Goal: Transaction & Acquisition: Obtain resource

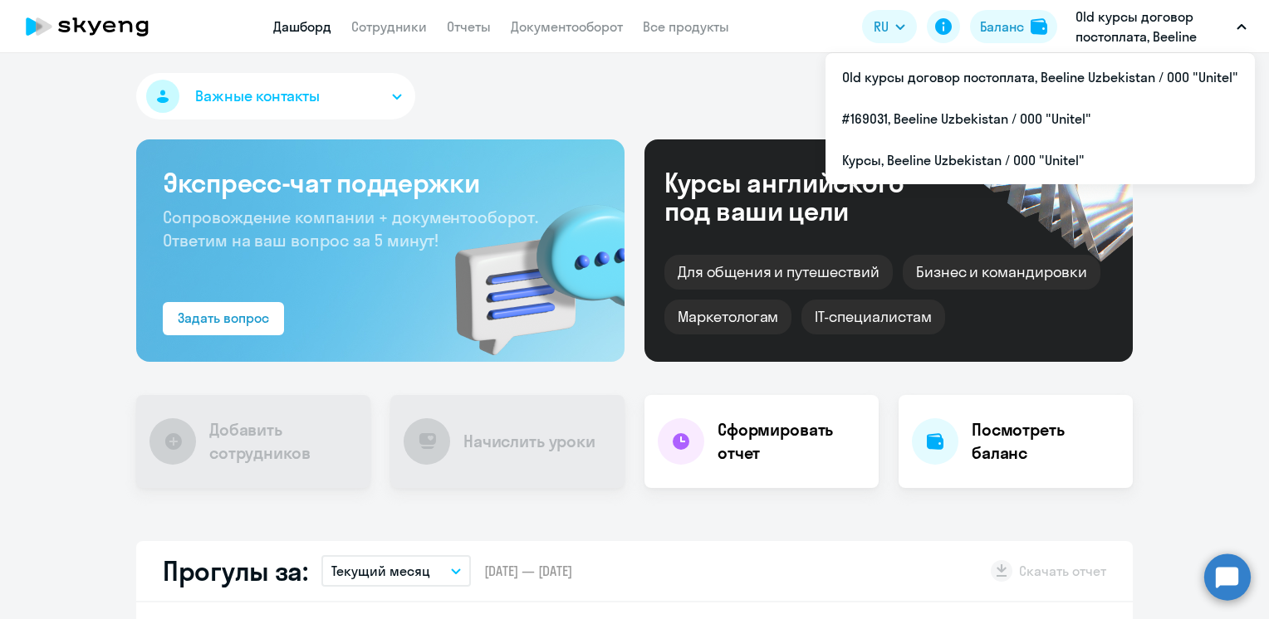
click at [1214, 23] on p "Old курсы договор постоплата, Beeline Uzbekistan / ООО "Unitel"" at bounding box center [1152, 27] width 154 height 40
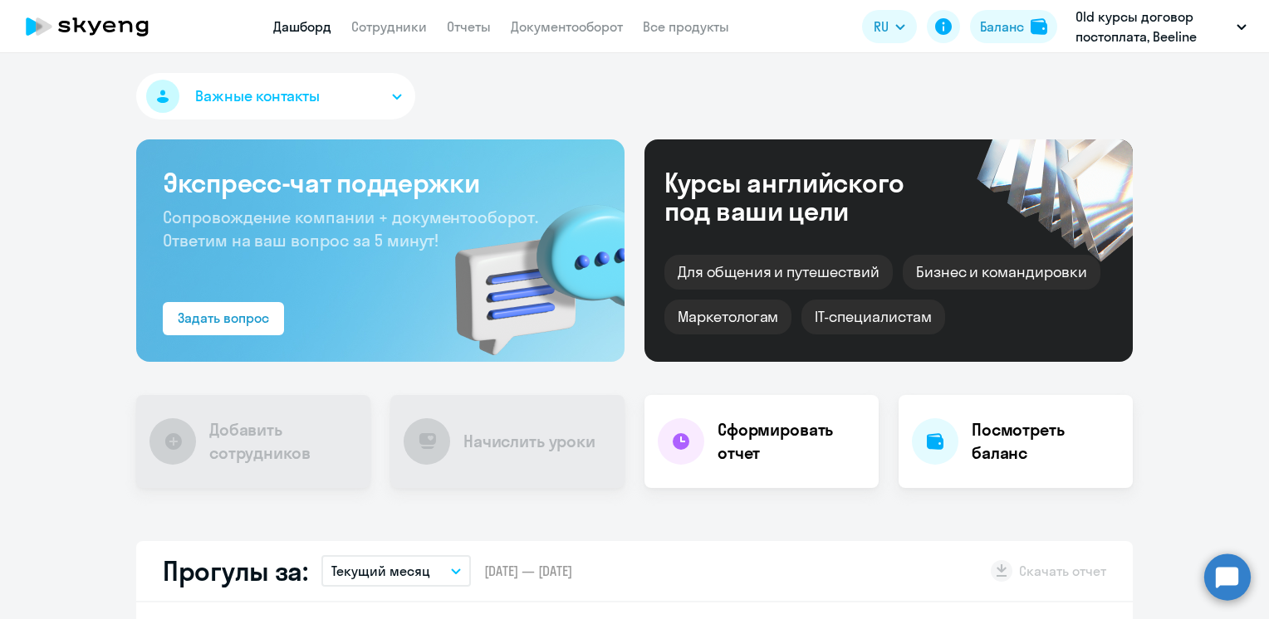
click at [1245, 27] on icon "button" at bounding box center [1241, 27] width 10 height 6
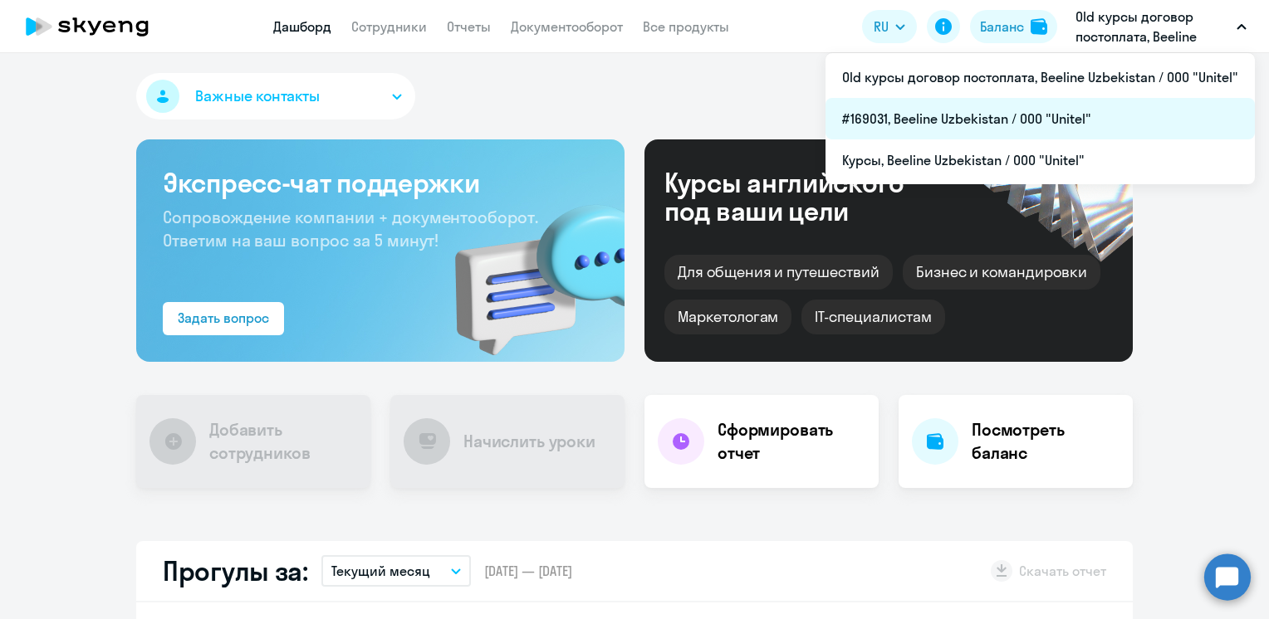
click at [927, 121] on li "#169031, Beeline Uzbekistan / ООО "Unitel"" at bounding box center [1039, 119] width 429 height 42
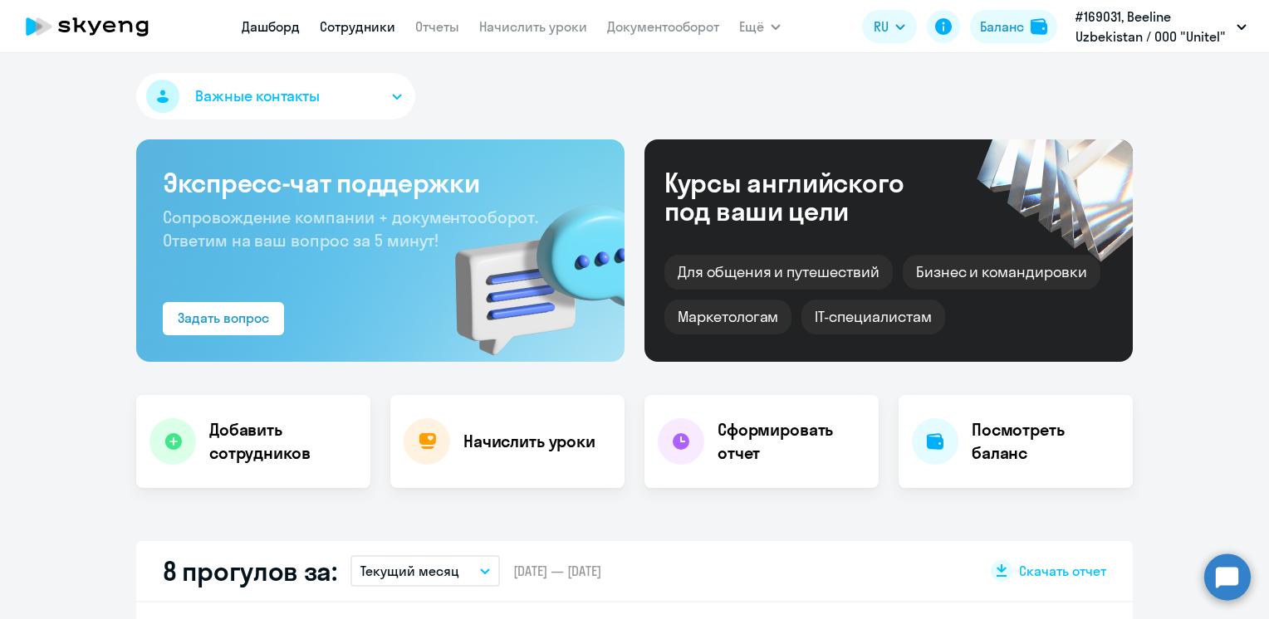
click at [352, 27] on link "Сотрудники" at bounding box center [358, 26] width 76 height 17
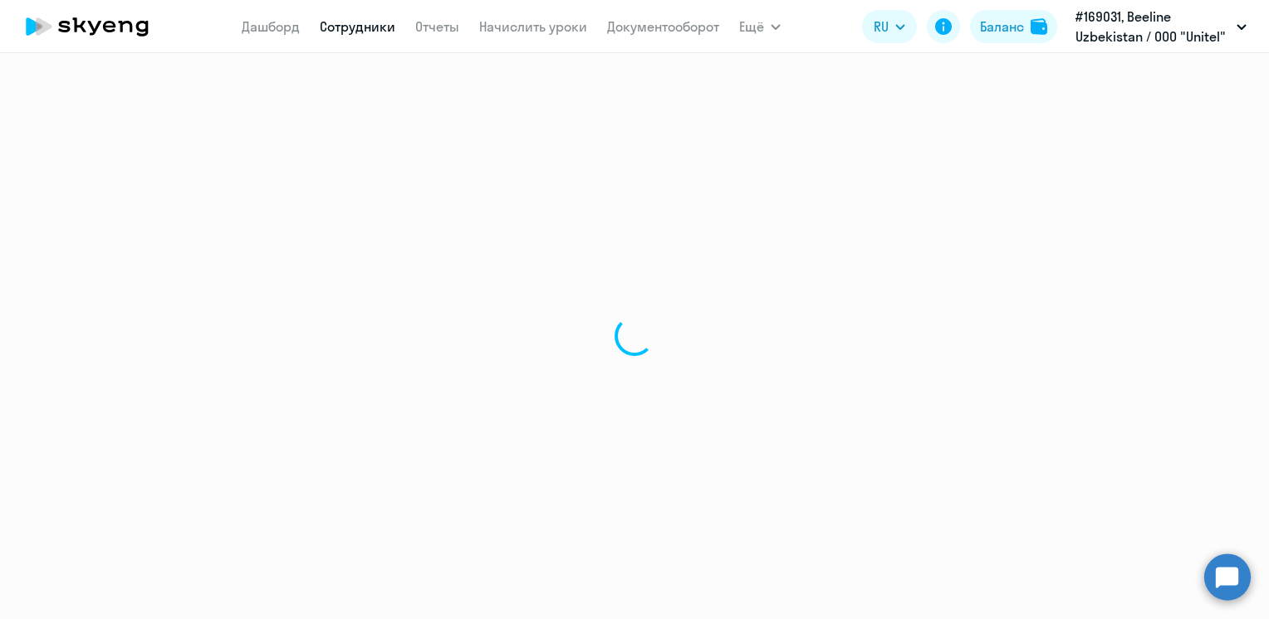
select select "30"
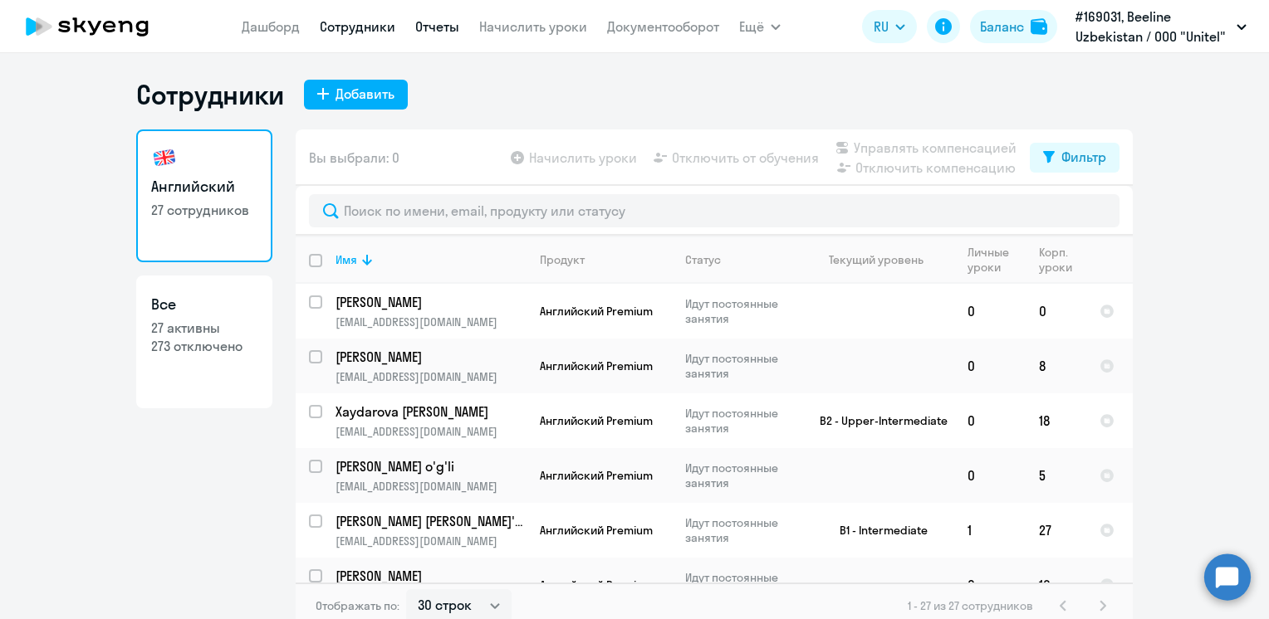
click at [438, 19] on link "Отчеты" at bounding box center [437, 26] width 44 height 17
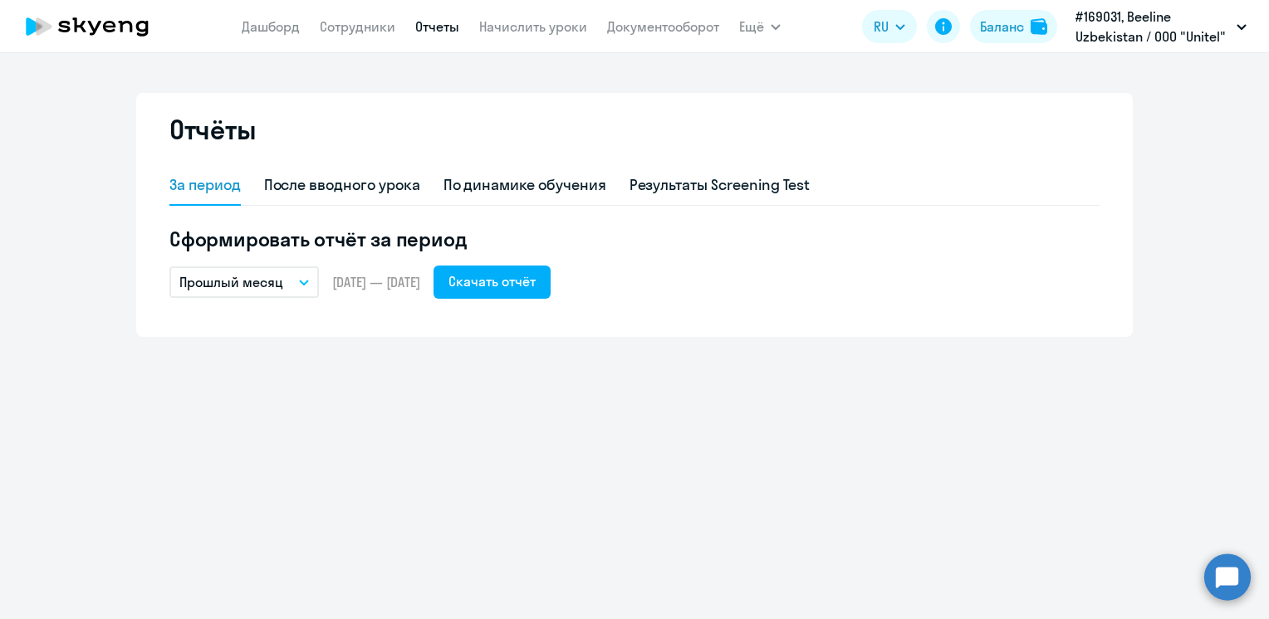
click at [296, 290] on button "Прошлый месяц" at bounding box center [243, 283] width 149 height 32
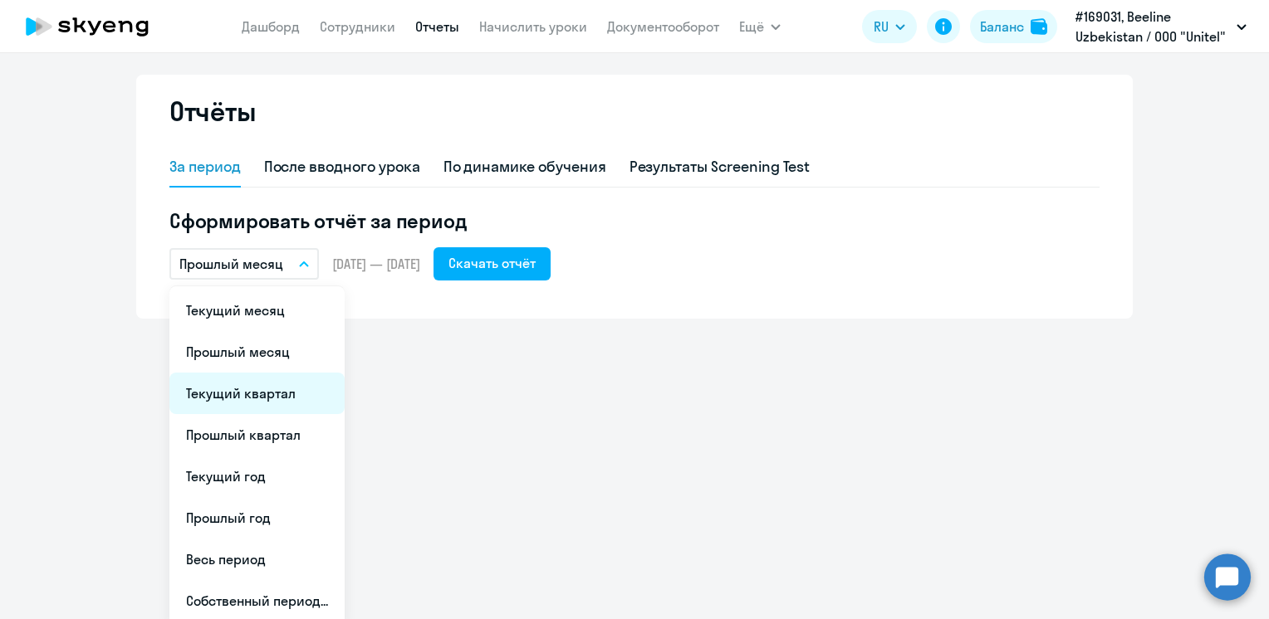
scroll to position [23, 0]
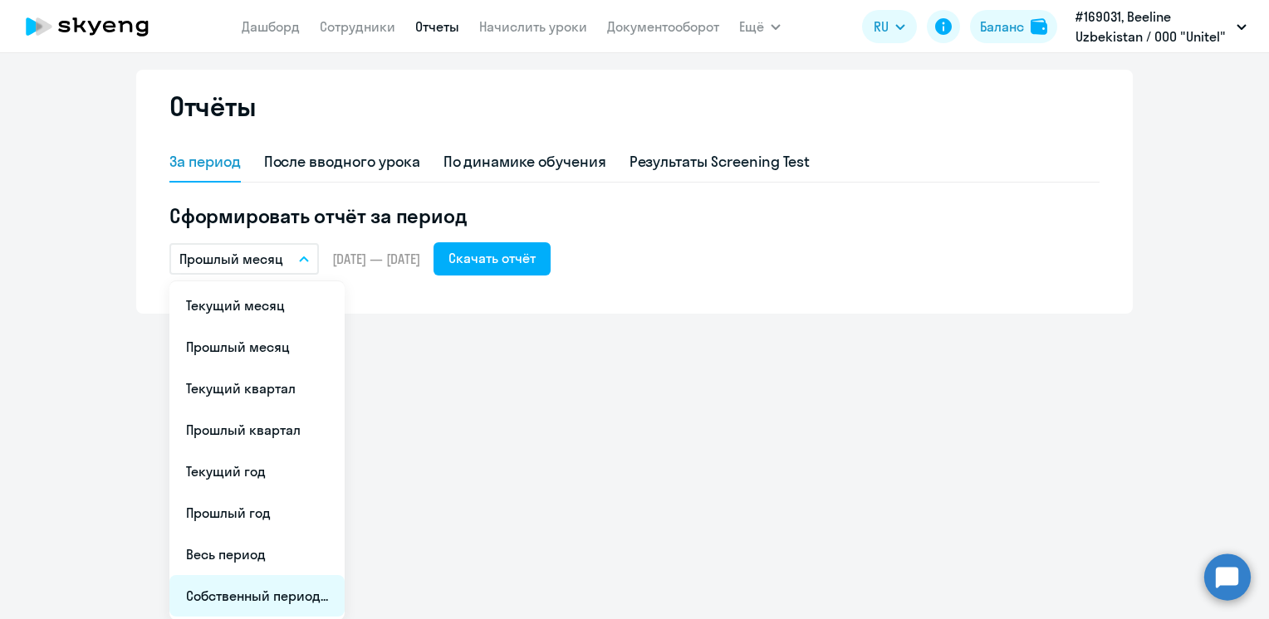
click at [231, 605] on li "Собственный период..." at bounding box center [256, 596] width 175 height 42
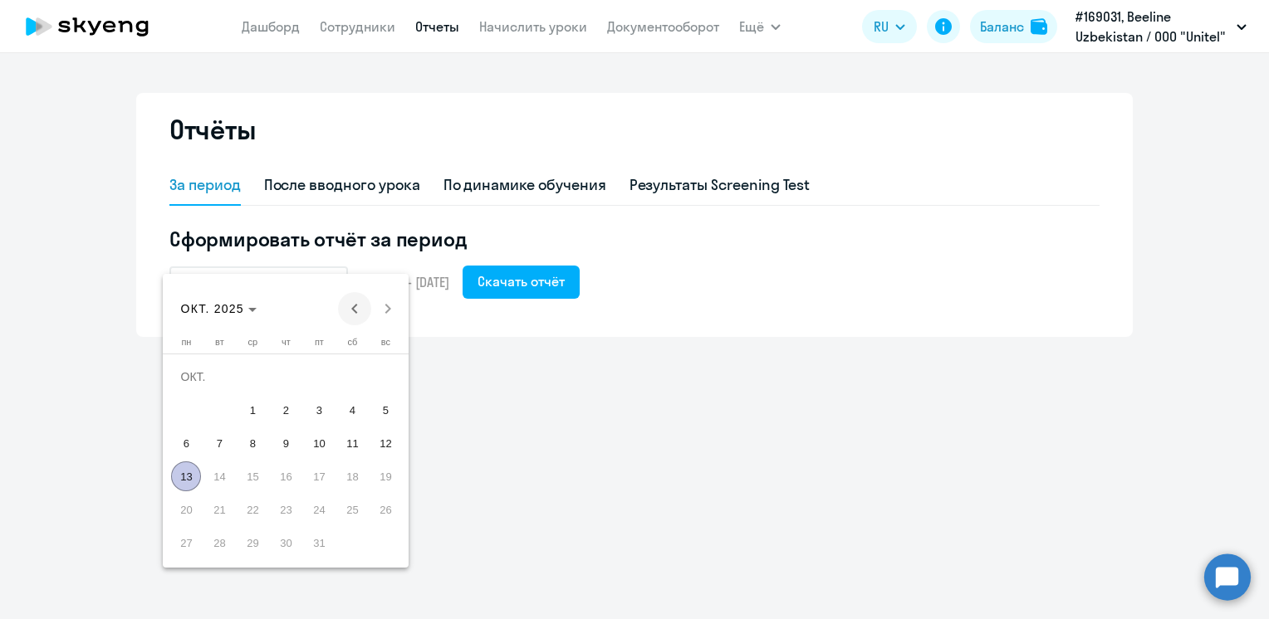
click at [354, 311] on span "Previous month" at bounding box center [354, 308] width 33 height 33
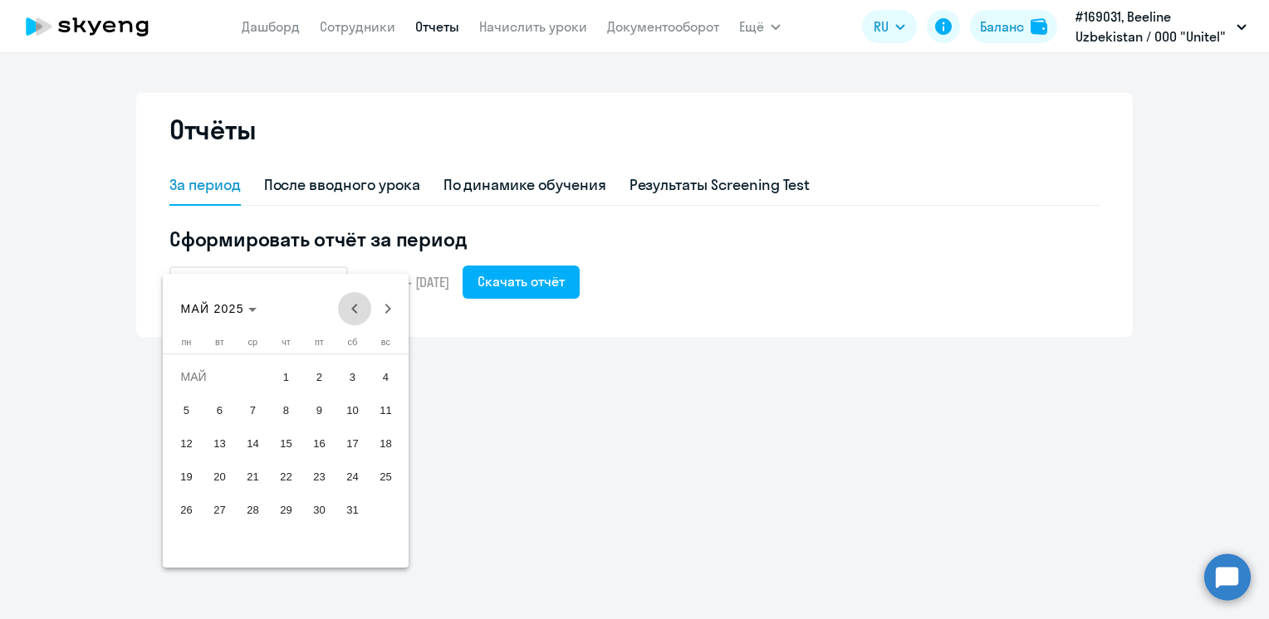
click at [354, 311] on span "Previous month" at bounding box center [354, 308] width 33 height 33
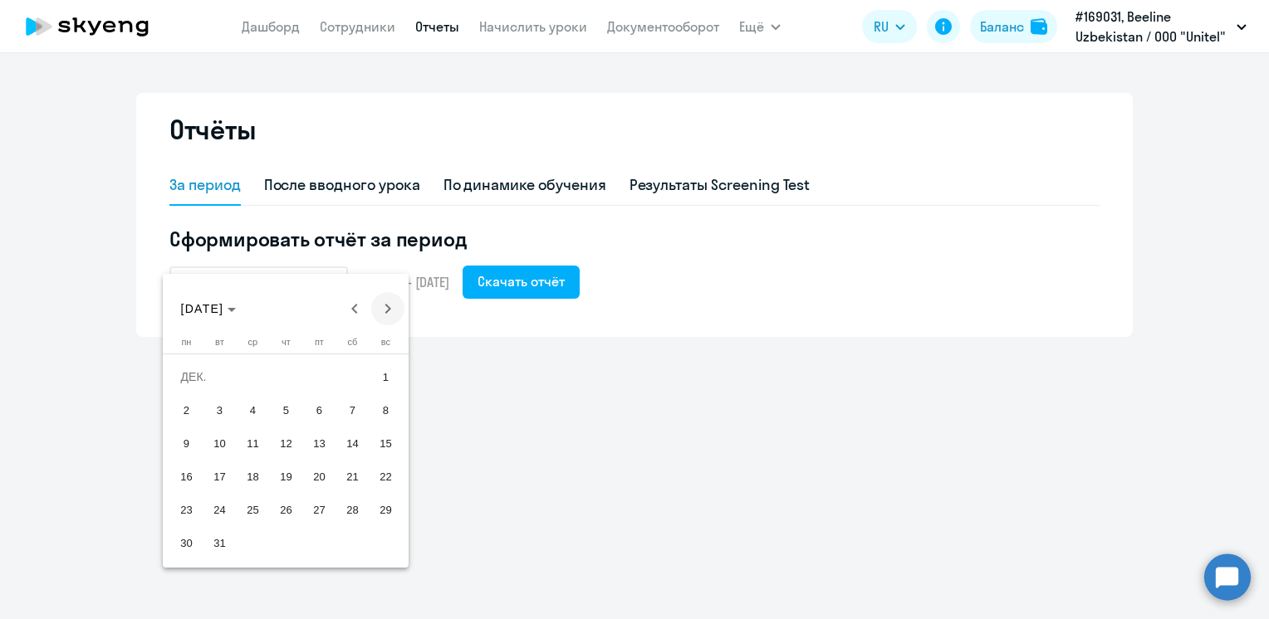
click at [392, 311] on span "Next month" at bounding box center [387, 308] width 33 height 33
click at [256, 413] on span "1" at bounding box center [252, 410] width 30 height 30
click at [384, 301] on span "Next month" at bounding box center [387, 308] width 33 height 33
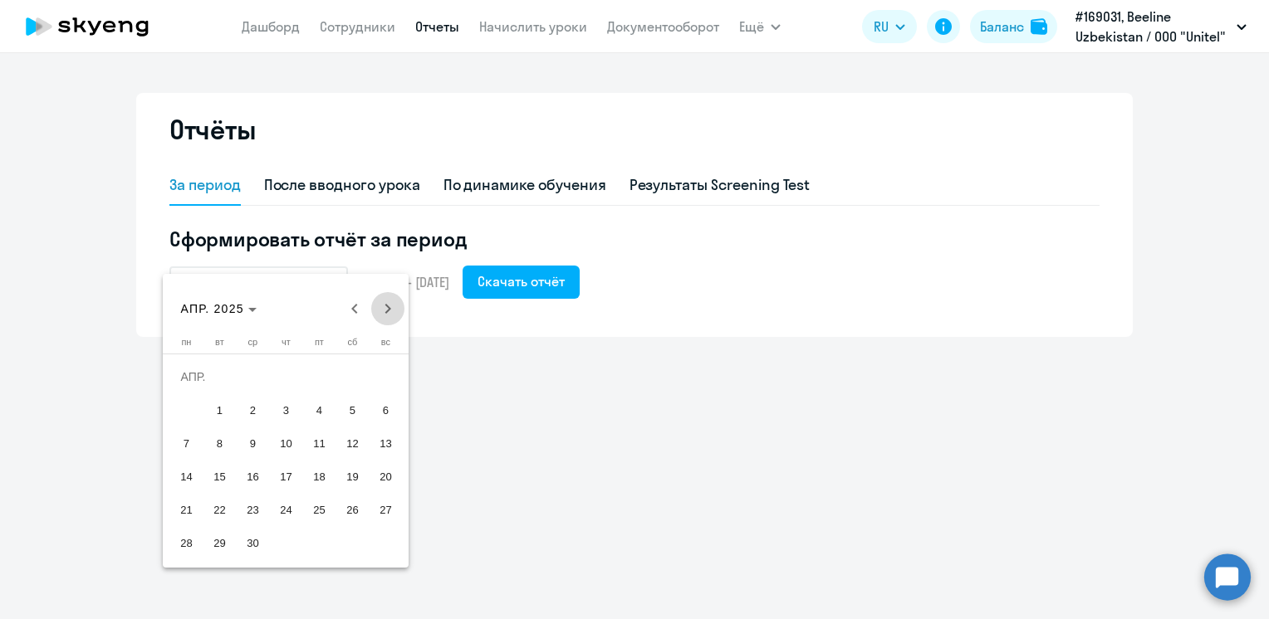
click at [384, 301] on span "Next month" at bounding box center [387, 308] width 33 height 33
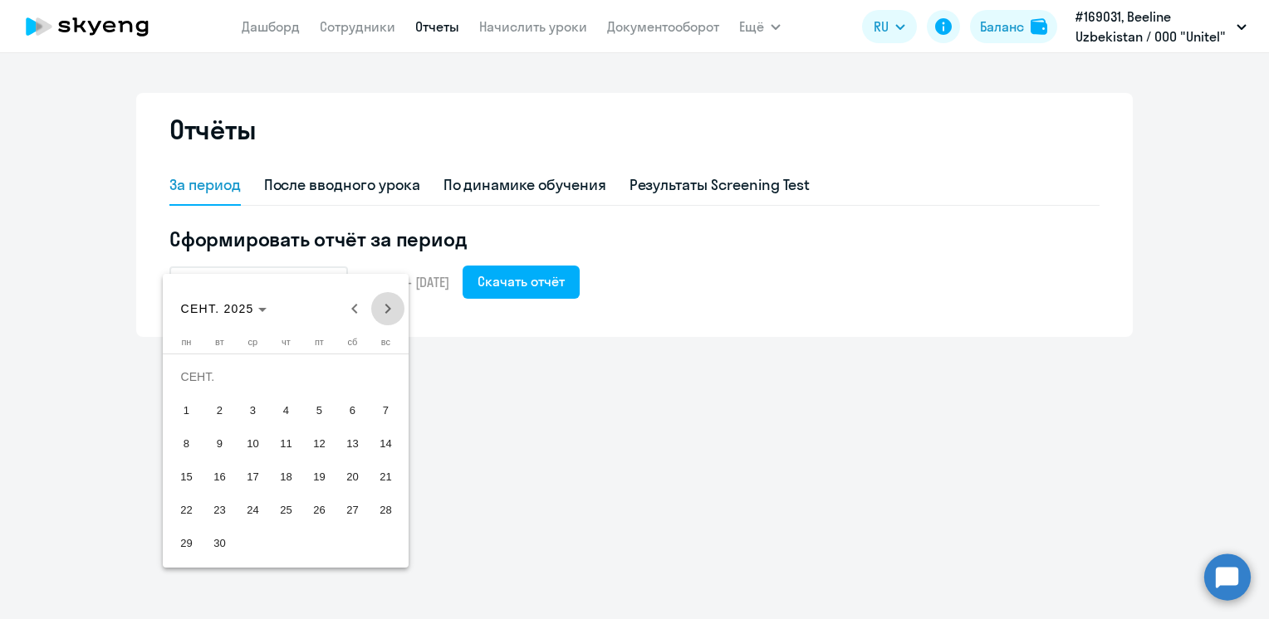
click at [384, 301] on span "Next month" at bounding box center [387, 308] width 33 height 33
click at [189, 482] on span "13" at bounding box center [186, 477] width 30 height 30
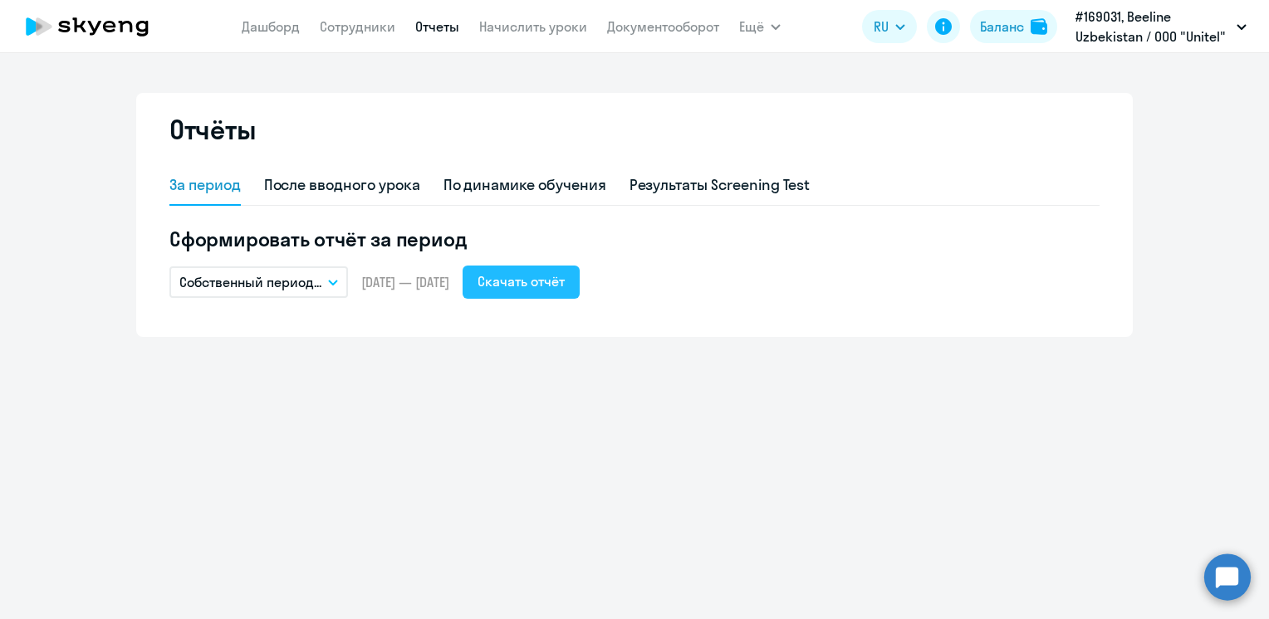
click at [555, 290] on div "Скачать отчёт" at bounding box center [520, 282] width 87 height 20
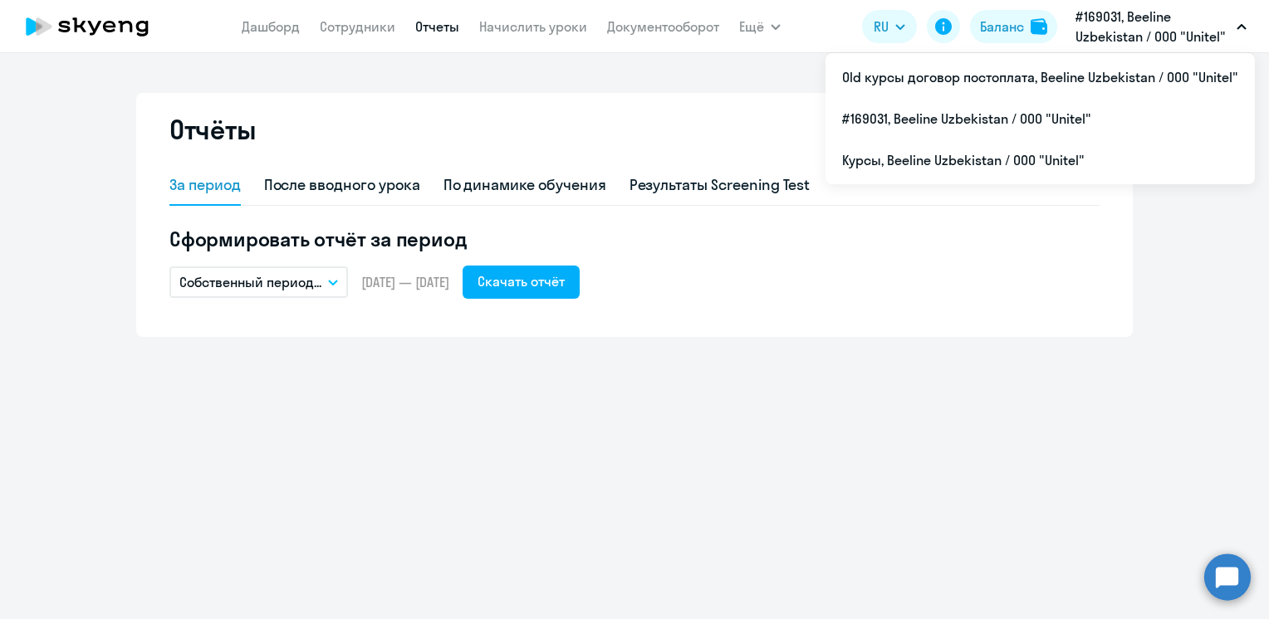
click at [1184, 36] on p "#169031, Beeline Uzbekistan / ООО "Unitel"" at bounding box center [1152, 27] width 154 height 40
click at [1203, 32] on p "#169031, Beeline Uzbekistan / ООО "Unitel"" at bounding box center [1152, 27] width 154 height 40
click at [1252, 17] on button "#169031, Beeline Uzbekistan / ООО "Unitel"" at bounding box center [1161, 27] width 188 height 40
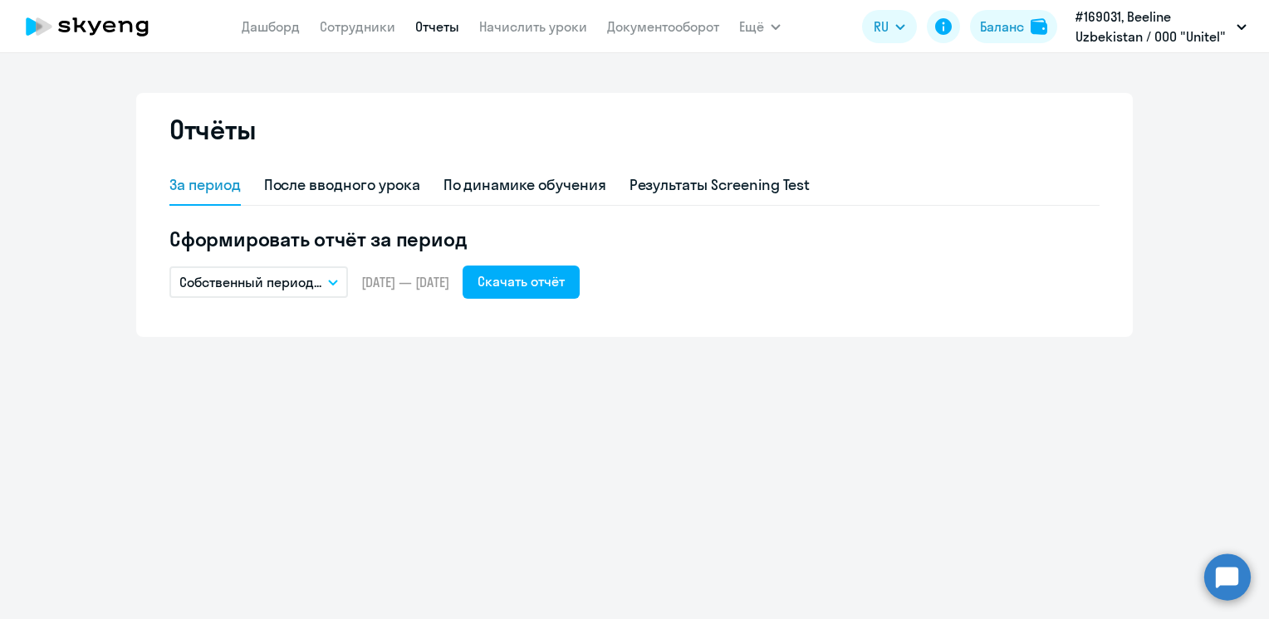
click at [1249, 25] on button "#169031, Beeline Uzbekistan / ООО "Unitel"" at bounding box center [1161, 27] width 188 height 40
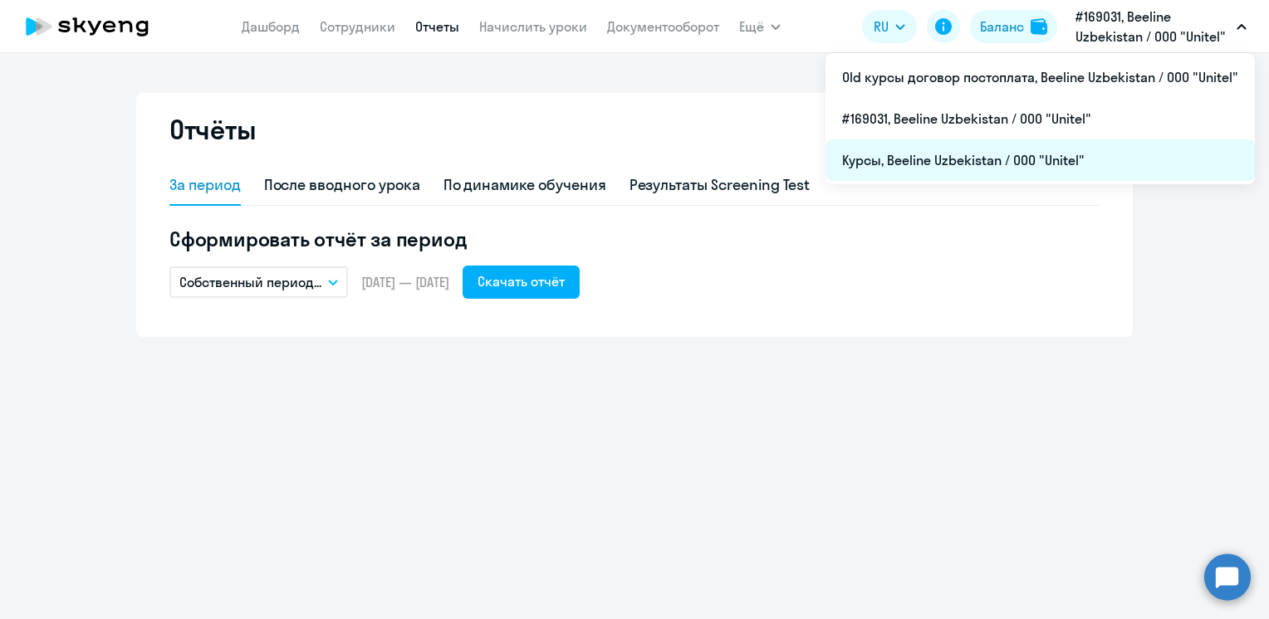
click at [1000, 148] on li "Курсы, Beeline Uzbekistan / ООО "Unitel"" at bounding box center [1039, 160] width 429 height 42
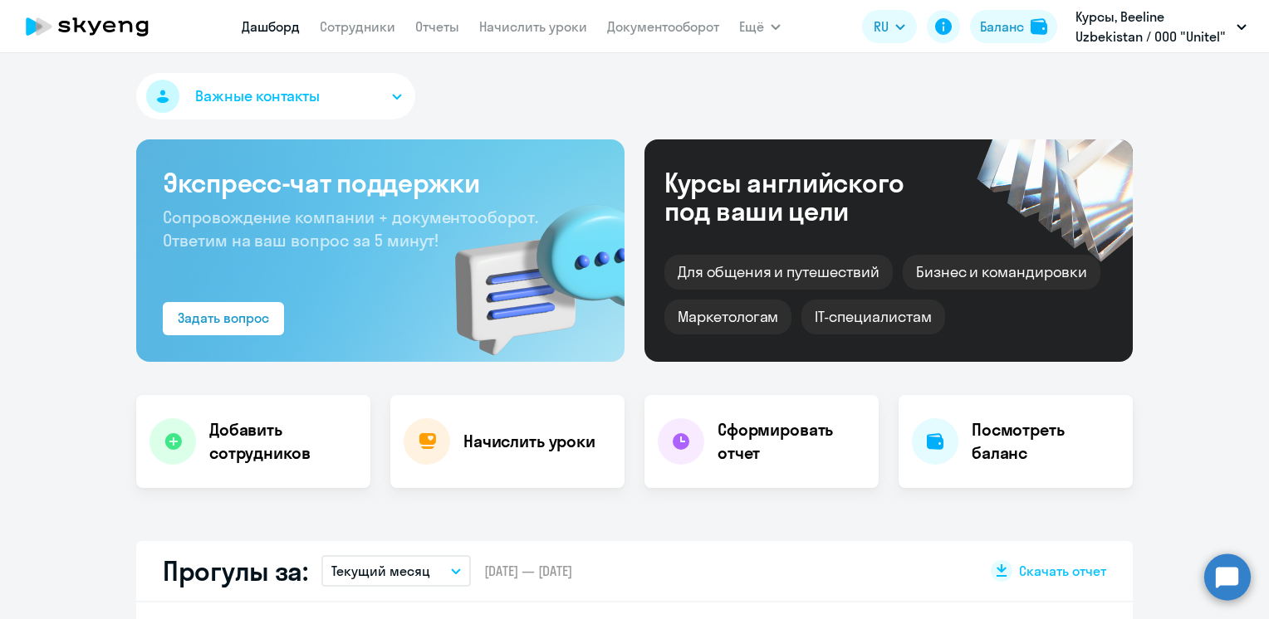
select select "30"
click at [439, 22] on link "Отчеты" at bounding box center [437, 26] width 44 height 17
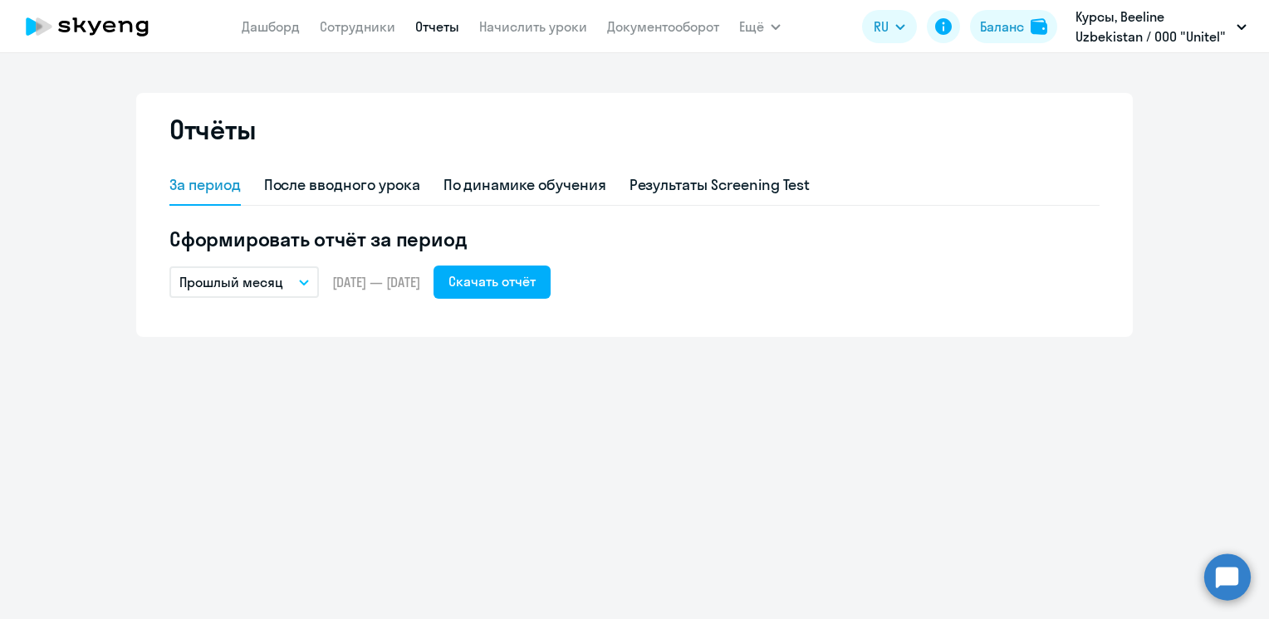
click at [306, 281] on icon "button" at bounding box center [304, 283] width 10 height 6
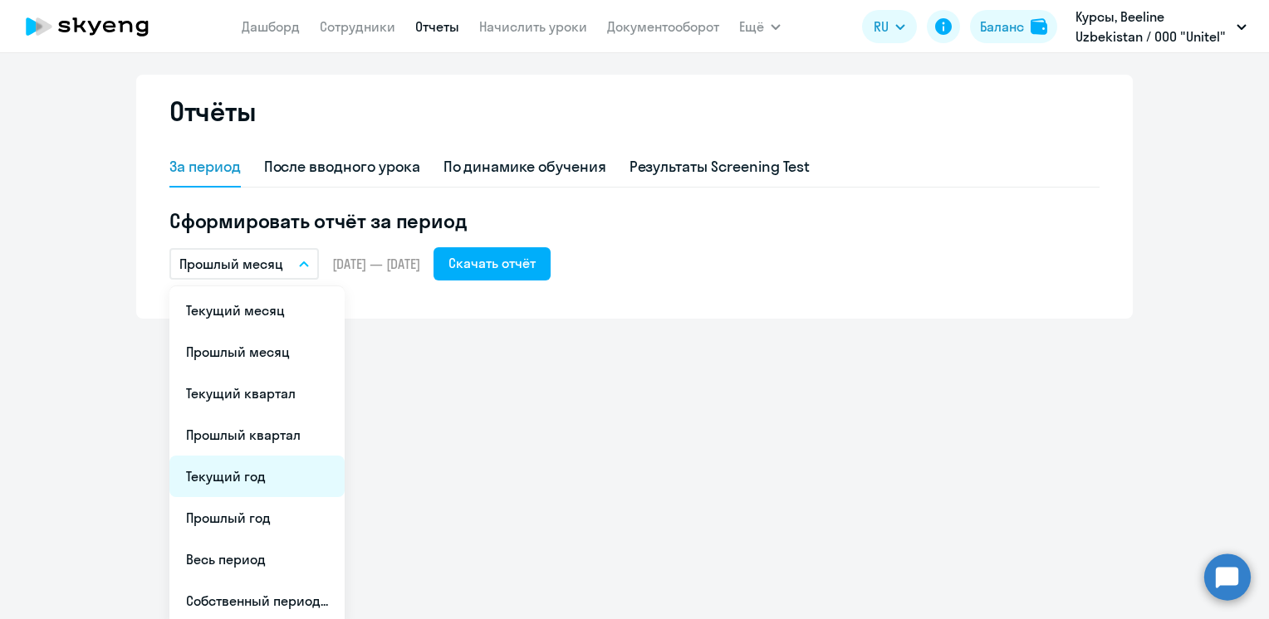
scroll to position [23, 0]
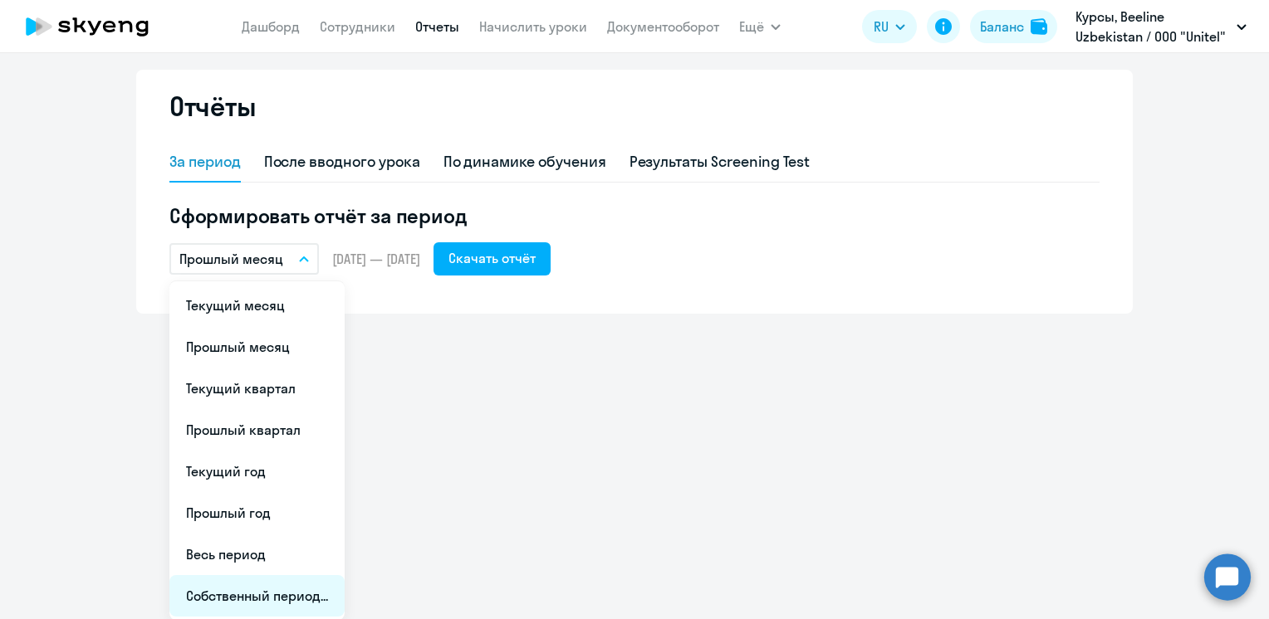
click at [235, 591] on li "Собственный период..." at bounding box center [256, 596] width 175 height 42
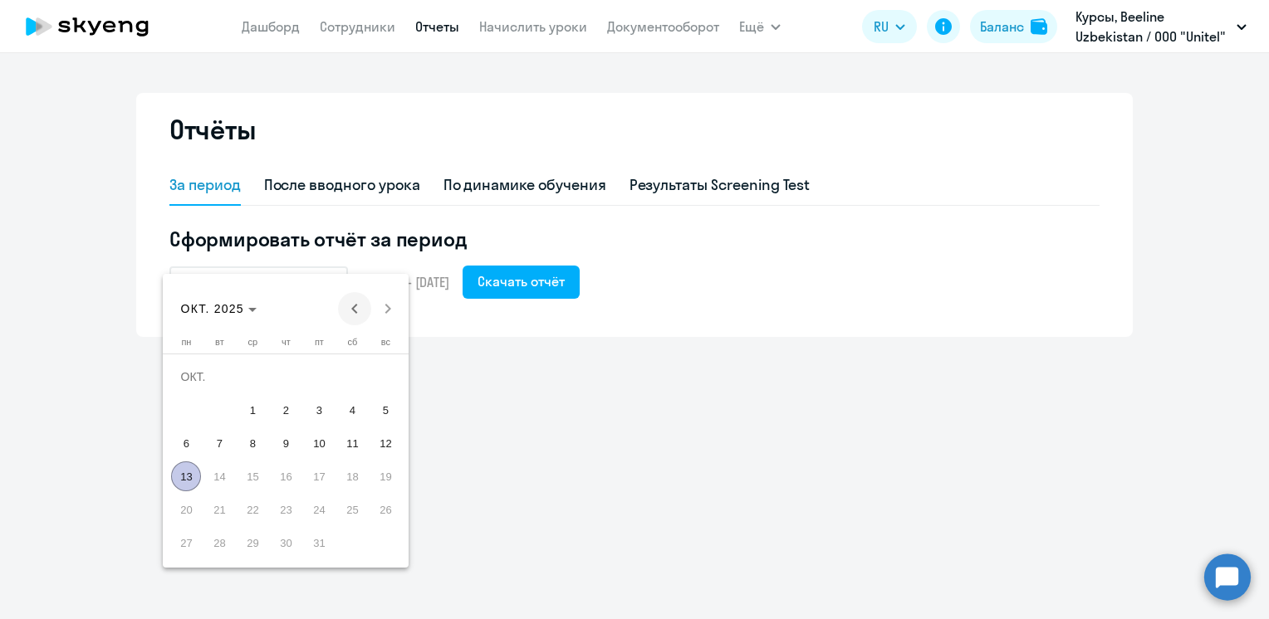
click at [364, 309] on span "Previous month" at bounding box center [354, 308] width 33 height 33
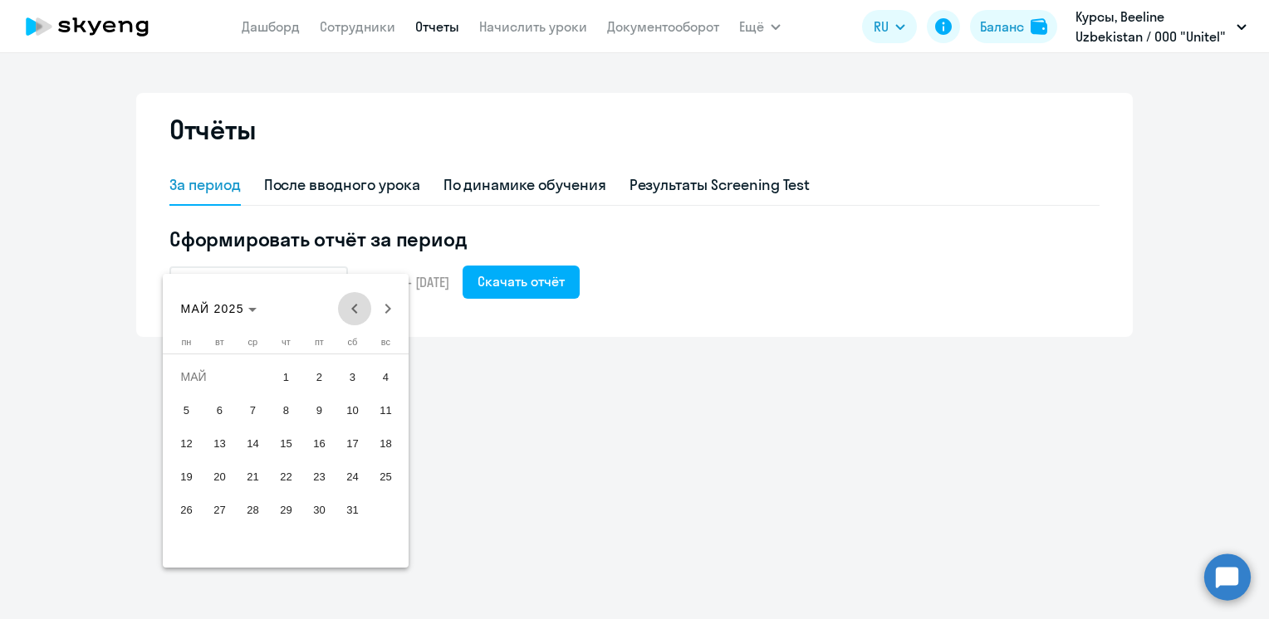
click at [364, 309] on span "Previous month" at bounding box center [354, 308] width 33 height 33
click at [364, 309] on div "[DATE] [DATE]" at bounding box center [286, 308] width 237 height 33
drag, startPoint x: 364, startPoint y: 309, endPoint x: 341, endPoint y: 306, distance: 22.6
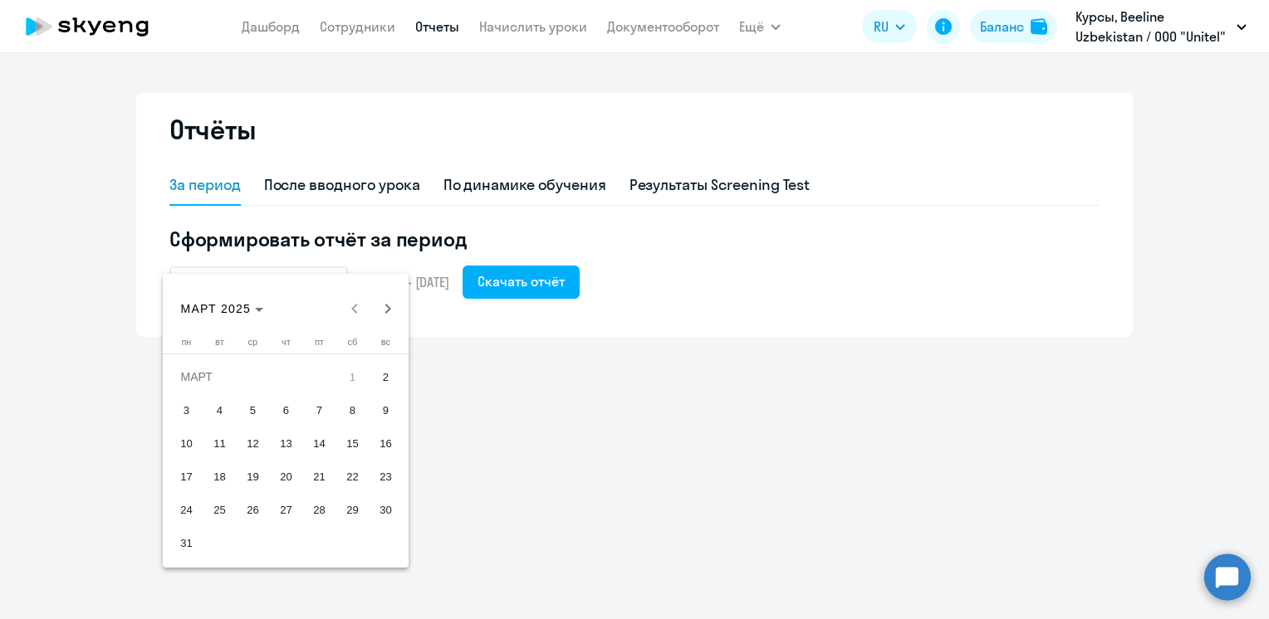
click at [346, 306] on div "[DATE] [DATE]" at bounding box center [286, 308] width 237 height 33
click at [350, 306] on div "[DATE] [DATE]" at bounding box center [286, 308] width 237 height 33
click at [355, 310] on div "[DATE] [DATE]" at bounding box center [286, 308] width 237 height 33
click at [352, 313] on div "[DATE] [DATE]" at bounding box center [286, 308] width 237 height 33
click at [353, 312] on div "[DATE] [DATE]" at bounding box center [286, 308] width 237 height 33
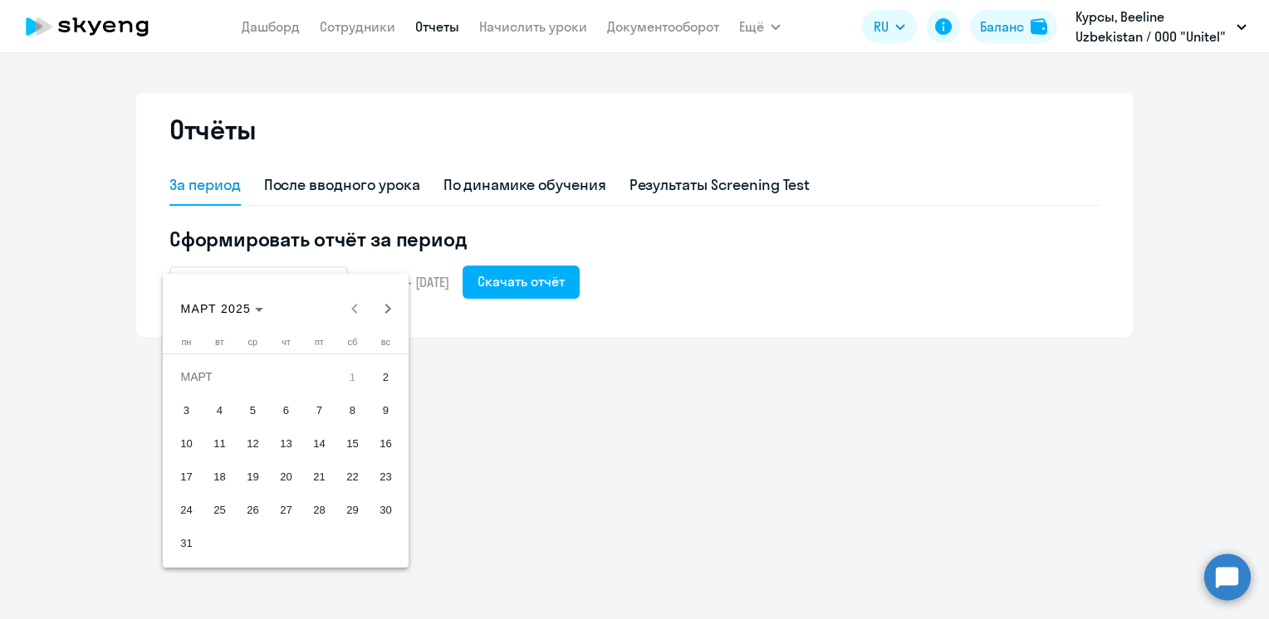
click at [353, 312] on div "[DATE] [DATE]" at bounding box center [286, 308] width 237 height 33
click at [380, 379] on span "2" at bounding box center [385, 377] width 30 height 30
click at [388, 309] on span "Next month" at bounding box center [387, 308] width 33 height 33
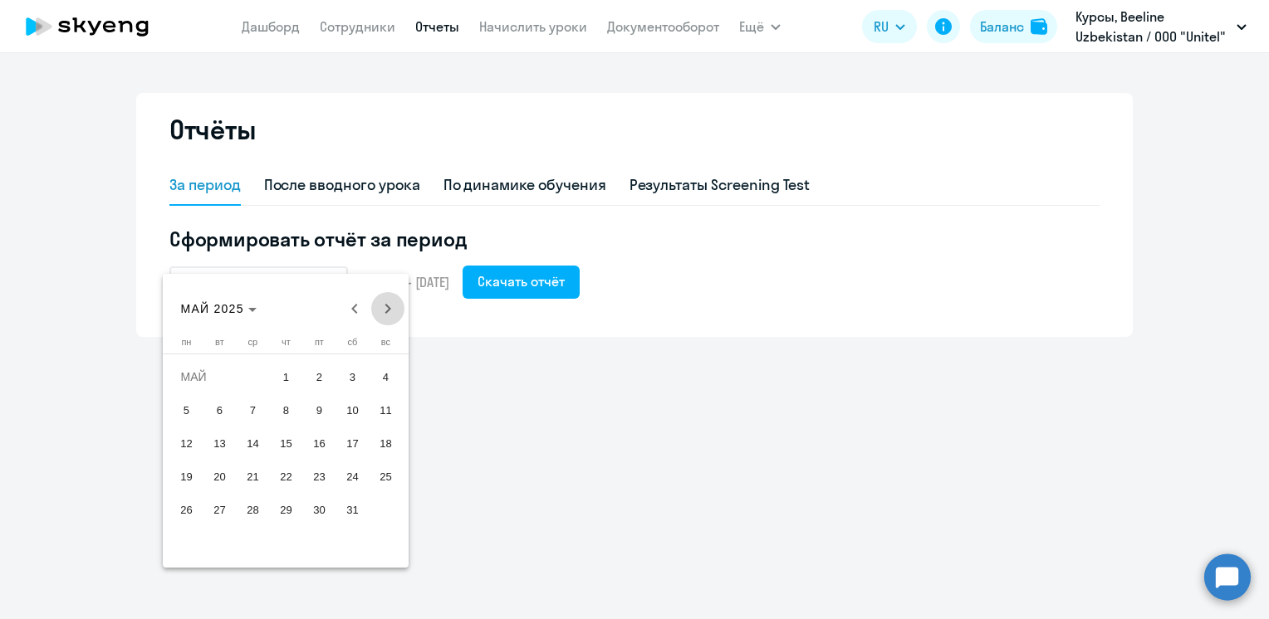
click at [388, 309] on span "Next month" at bounding box center [387, 308] width 33 height 33
click at [374, 447] on span "12" at bounding box center [385, 443] width 30 height 30
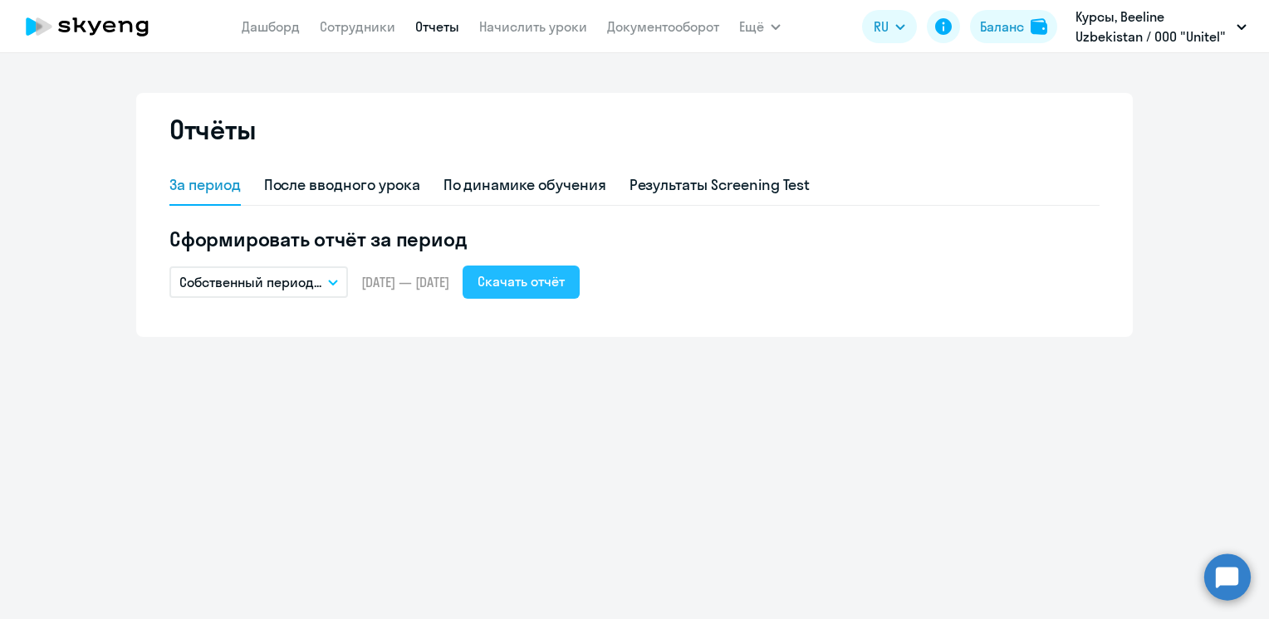
click at [555, 277] on div "Скачать отчёт" at bounding box center [520, 282] width 87 height 20
click at [565, 287] on div "Скачать отчёт" at bounding box center [520, 282] width 87 height 20
click at [1184, 284] on ng-component "Отчёты За период После вводного урока По динамике обучения Результаты Screening…" at bounding box center [634, 215] width 1269 height 244
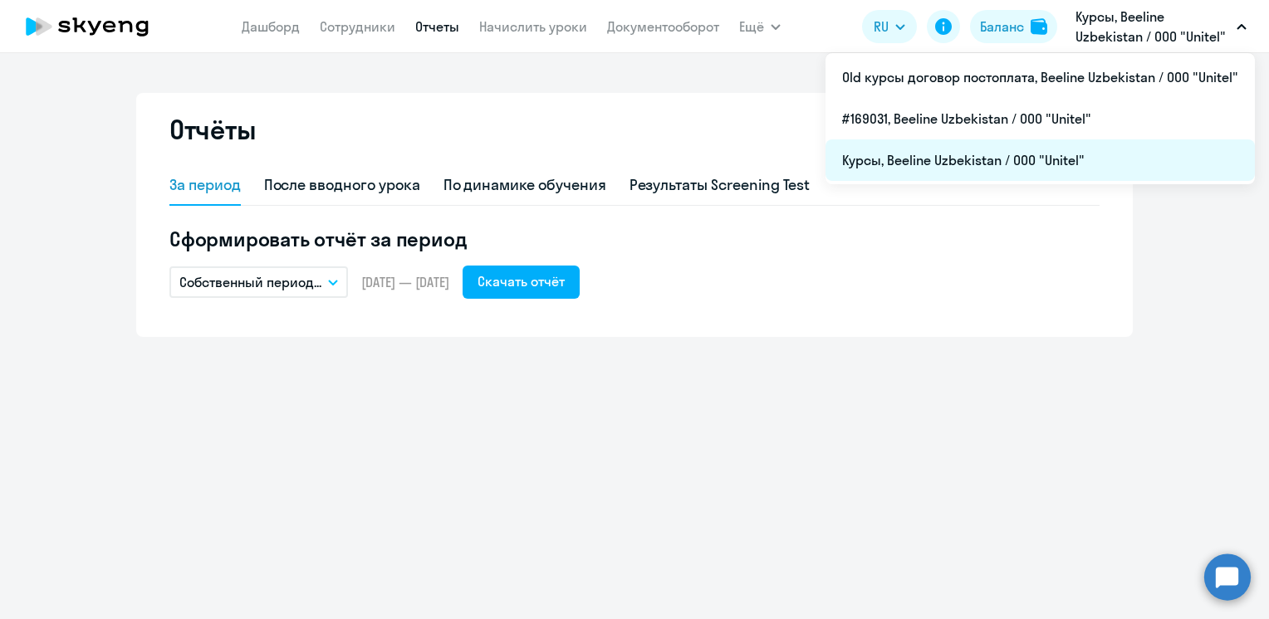
click at [863, 162] on li "Курсы, Beeline Uzbekistan / ООО "Unitel"" at bounding box center [1039, 160] width 429 height 42
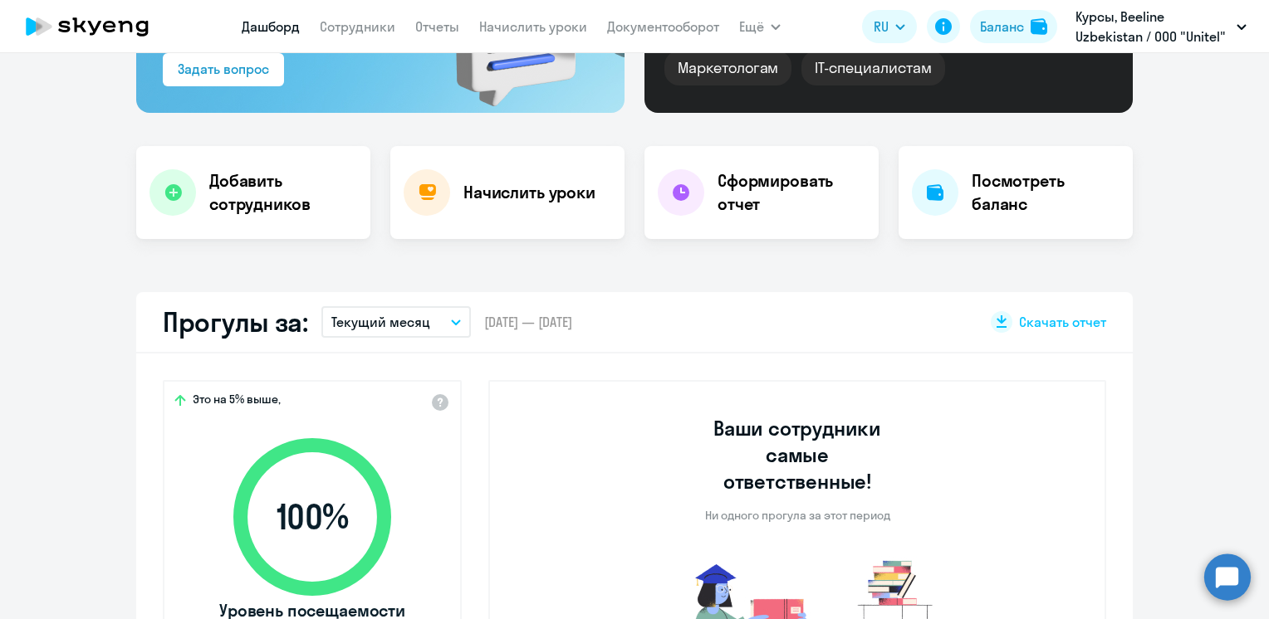
scroll to position [332, 0]
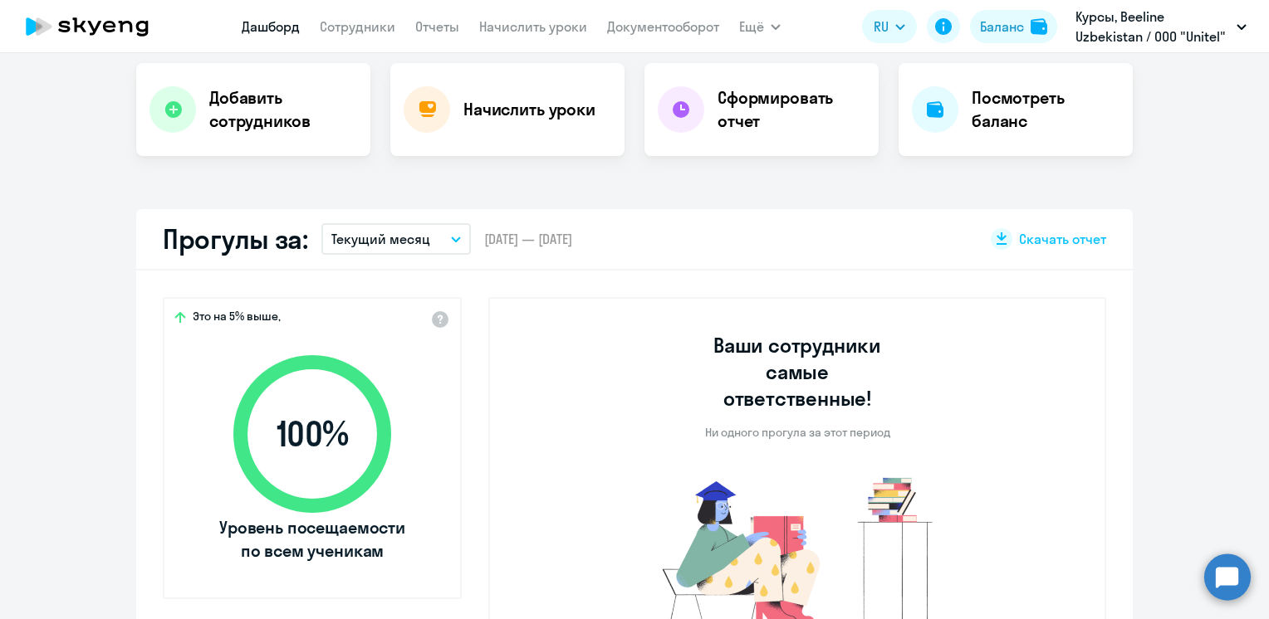
select select "30"
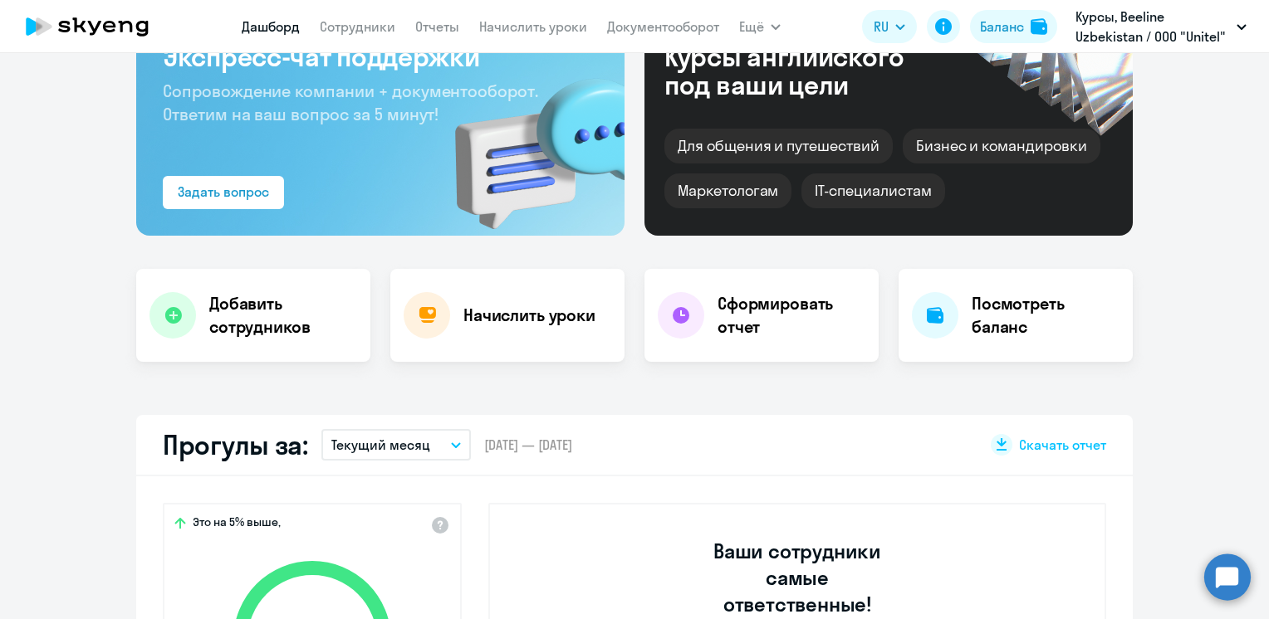
scroll to position [0, 0]
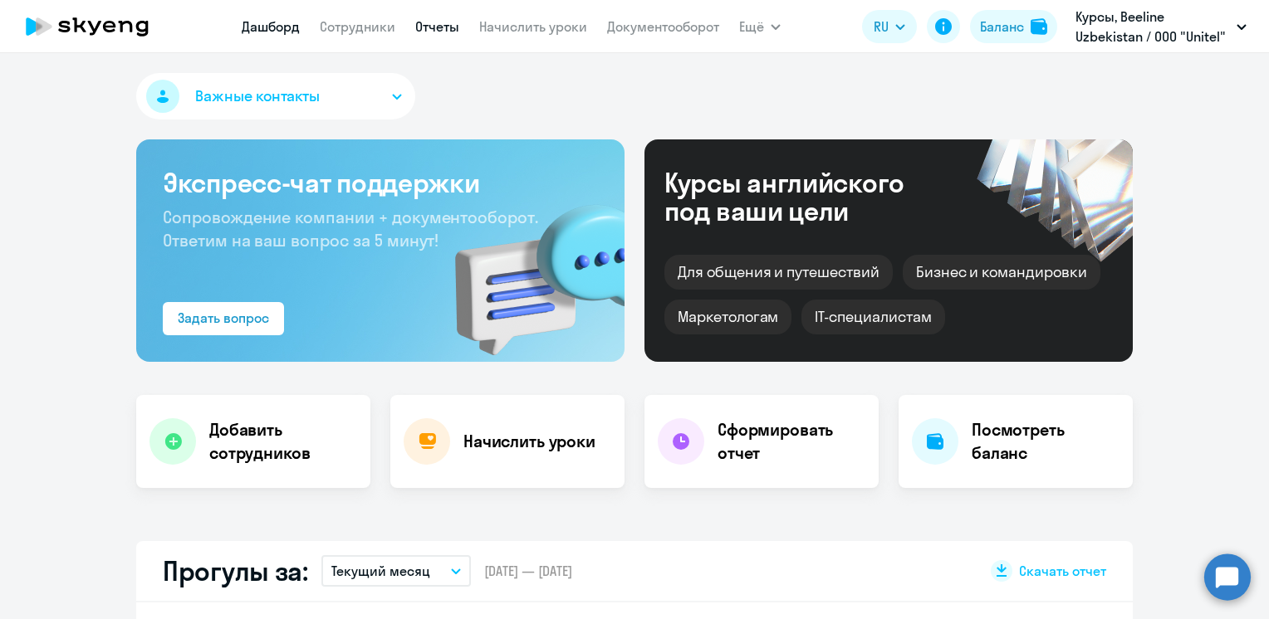
click at [429, 28] on link "Отчеты" at bounding box center [437, 26] width 44 height 17
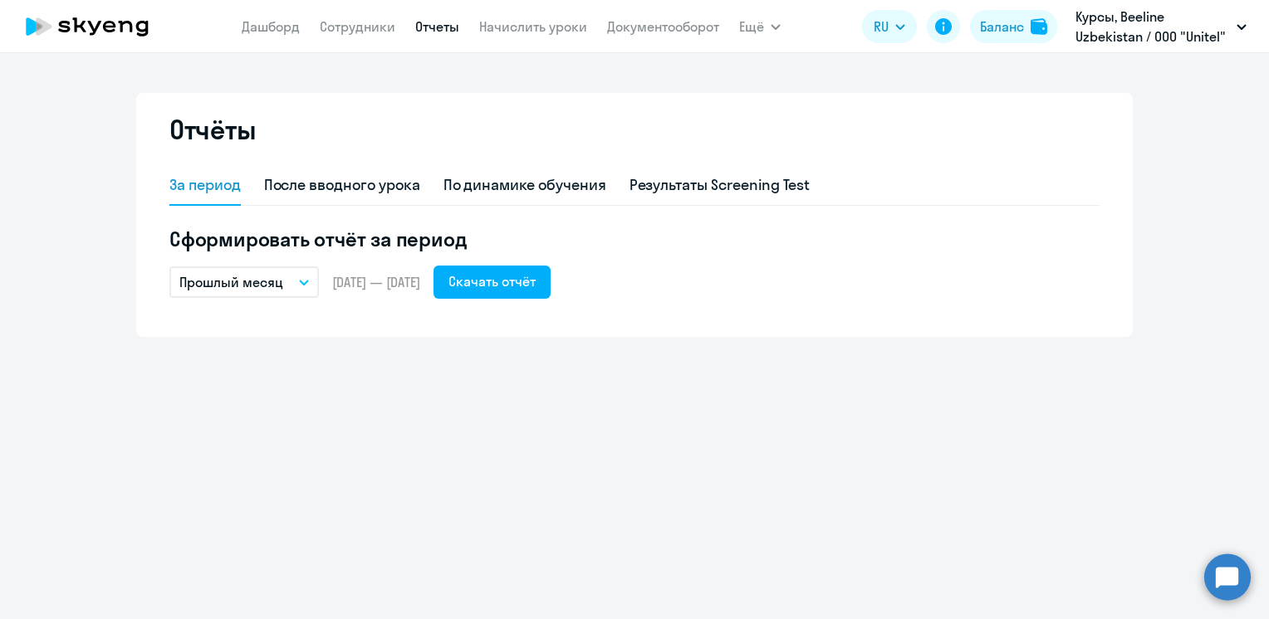
click at [306, 284] on icon "button" at bounding box center [304, 283] width 10 height 6
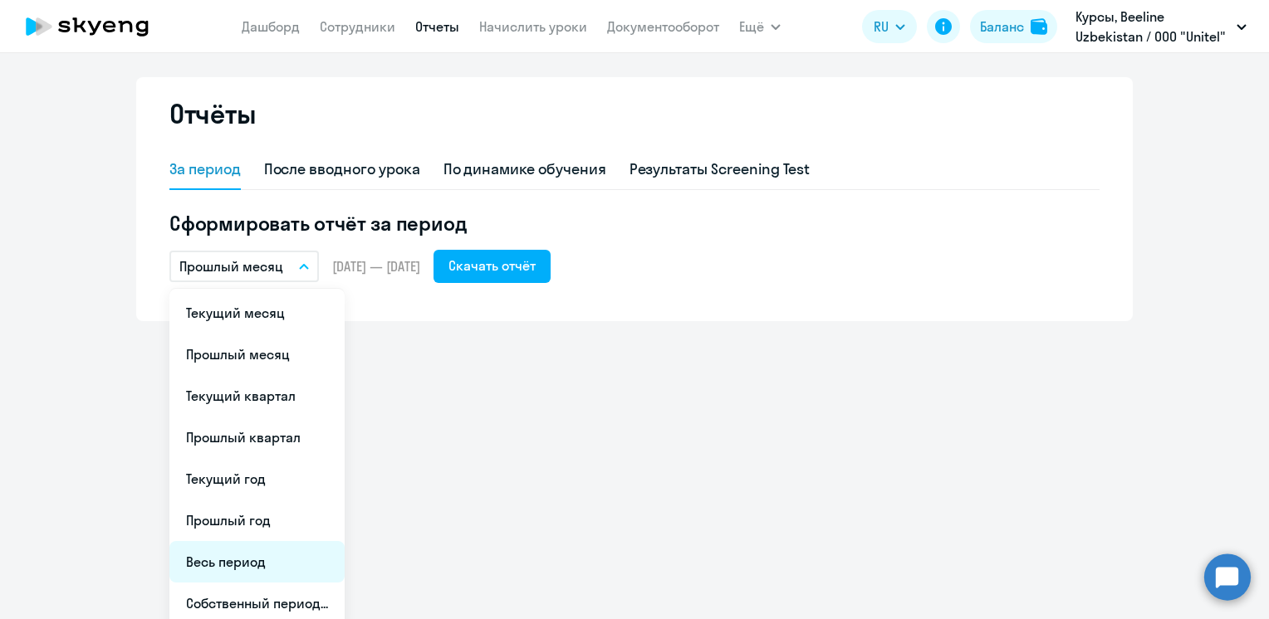
scroll to position [23, 0]
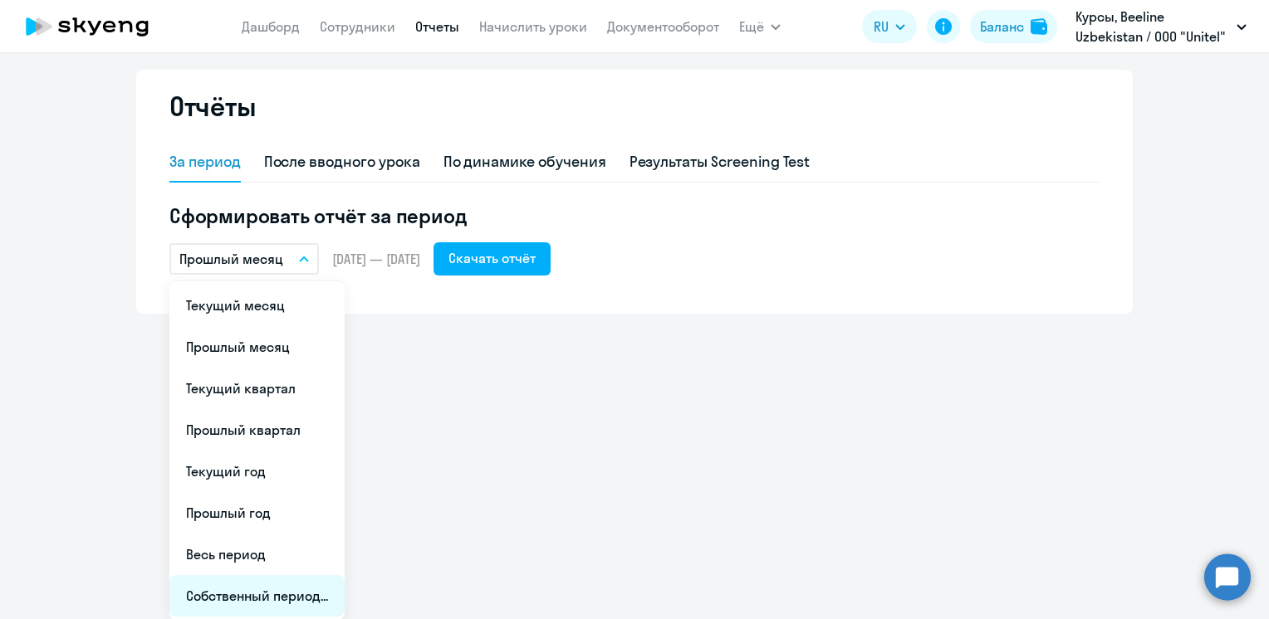
click at [236, 599] on li "Собственный период..." at bounding box center [256, 596] width 175 height 42
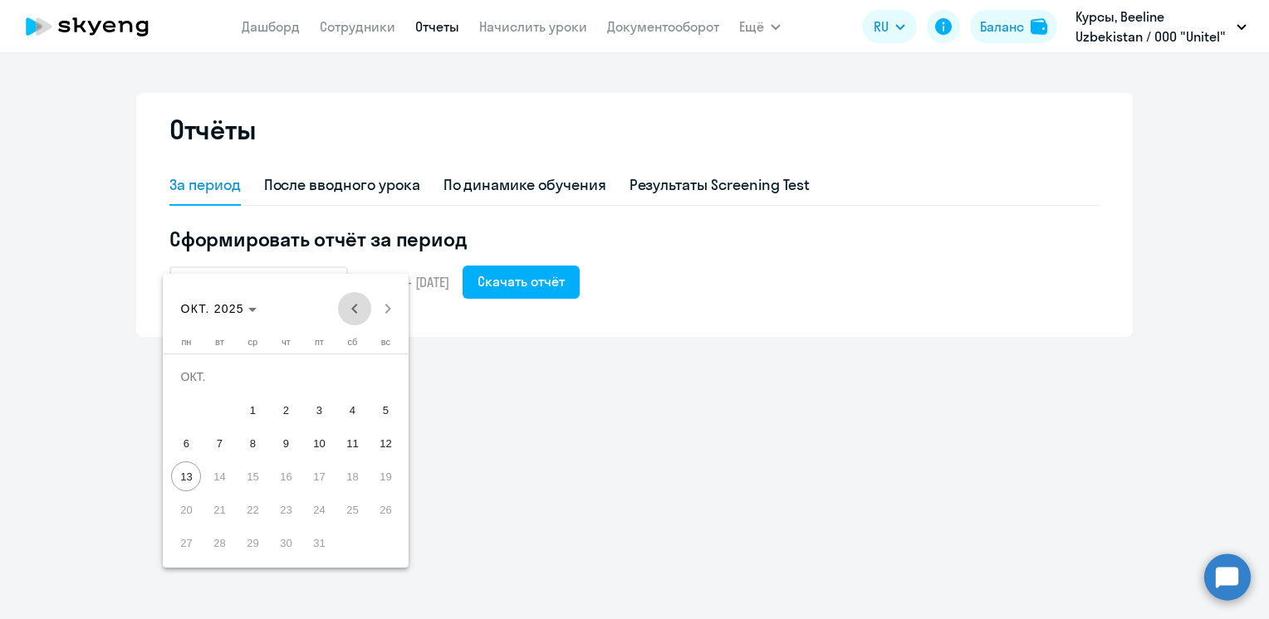
click at [349, 314] on span "Previous month" at bounding box center [354, 308] width 33 height 33
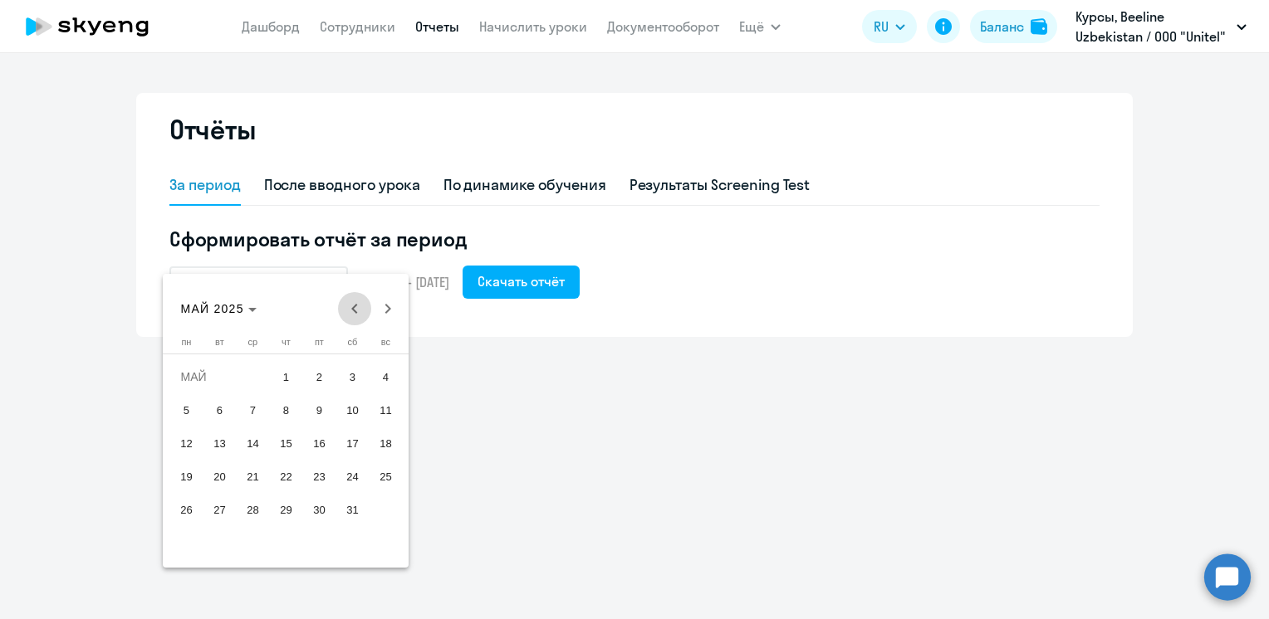
click at [349, 314] on span "Previous month" at bounding box center [354, 308] width 33 height 33
click at [349, 314] on div "[DATE] [DATE]" at bounding box center [286, 308] width 237 height 33
click at [488, 485] on div at bounding box center [634, 309] width 1269 height 619
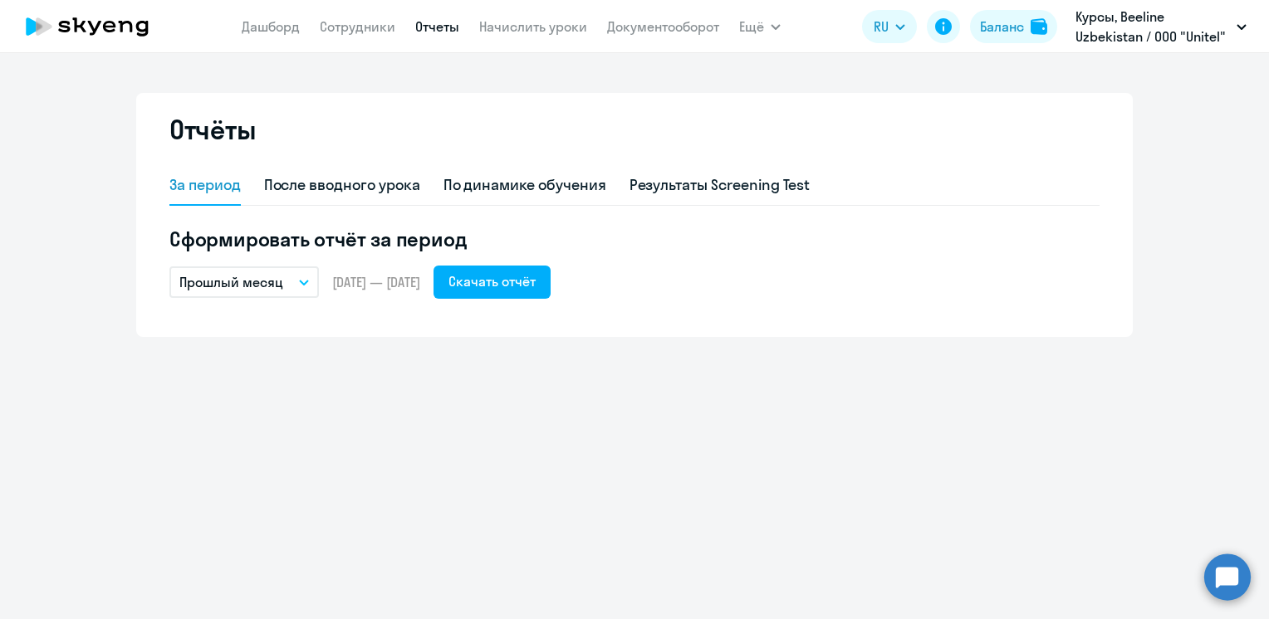
click at [306, 280] on icon "button" at bounding box center [304, 283] width 10 height 6
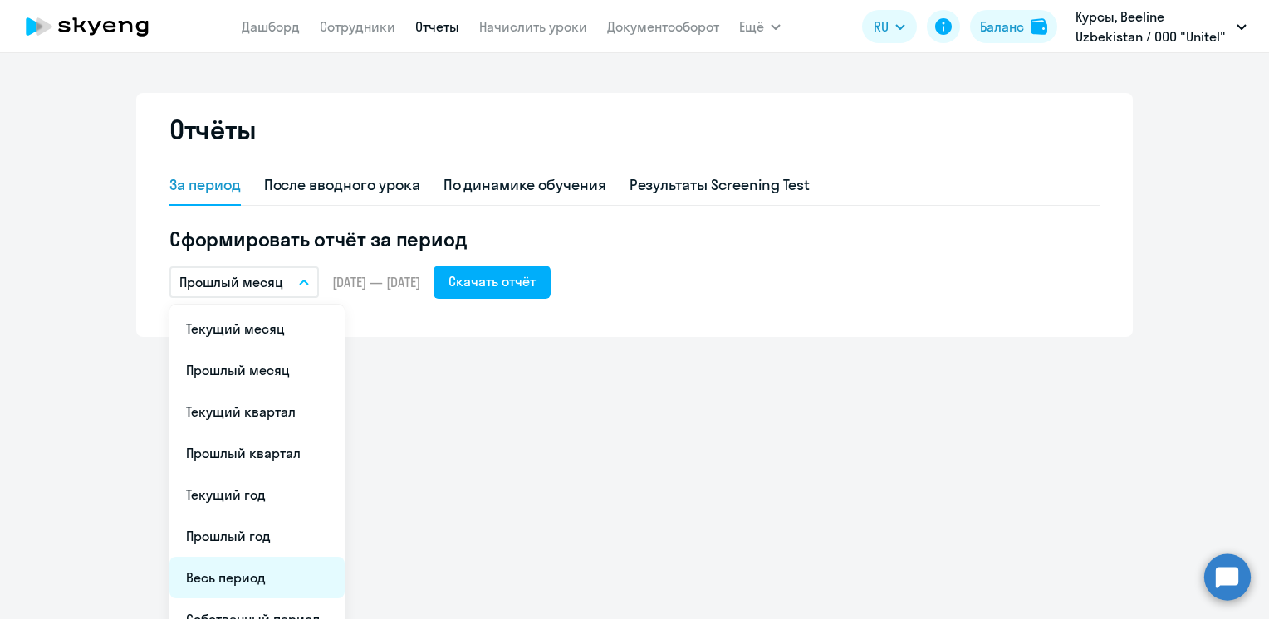
scroll to position [23, 0]
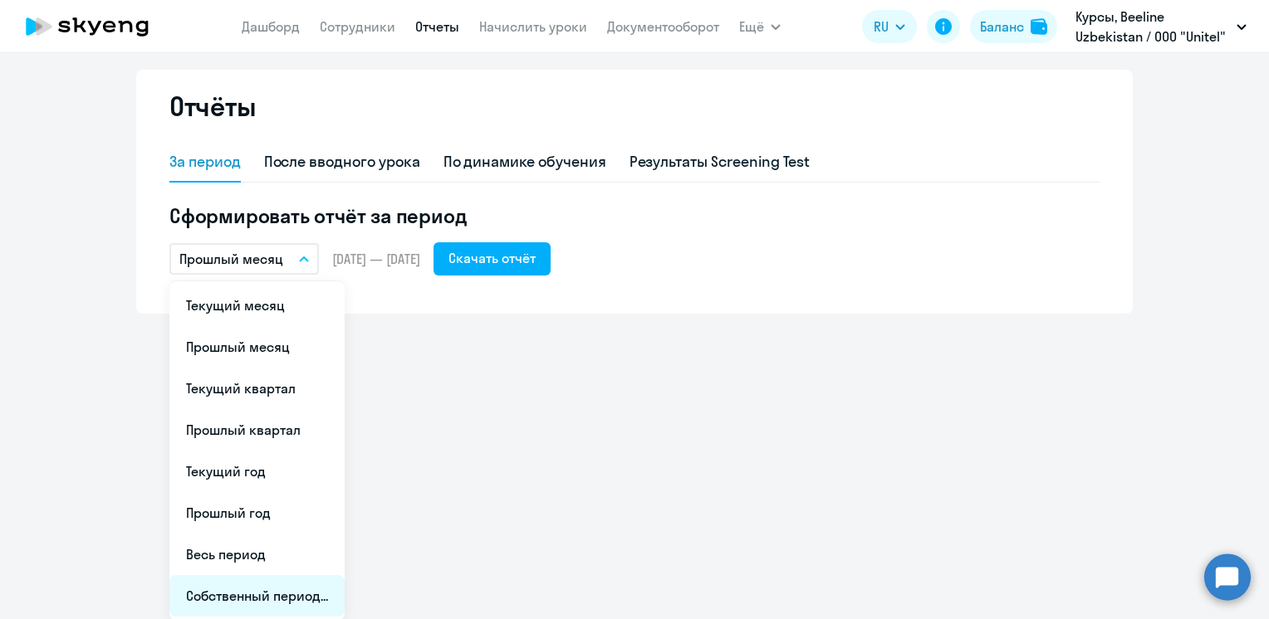
click at [240, 597] on li "Собственный период..." at bounding box center [256, 596] width 175 height 42
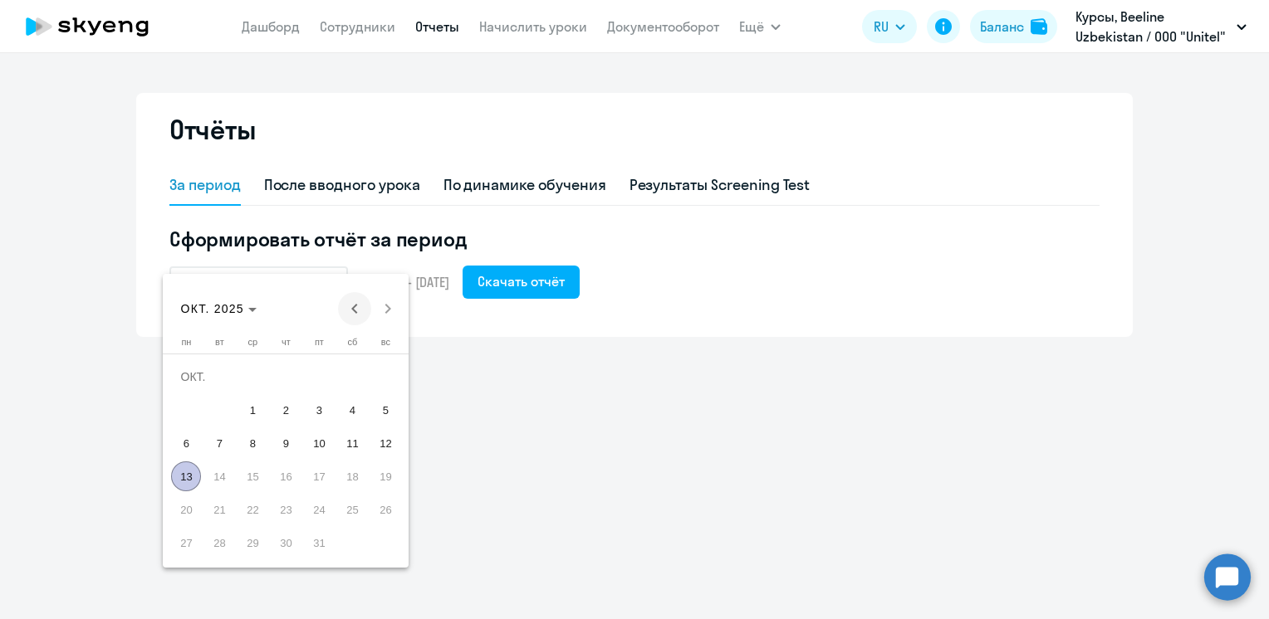
click at [352, 304] on span "Previous month" at bounding box center [354, 308] width 33 height 33
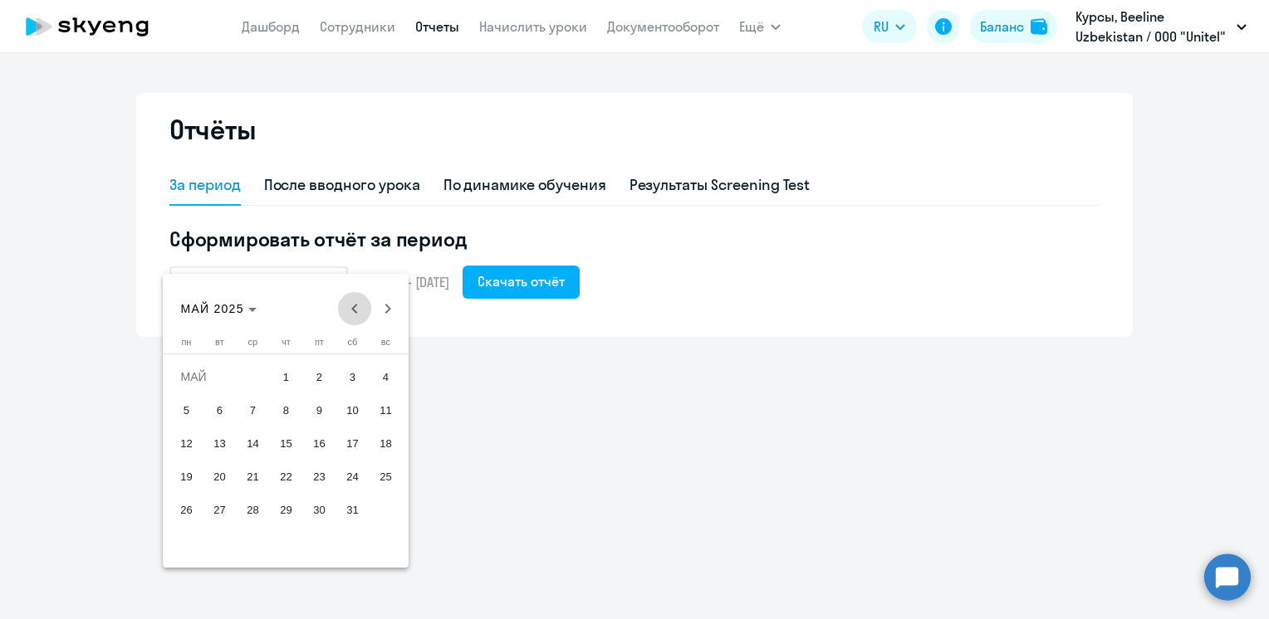
click at [352, 304] on span "Previous month" at bounding box center [354, 308] width 33 height 33
click at [384, 378] on span "2" at bounding box center [385, 377] width 30 height 30
click at [455, 321] on div at bounding box center [634, 309] width 1269 height 619
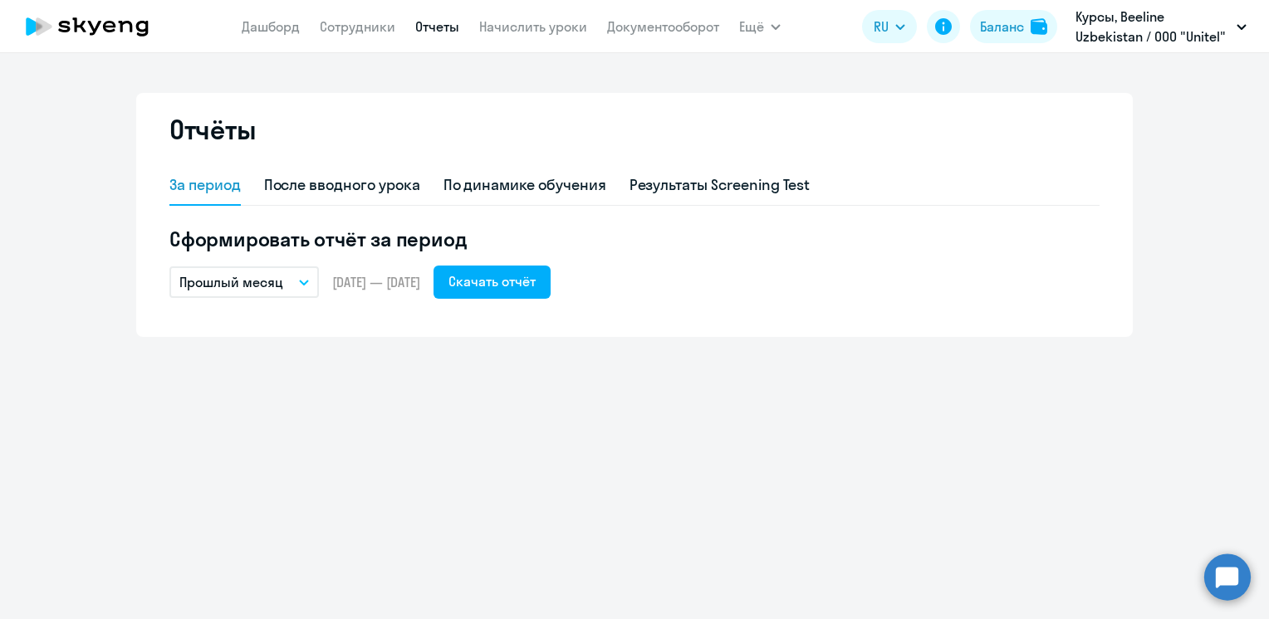
click at [309, 281] on icon "button" at bounding box center [304, 283] width 10 height 6
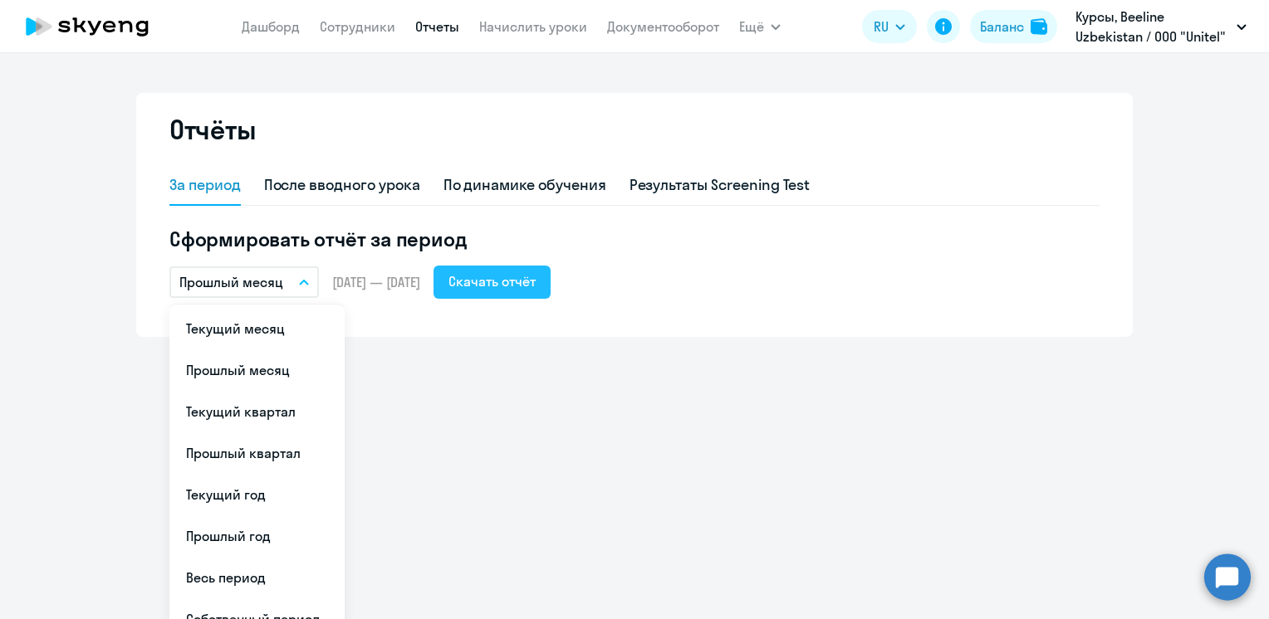
click at [523, 289] on div "Скачать отчёт" at bounding box center [491, 282] width 87 height 20
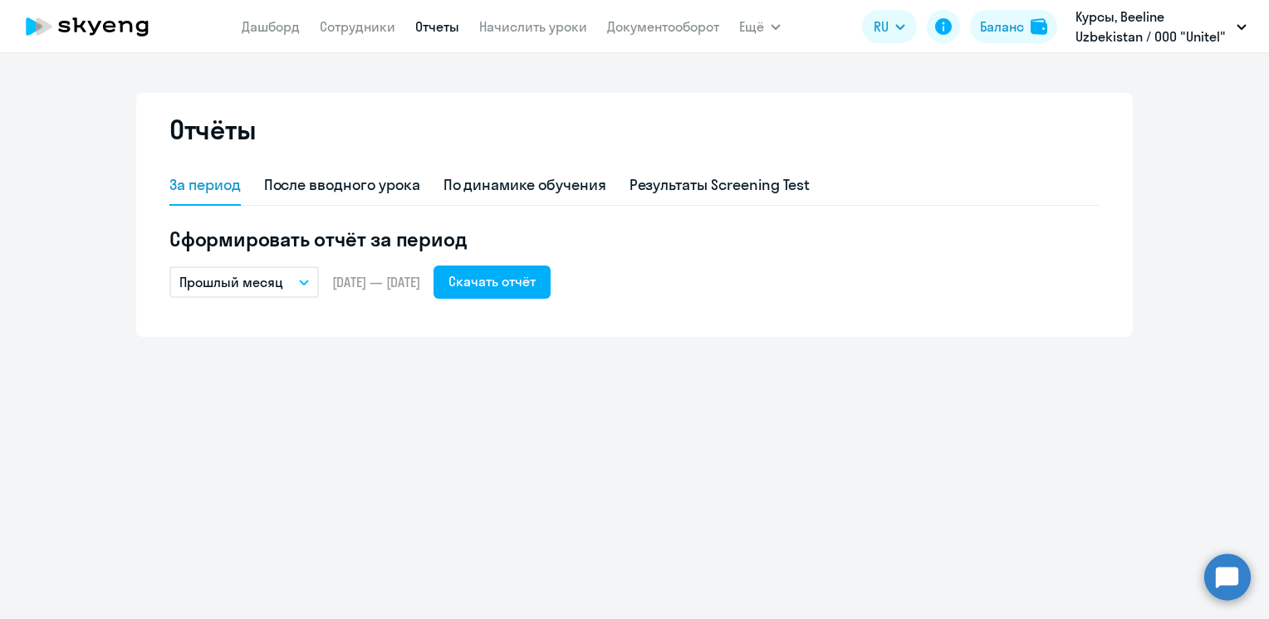
click at [309, 278] on button "Прошлый месяц" at bounding box center [243, 283] width 149 height 32
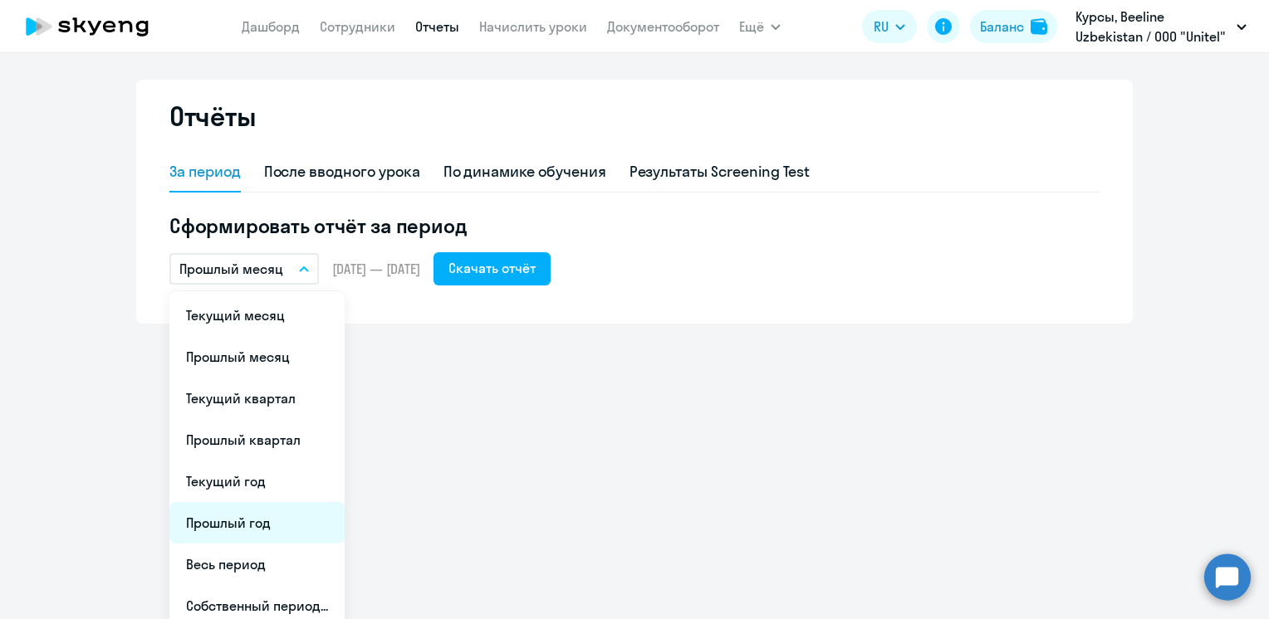
scroll to position [23, 0]
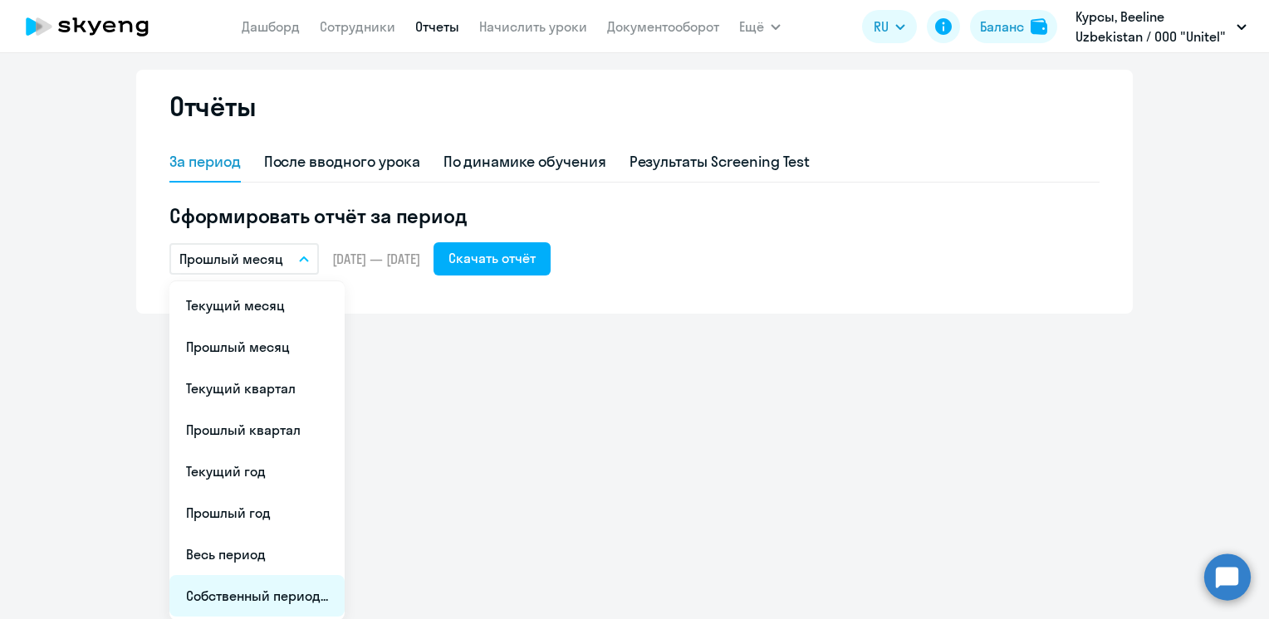
click at [237, 603] on li "Собственный период..." at bounding box center [256, 596] width 175 height 42
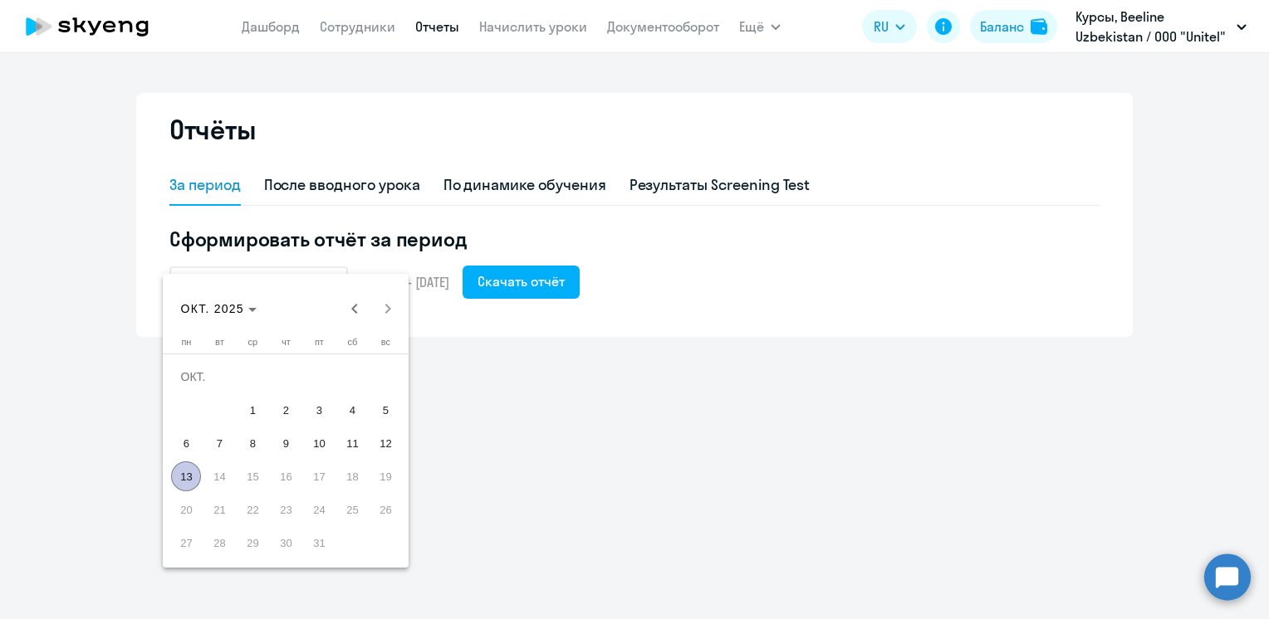
scroll to position [0, 0]
click at [712, 496] on div at bounding box center [634, 309] width 1269 height 619
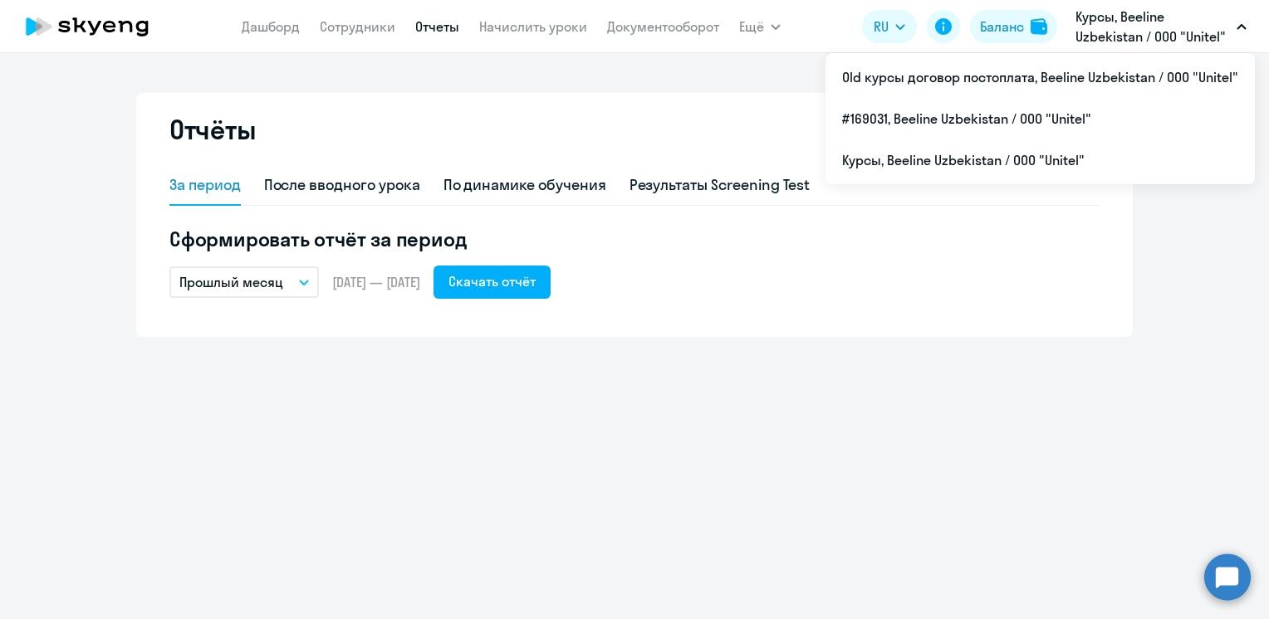
click at [1133, 16] on p "Курсы, Beeline Uzbekistan / ООО "Unitel"" at bounding box center [1152, 27] width 154 height 40
click at [1127, 37] on p "Курсы, Beeline Uzbekistan / ООО "Unitel"" at bounding box center [1152, 27] width 154 height 40
click at [1098, 37] on p "Курсы, Beeline Uzbekistan / ООО "Unitel"" at bounding box center [1152, 27] width 154 height 40
click at [1118, 32] on p "Курсы, Beeline Uzbekistan / ООО "Unitel"" at bounding box center [1152, 27] width 154 height 40
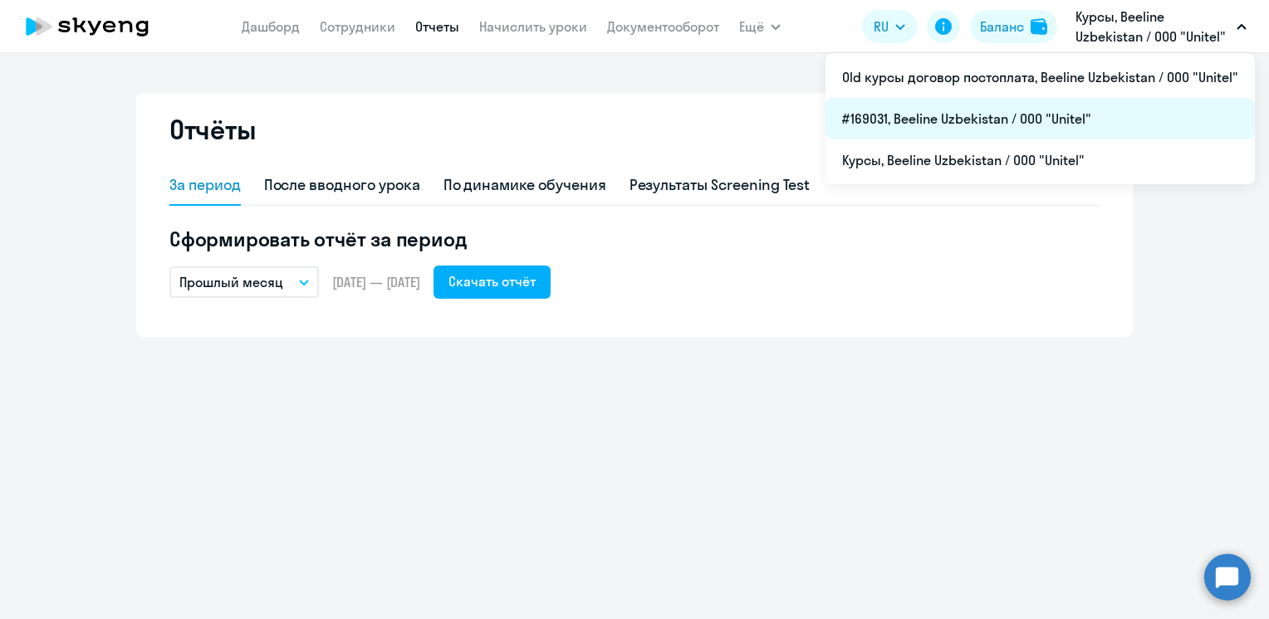
click at [1003, 119] on li "#169031, Beeline Uzbekistan / ООО "Unitel"" at bounding box center [1039, 119] width 429 height 42
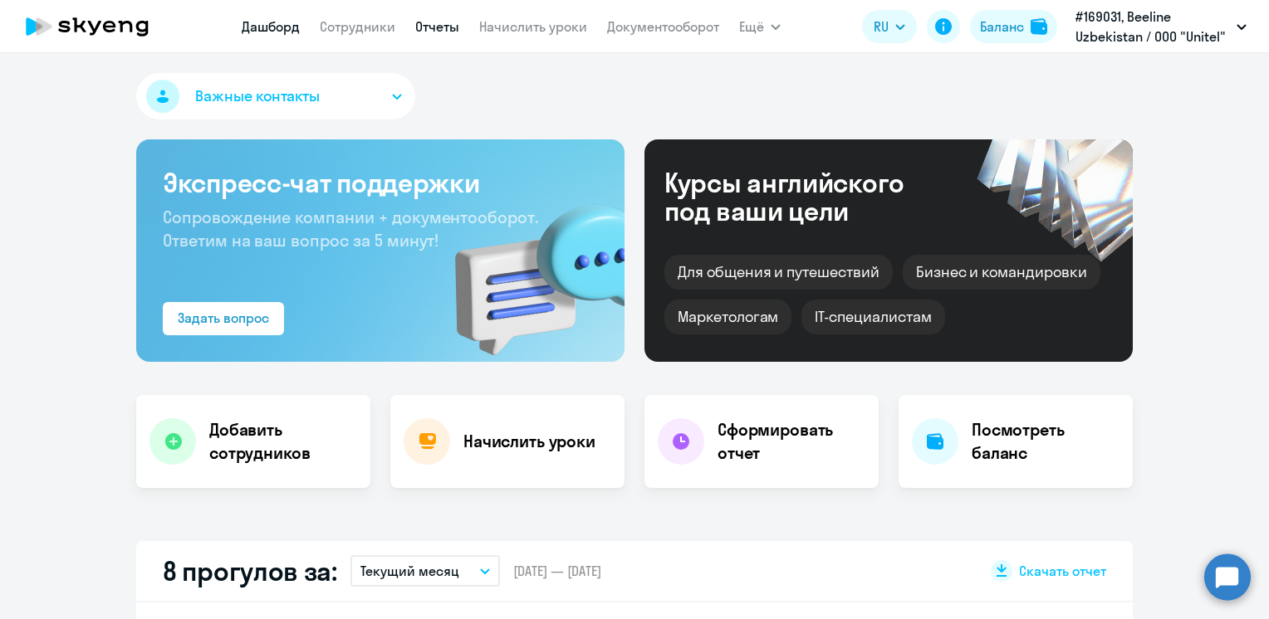
click at [433, 28] on link "Отчеты" at bounding box center [437, 26] width 44 height 17
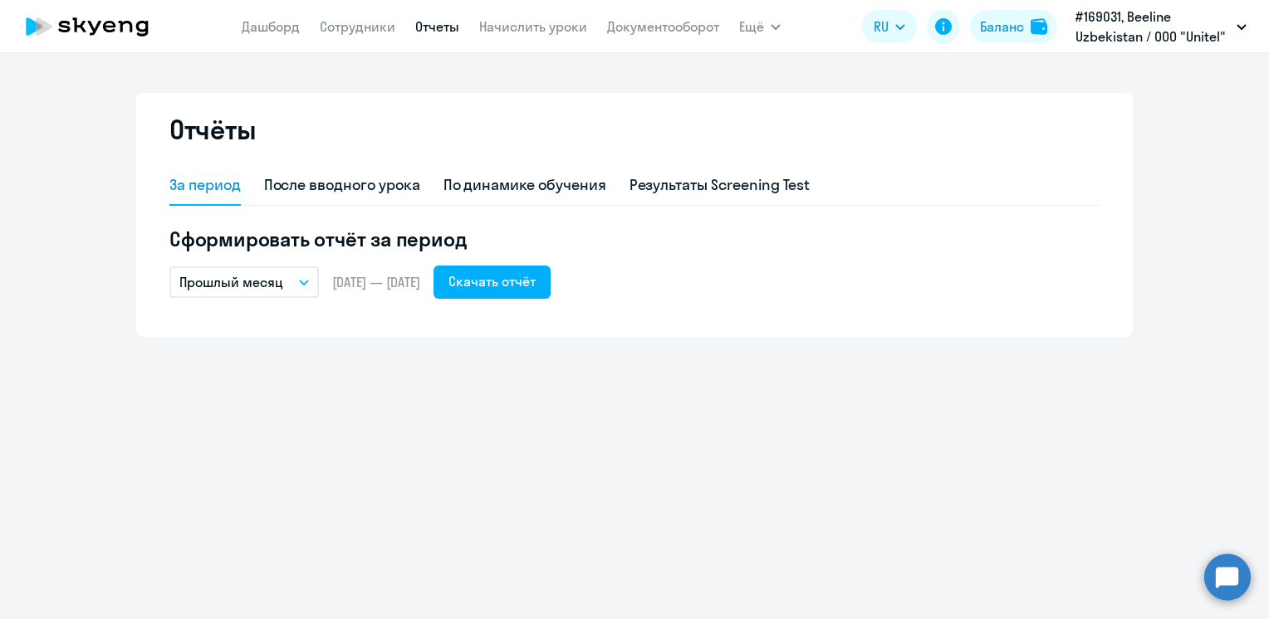
drag, startPoint x: 296, startPoint y: 278, endPoint x: 279, endPoint y: 304, distance: 31.1
click at [296, 280] on button "Прошлый месяц" at bounding box center [243, 283] width 149 height 32
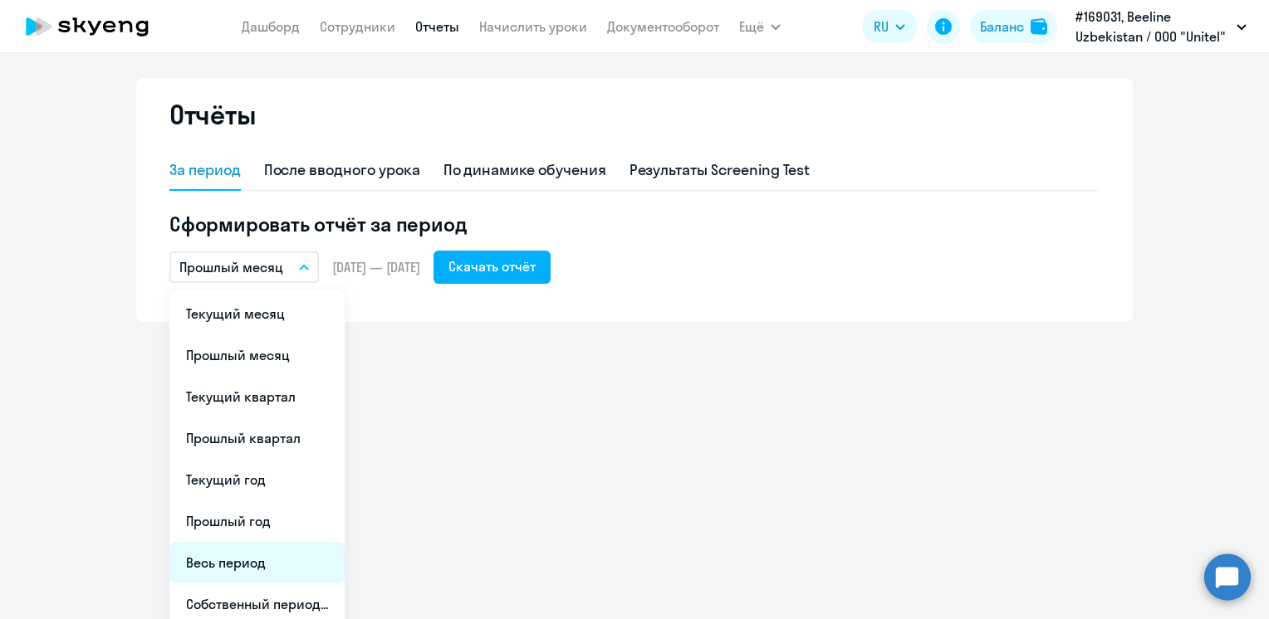
scroll to position [23, 0]
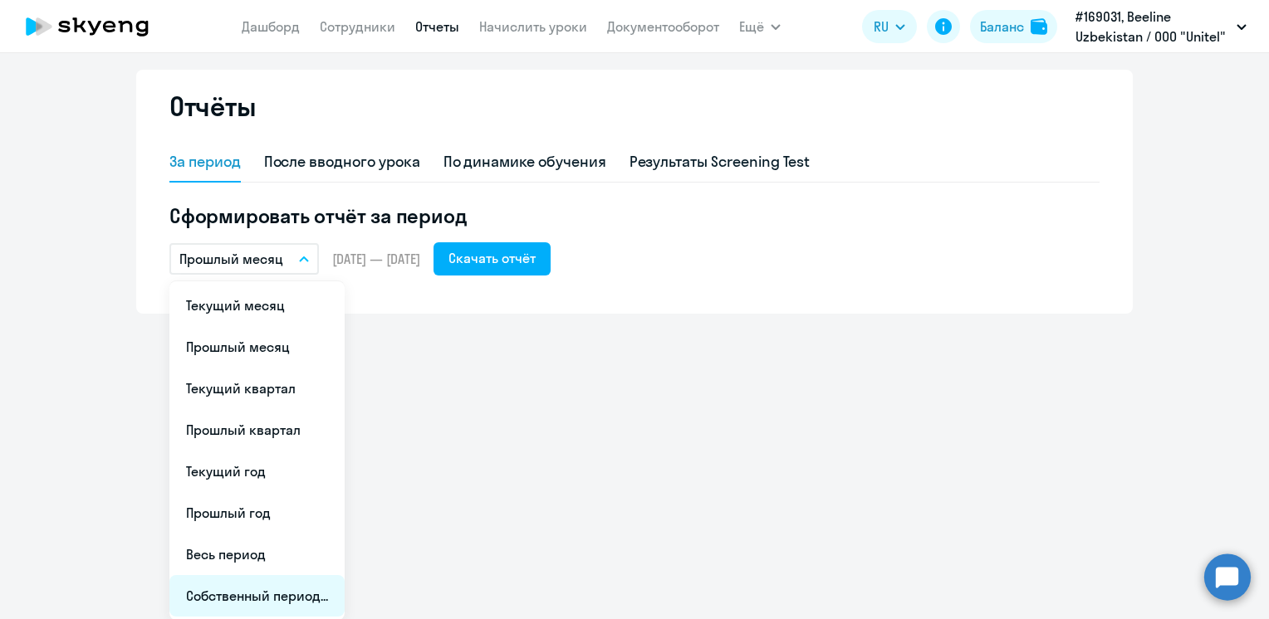
click at [237, 575] on li "Собственный период..." at bounding box center [256, 596] width 175 height 42
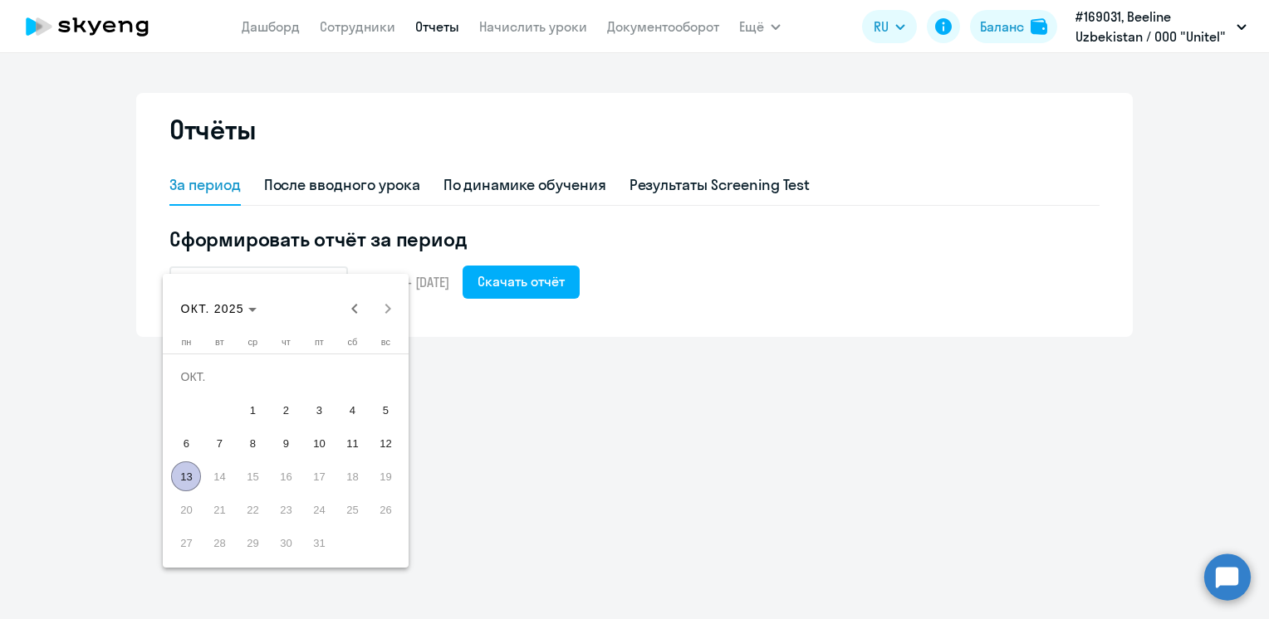
scroll to position [0, 0]
click at [356, 311] on span "Previous month" at bounding box center [354, 308] width 33 height 33
click at [355, 311] on span "Previous month" at bounding box center [354, 308] width 33 height 33
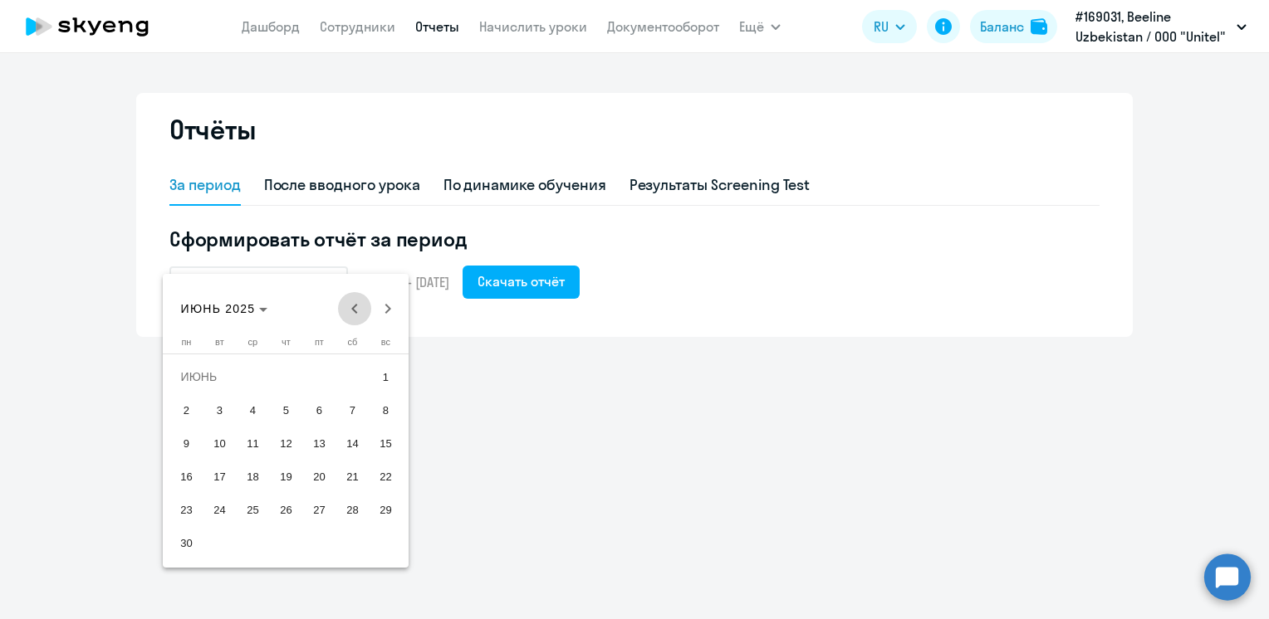
click at [355, 311] on span "Previous month" at bounding box center [354, 308] width 33 height 33
click at [339, 309] on span "Previous month" at bounding box center [354, 308] width 33 height 33
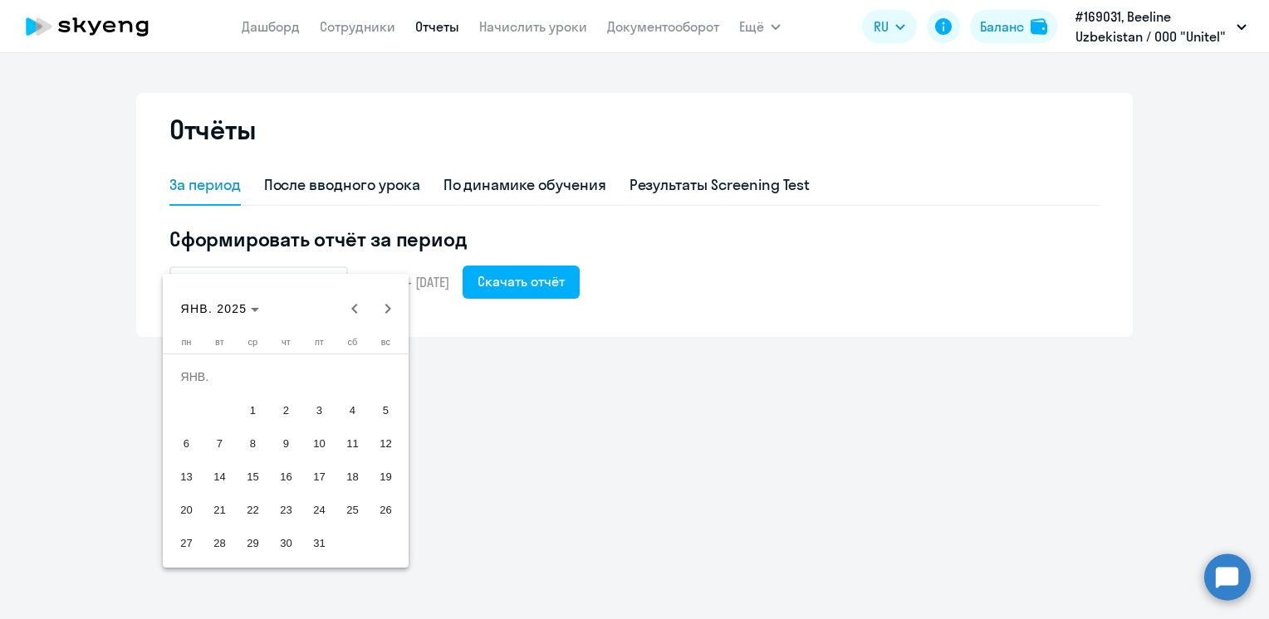
click at [337, 311] on div "[DATE] [DATE]" at bounding box center [286, 308] width 237 height 33
click at [252, 410] on span "1" at bounding box center [252, 410] width 30 height 30
click at [384, 306] on span "Next month" at bounding box center [387, 308] width 33 height 33
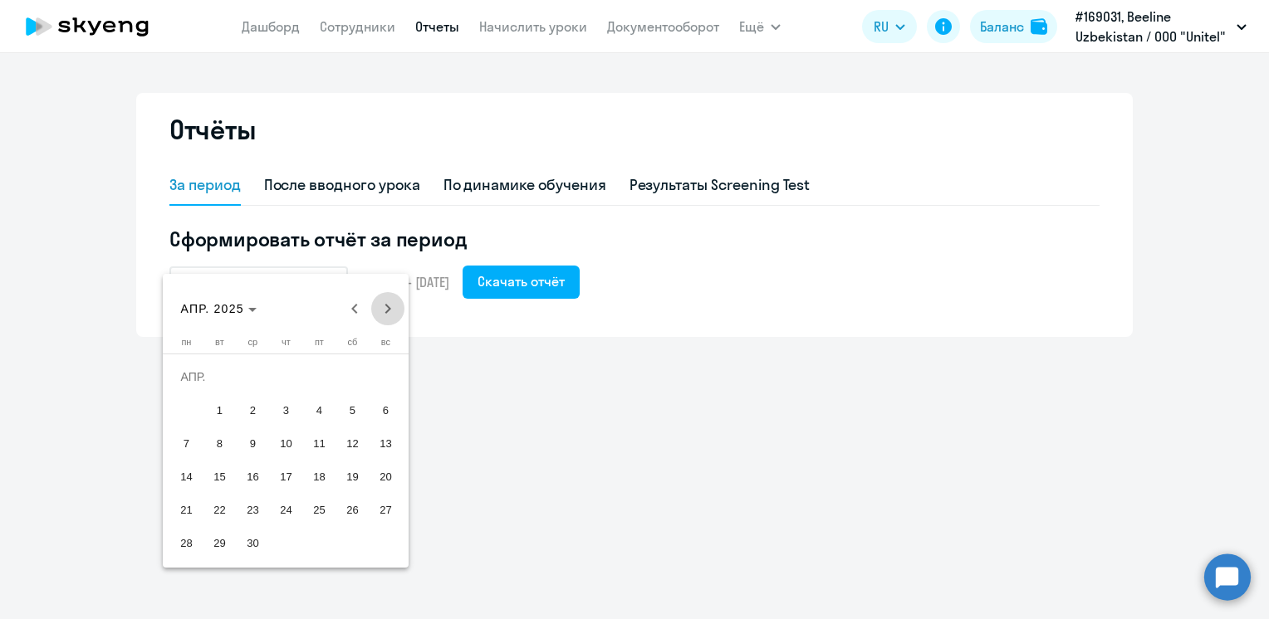
click at [384, 306] on span "Next month" at bounding box center [387, 308] width 33 height 33
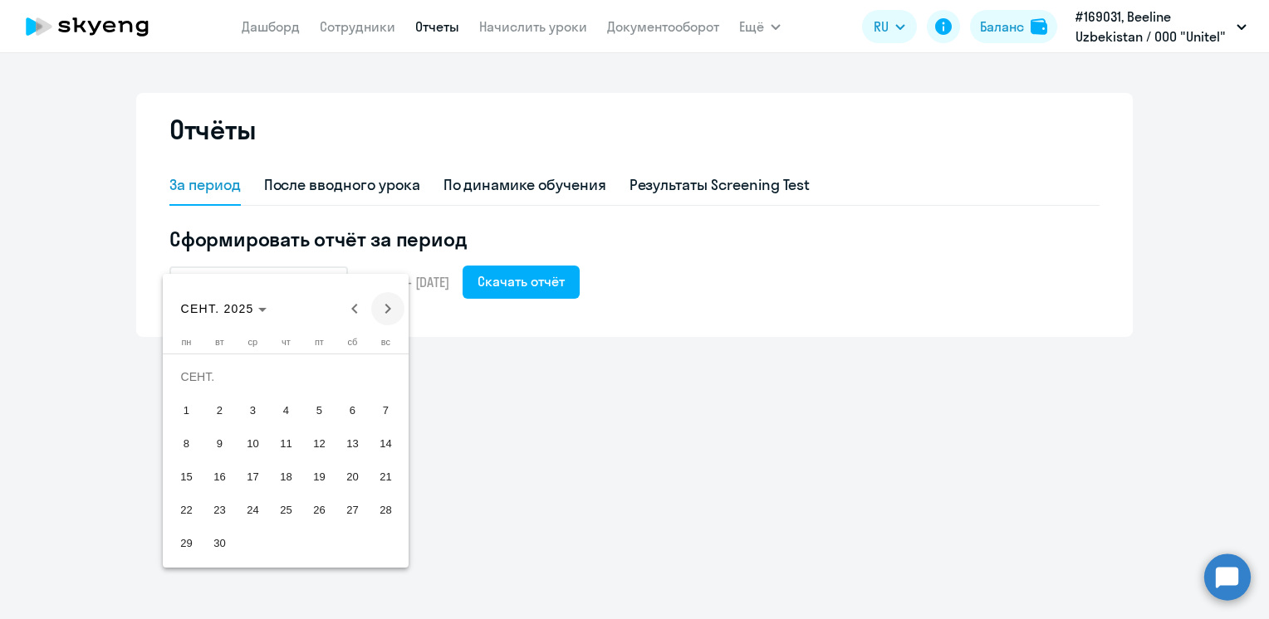
click at [384, 306] on span "Next month" at bounding box center [387, 308] width 33 height 33
click at [384, 306] on div "ОКТ. 2025 ОКТ. 2025" at bounding box center [286, 308] width 237 height 33
click at [387, 307] on div "ОКТ. 2025 ОКТ. 2025" at bounding box center [286, 308] width 237 height 33
click at [186, 469] on span "13" at bounding box center [186, 477] width 30 height 30
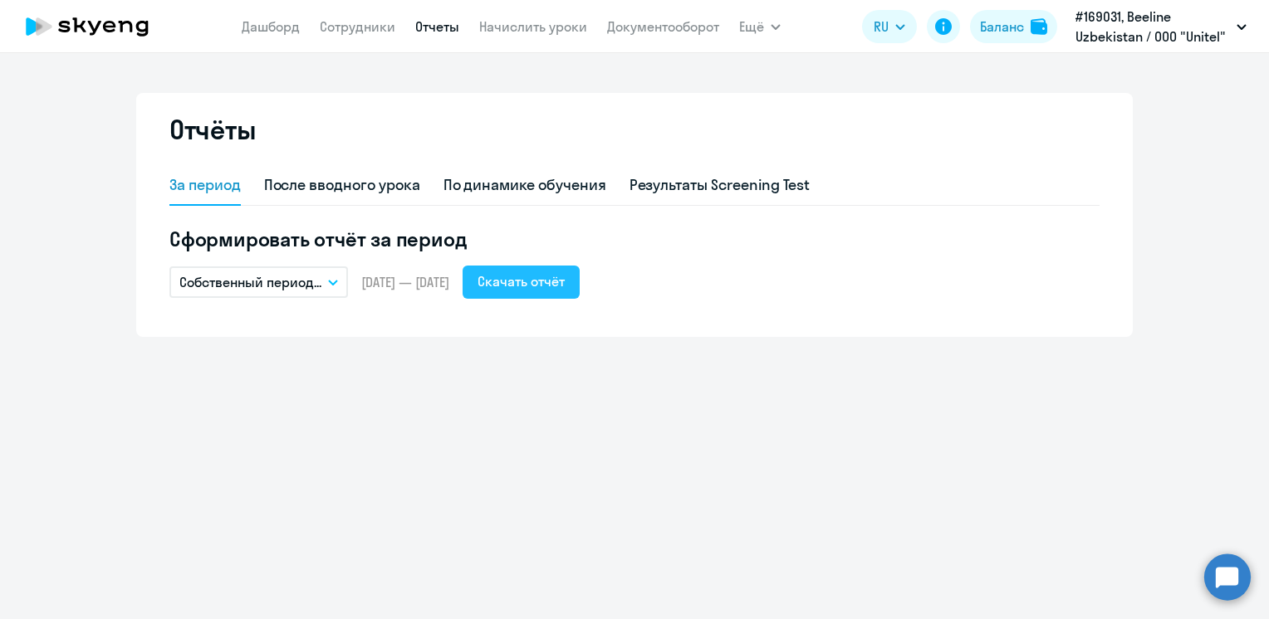
click at [565, 287] on div "Скачать отчёт" at bounding box center [520, 282] width 87 height 20
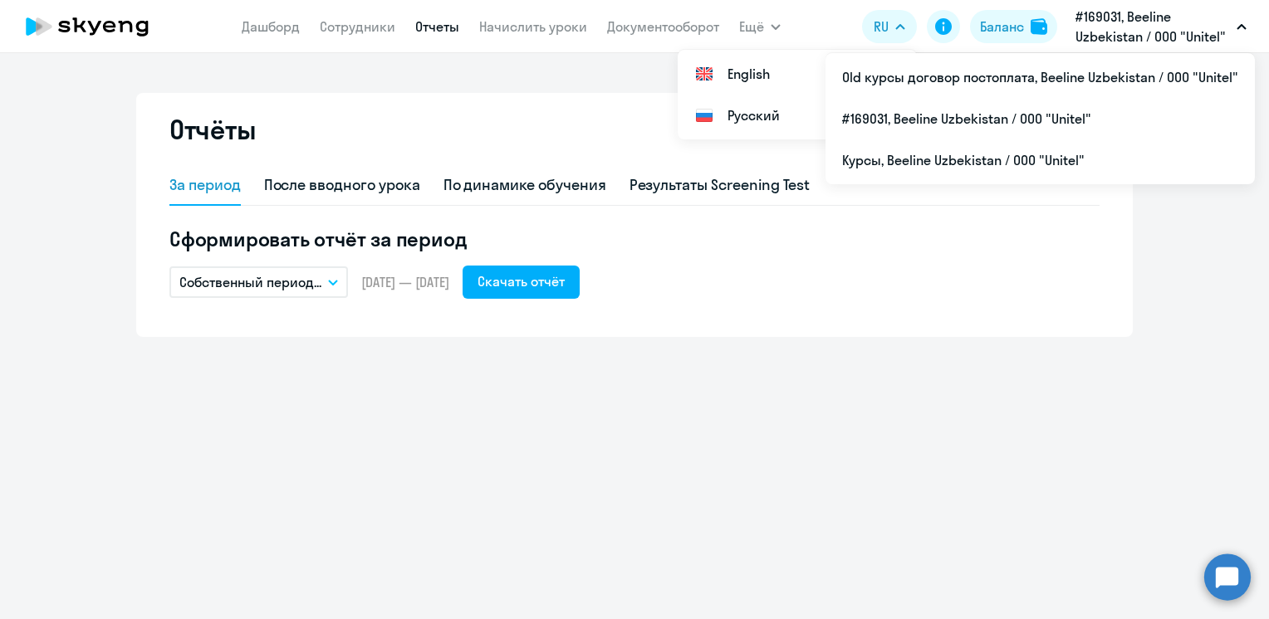
click at [1114, 32] on p "#169031, Beeline Uzbekistan / ООО "Unitel"" at bounding box center [1152, 27] width 154 height 40
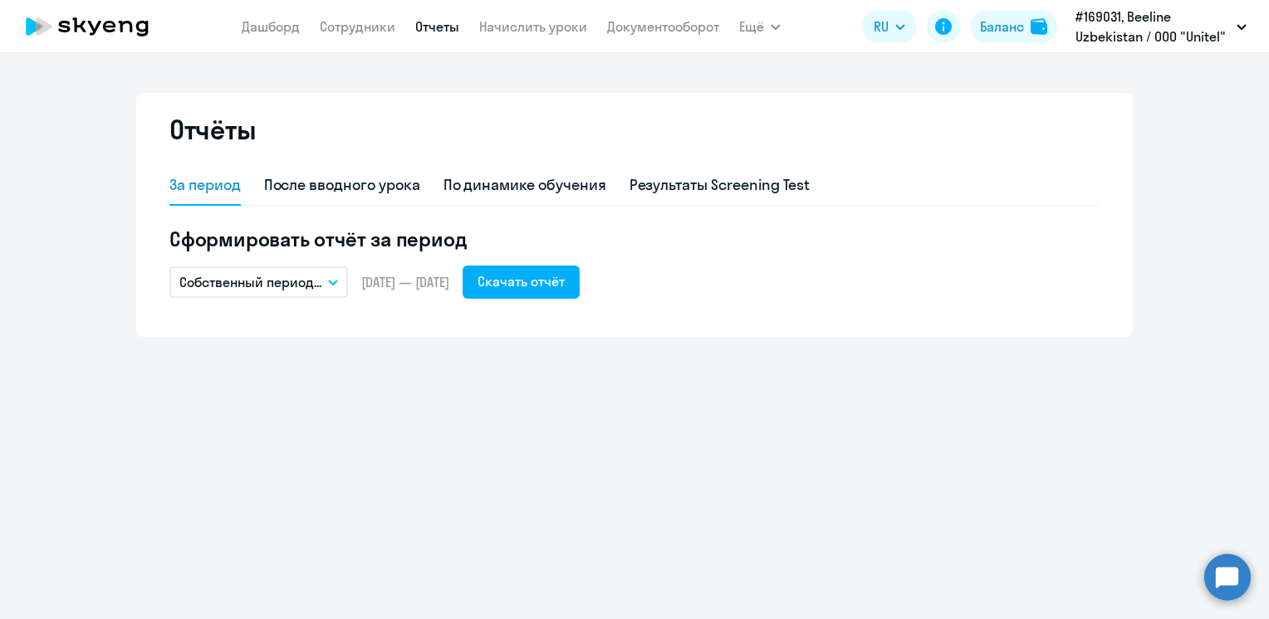
click at [1122, 28] on p "#169031, Beeline Uzbekistan / ООО "Unitel"" at bounding box center [1152, 27] width 154 height 40
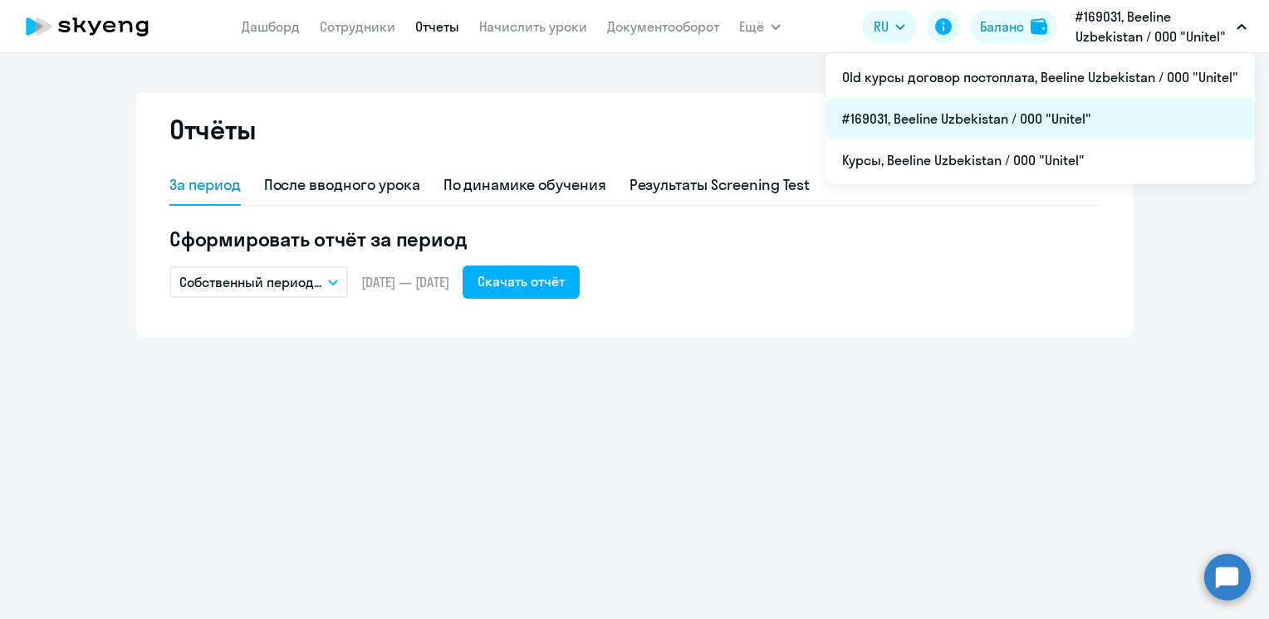
click at [1014, 115] on li "#169031, Beeline Uzbekistan / ООО "Unitel"" at bounding box center [1039, 119] width 429 height 42
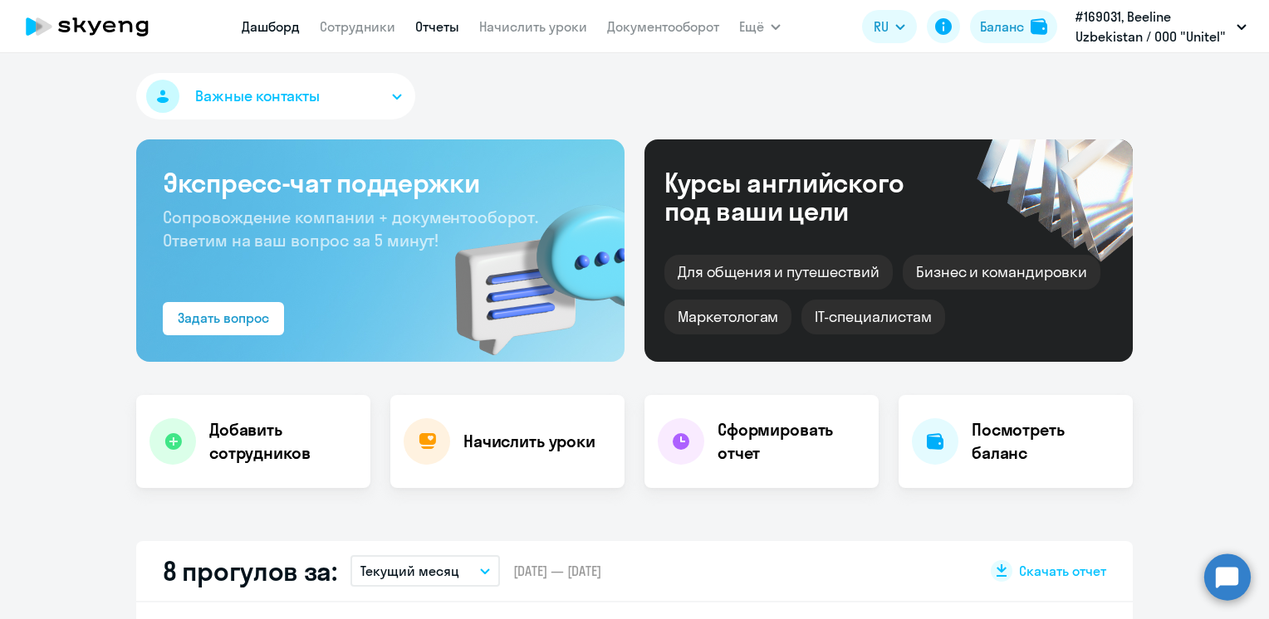
click at [442, 25] on link "Отчеты" at bounding box center [437, 26] width 44 height 17
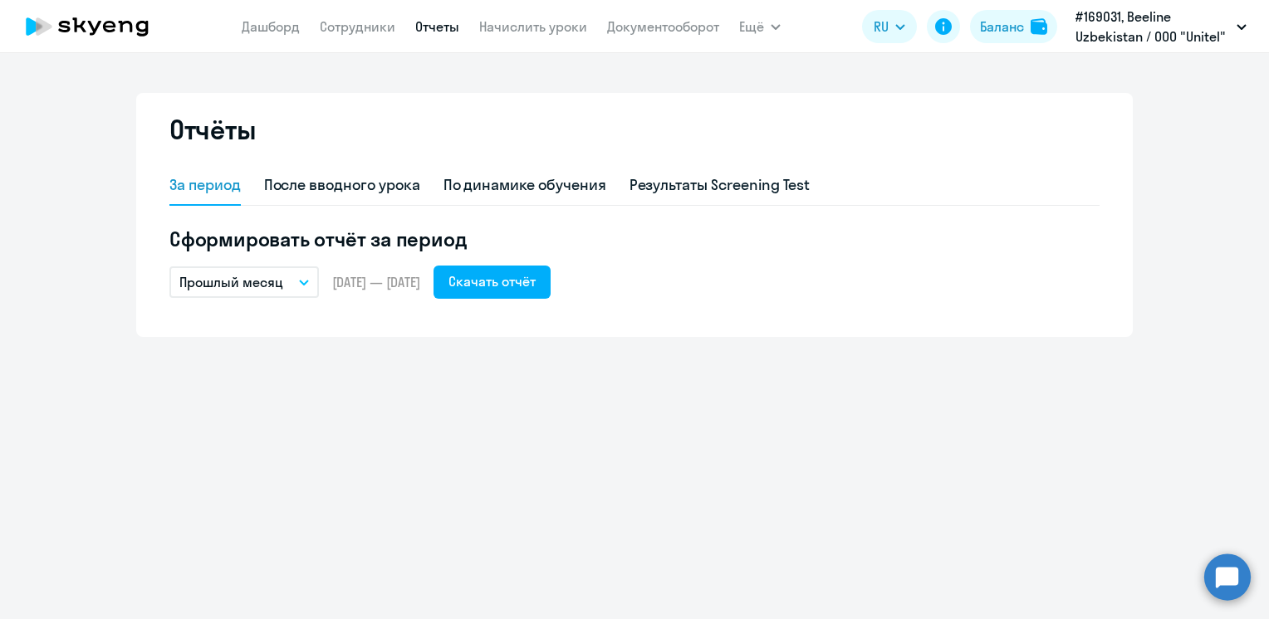
click at [304, 281] on icon "button" at bounding box center [304, 283] width 10 height 6
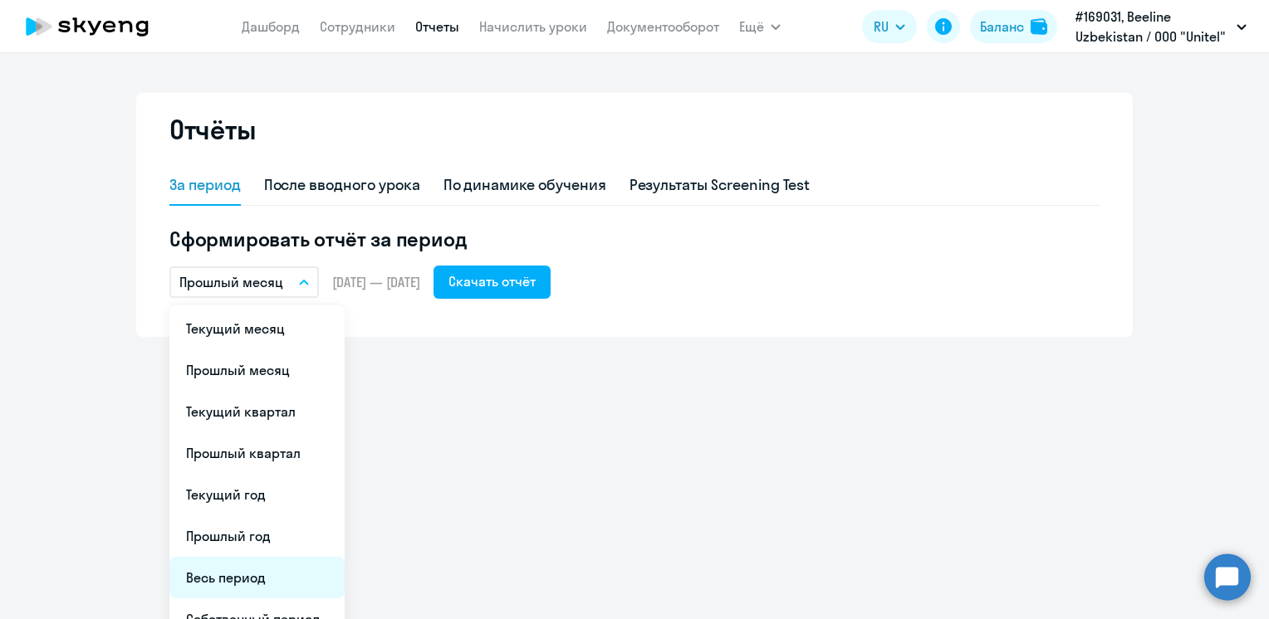
click at [232, 575] on li "Весь период" at bounding box center [256, 578] width 175 height 42
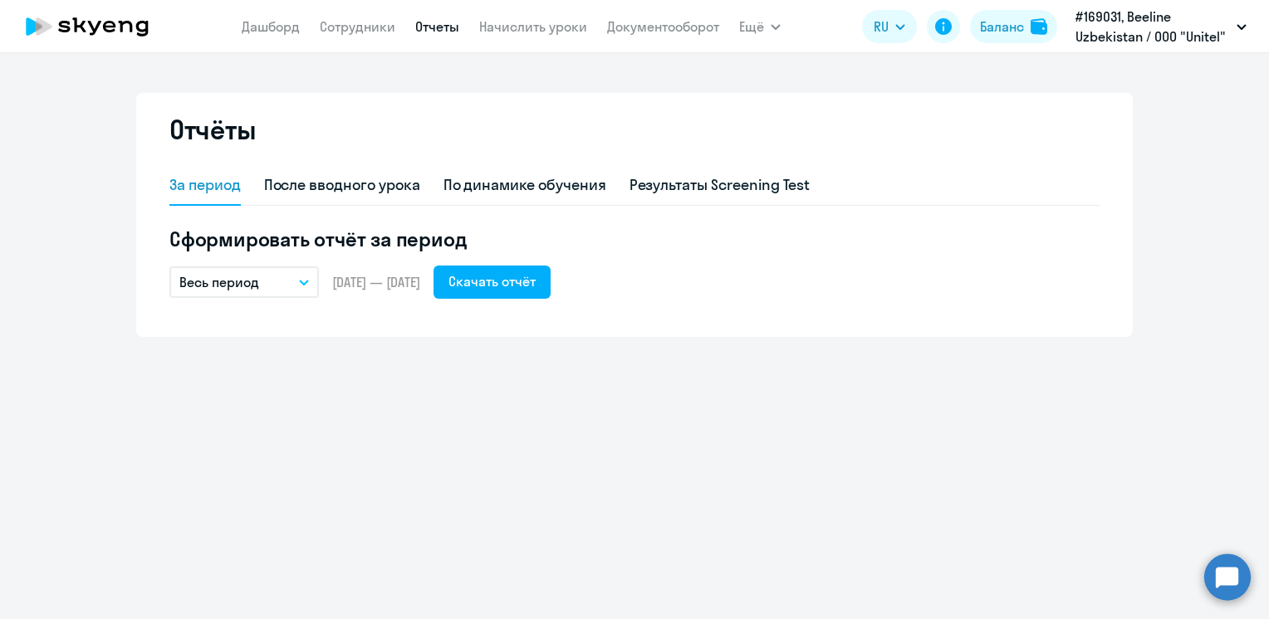
click at [296, 278] on button "Весь период" at bounding box center [243, 283] width 149 height 32
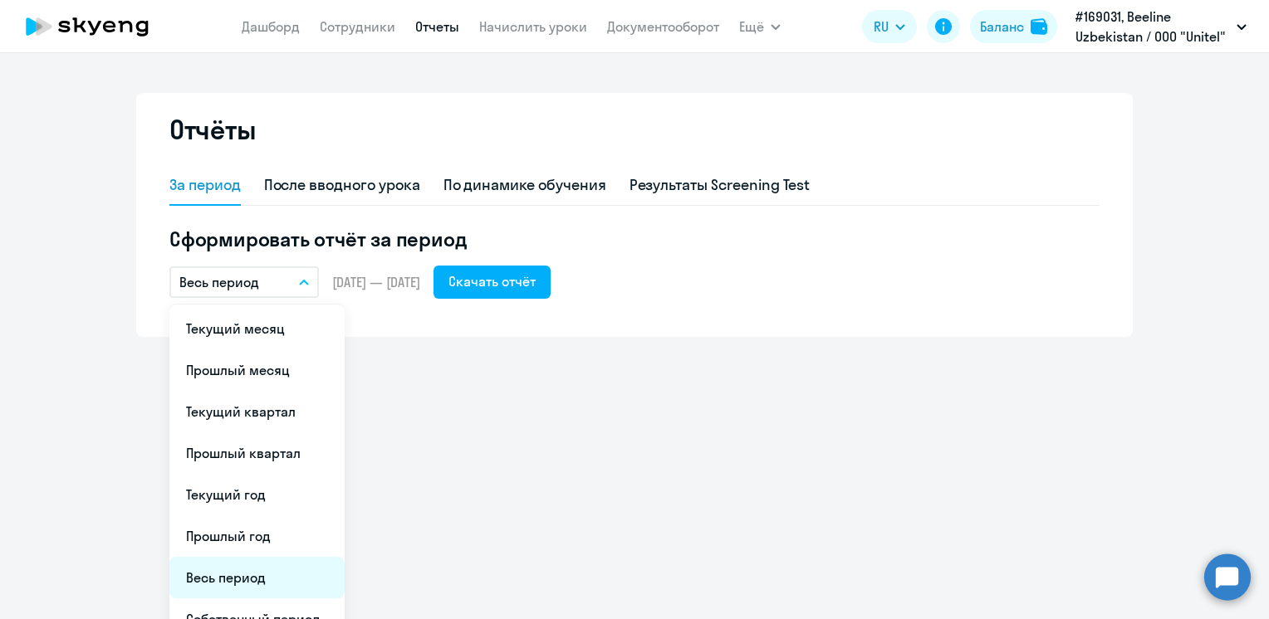
scroll to position [23, 0]
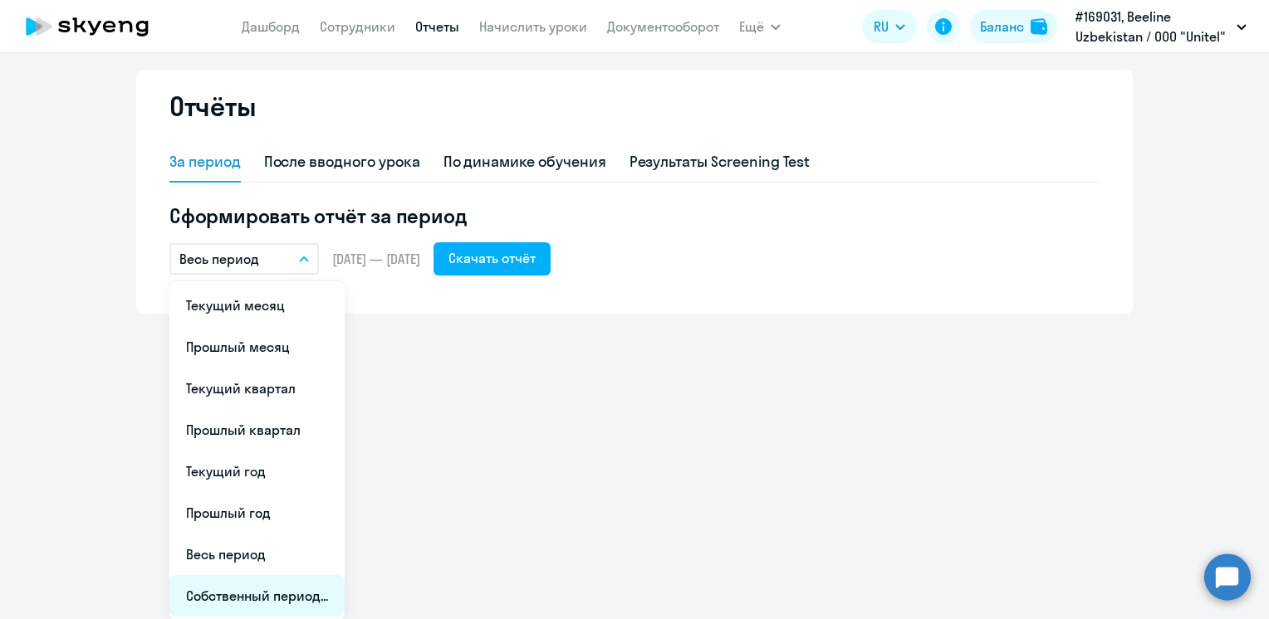
click at [226, 603] on li "Собственный период..." at bounding box center [256, 596] width 175 height 42
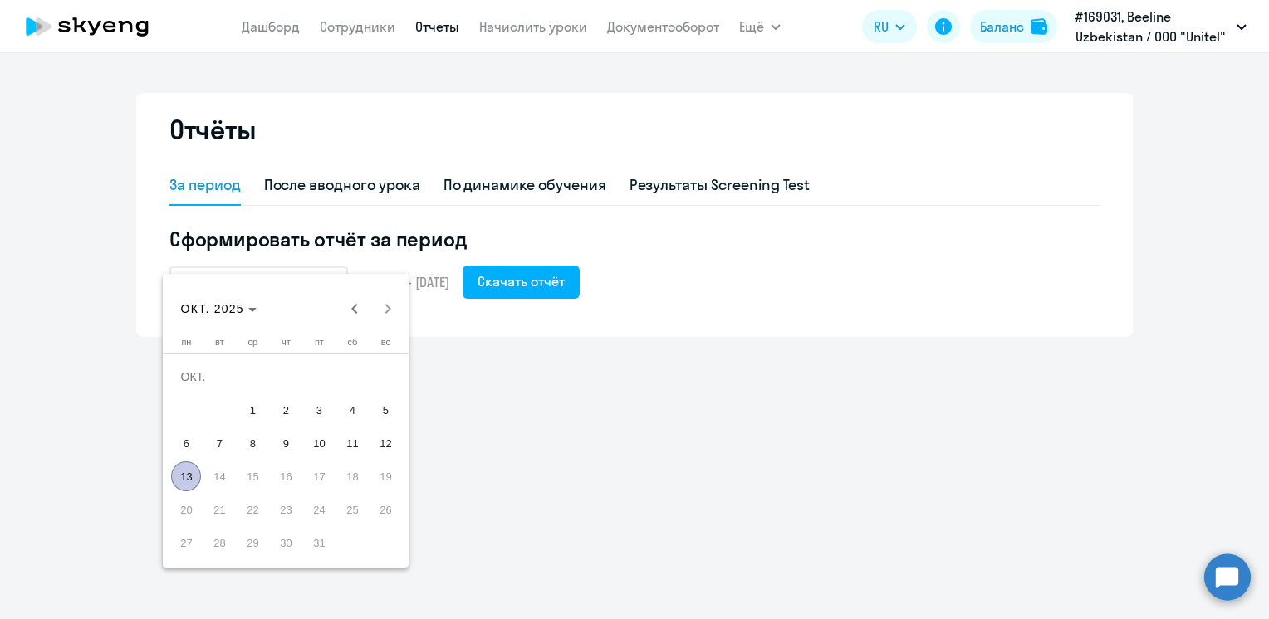
scroll to position [0, 0]
click at [357, 304] on span "Previous month" at bounding box center [354, 308] width 33 height 33
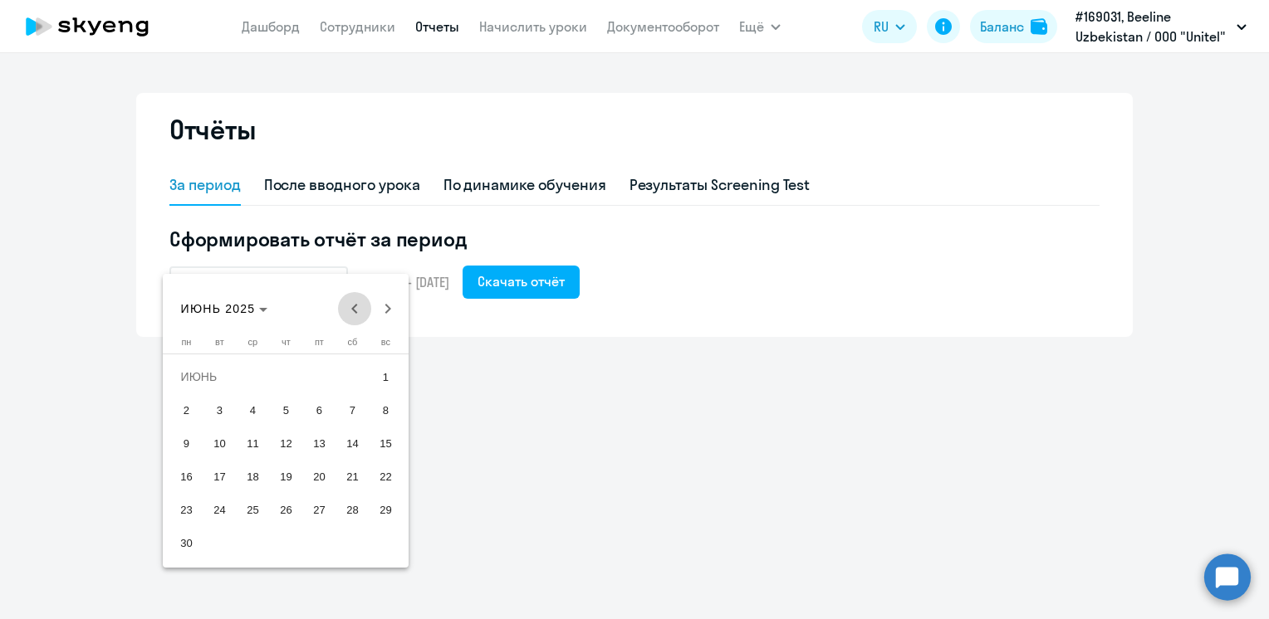
click at [357, 304] on span "Previous month" at bounding box center [354, 308] width 33 height 33
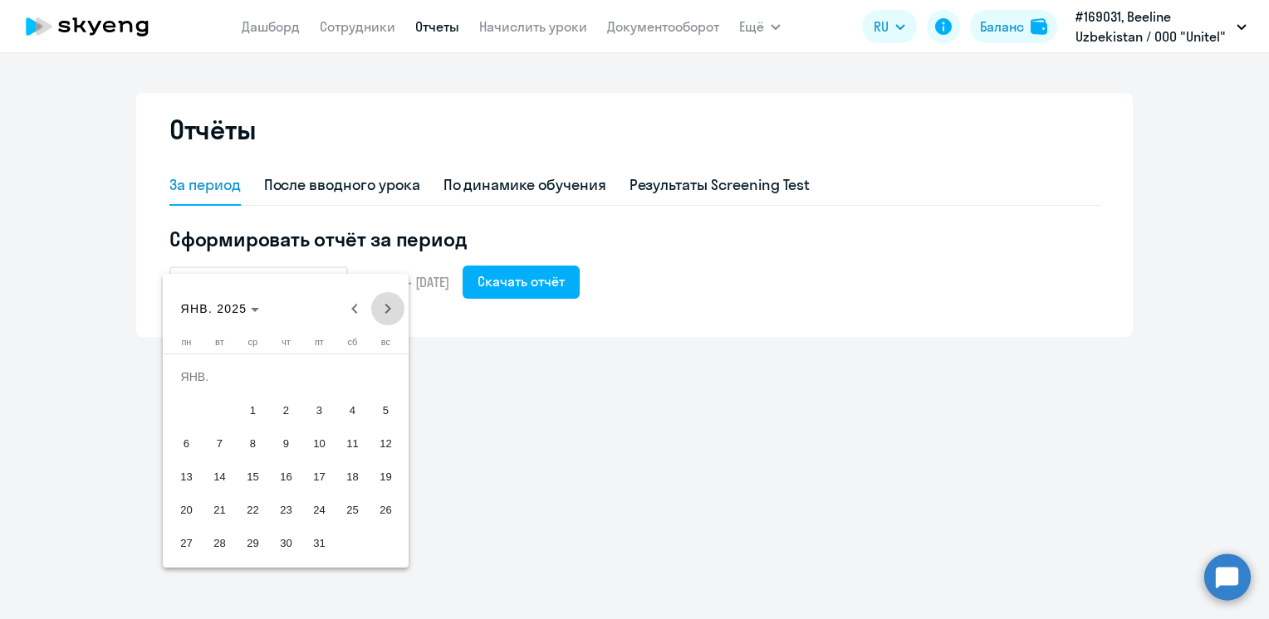
click at [389, 301] on span "Next month" at bounding box center [387, 308] width 33 height 33
drag, startPoint x: 488, startPoint y: 440, endPoint x: 478, endPoint y: 436, distance: 10.8
click at [488, 441] on div at bounding box center [634, 309] width 1269 height 619
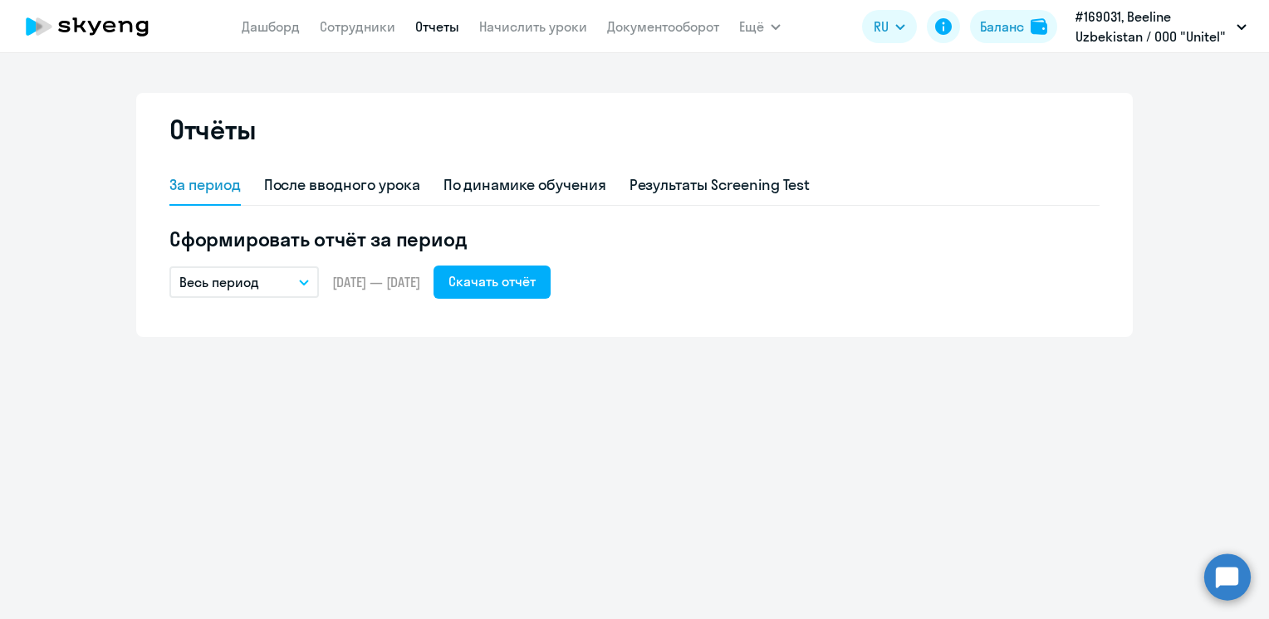
click at [1060, 32] on app-header-actions "RU English Русский Баланс #169031, Beeline Uzbekistan / ООО "Unitel" Old курсы …" at bounding box center [1058, 27] width 393 height 40
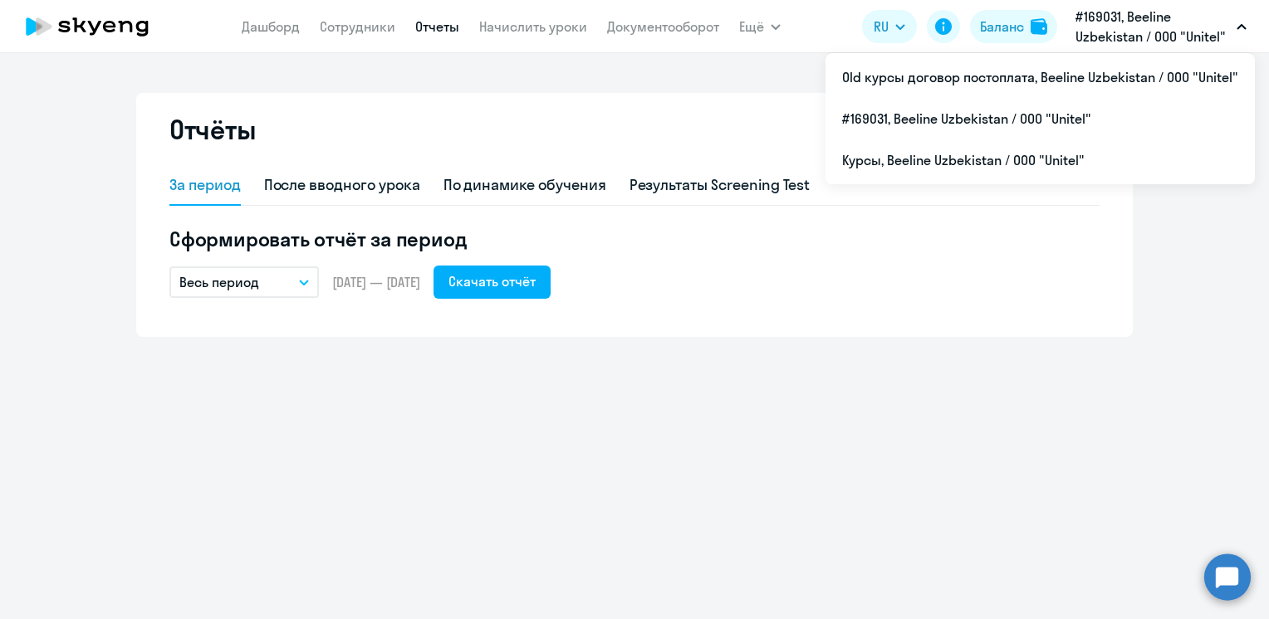
click at [1103, 37] on p "#169031, Beeline Uzbekistan / ООО "Unitel"" at bounding box center [1152, 27] width 154 height 40
click at [1103, 12] on p "#169031, Beeline Uzbekistan / ООО "Unitel"" at bounding box center [1152, 27] width 154 height 40
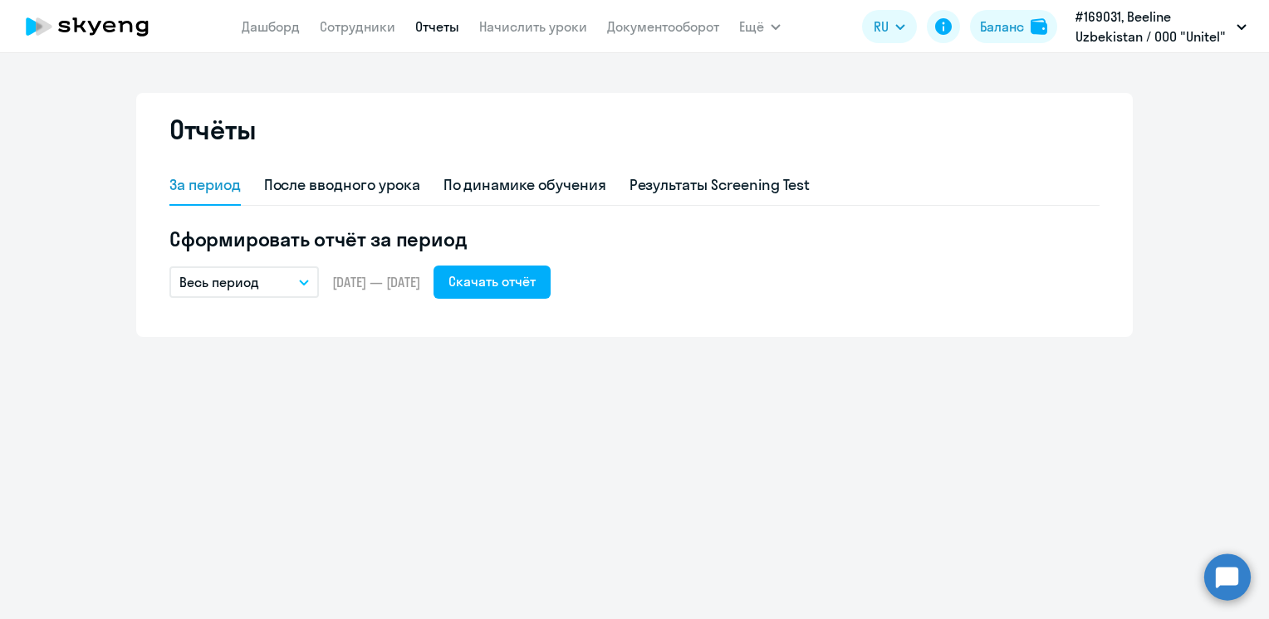
click at [1145, 34] on p "#169031, Beeline Uzbekistan / ООО "Unitel"" at bounding box center [1152, 27] width 154 height 40
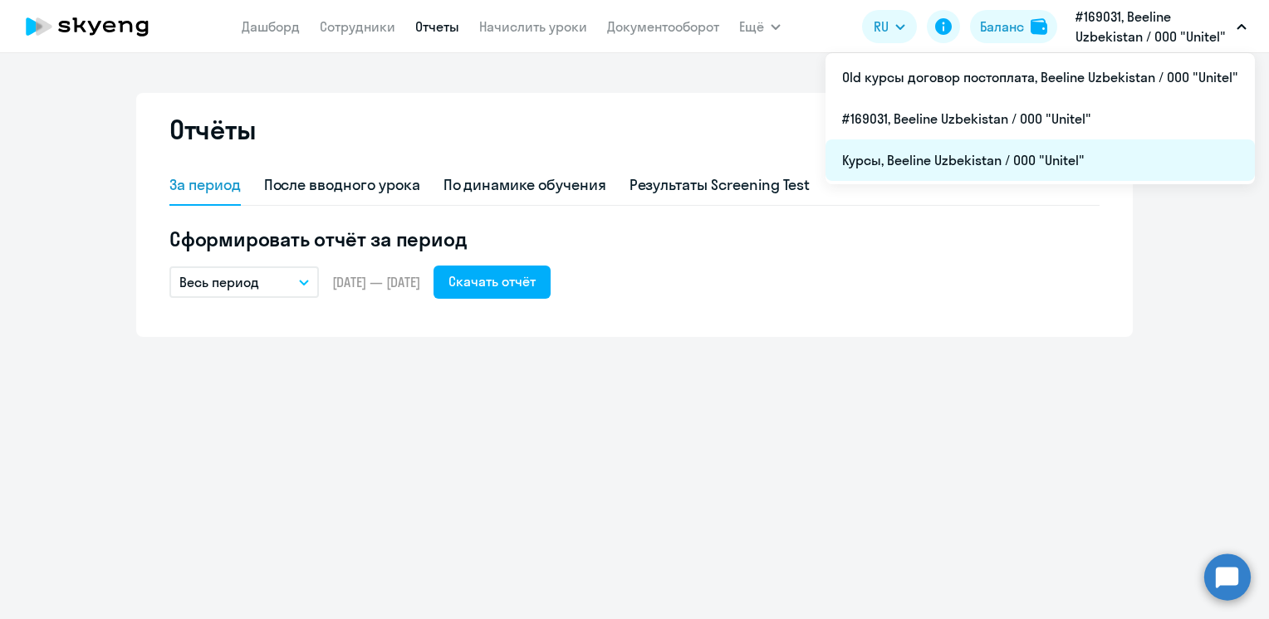
click at [921, 159] on li "Курсы, Beeline Uzbekistan / ООО "Unitel"" at bounding box center [1039, 160] width 429 height 42
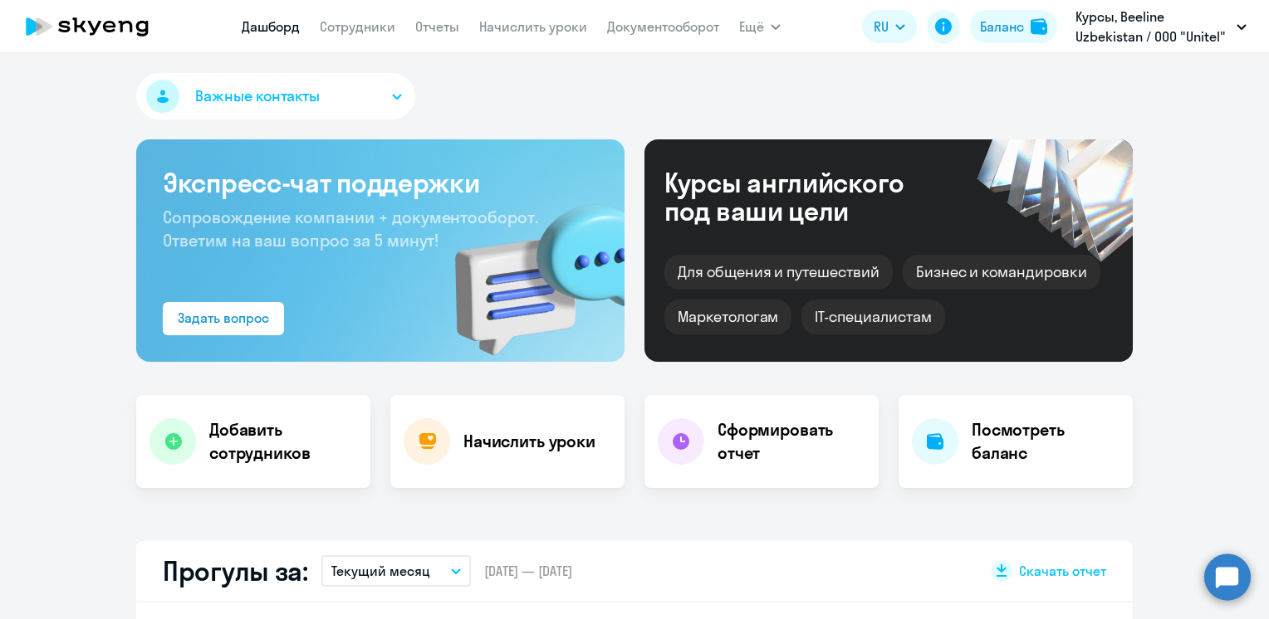
scroll to position [415, 0]
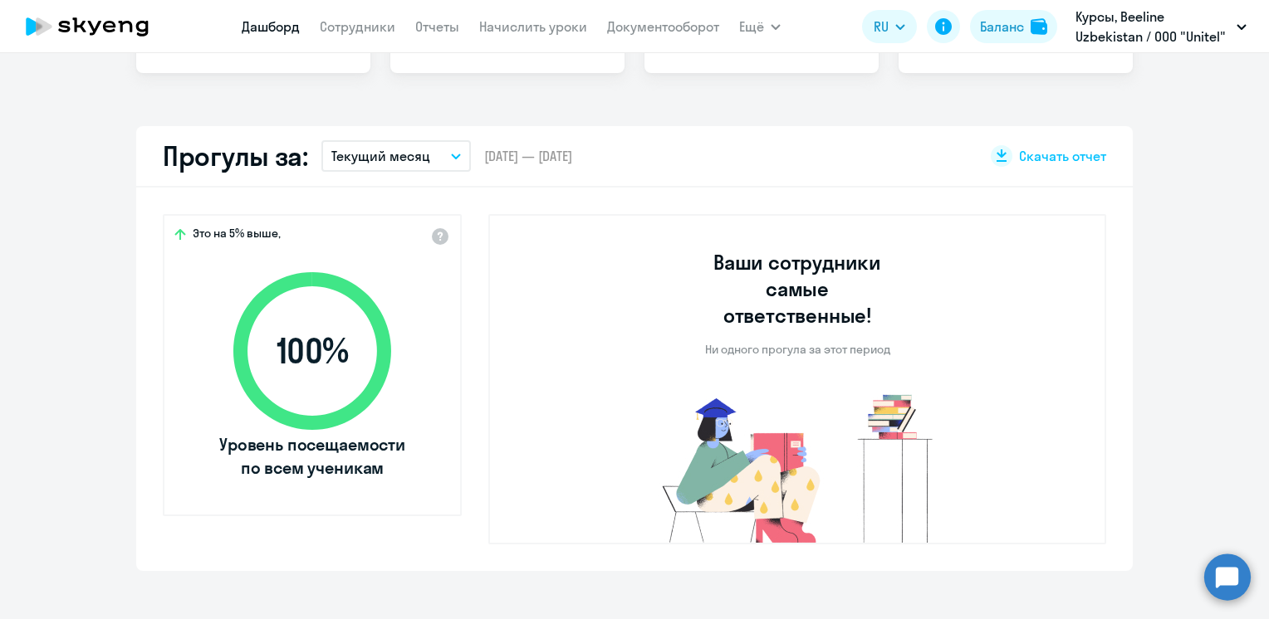
click at [451, 154] on icon "button" at bounding box center [456, 157] width 10 height 6
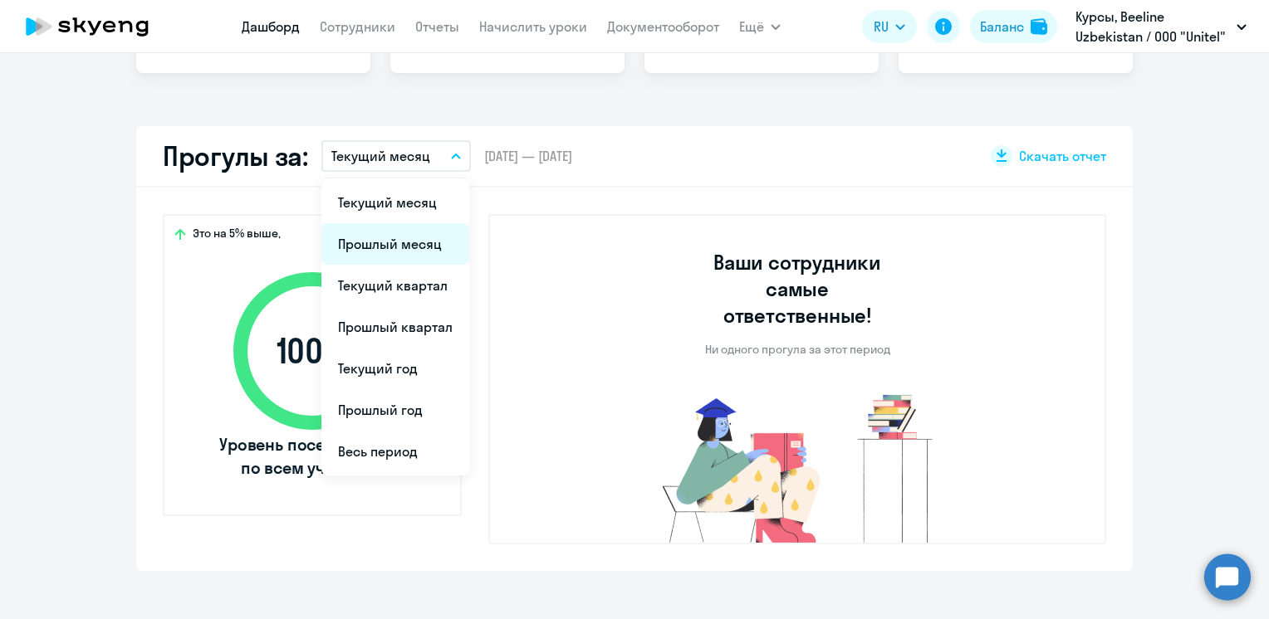
select select "30"
click at [430, 33] on link "Отчеты" at bounding box center [437, 26] width 44 height 17
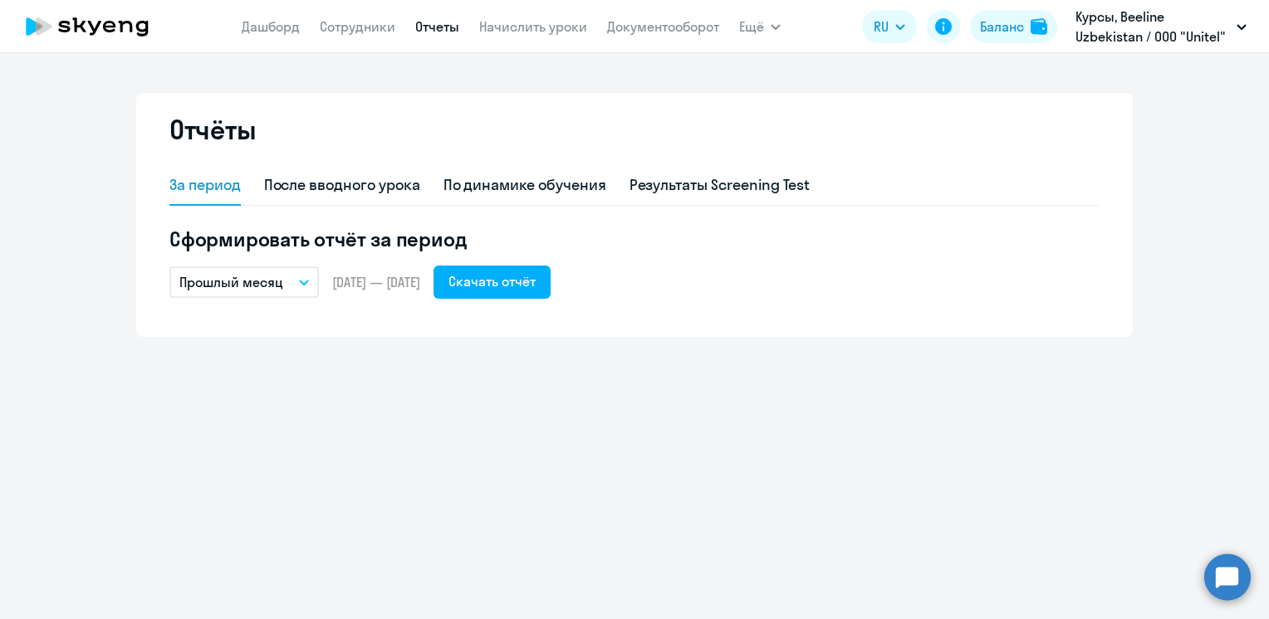
click at [303, 287] on button "Прошлый месяц" at bounding box center [243, 283] width 149 height 32
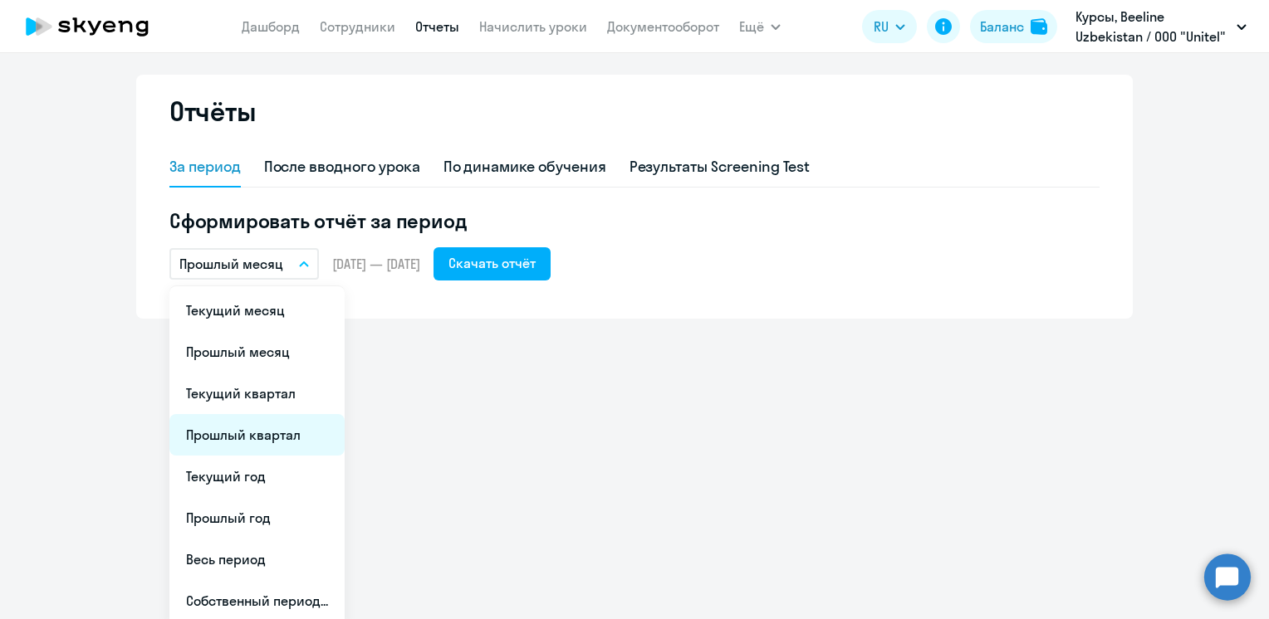
scroll to position [23, 0]
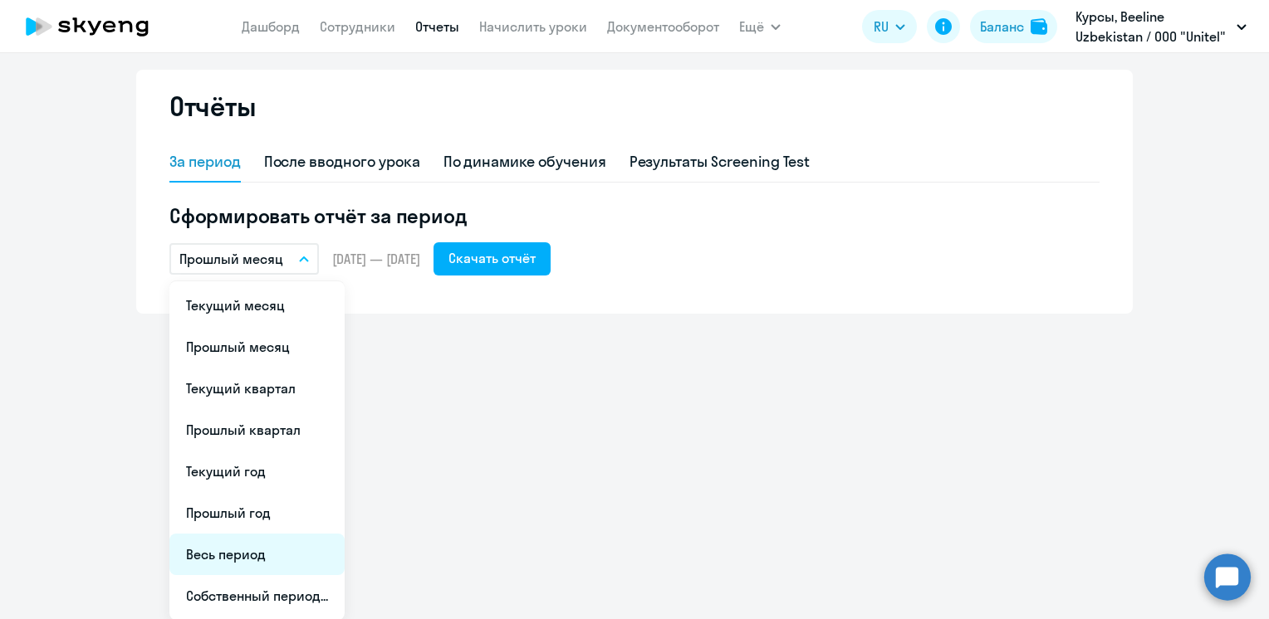
click at [220, 558] on li "Весь период" at bounding box center [256, 555] width 175 height 42
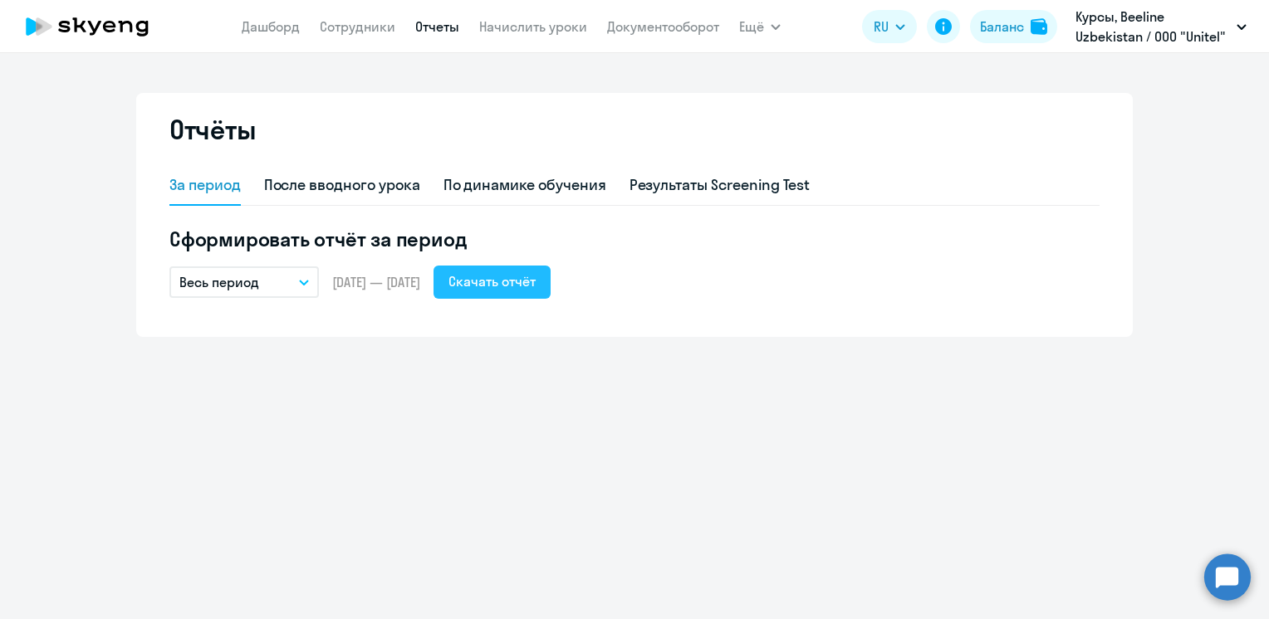
click at [531, 281] on div "Скачать отчёт" at bounding box center [491, 282] width 87 height 20
